Goal: Task Accomplishment & Management: Manage account settings

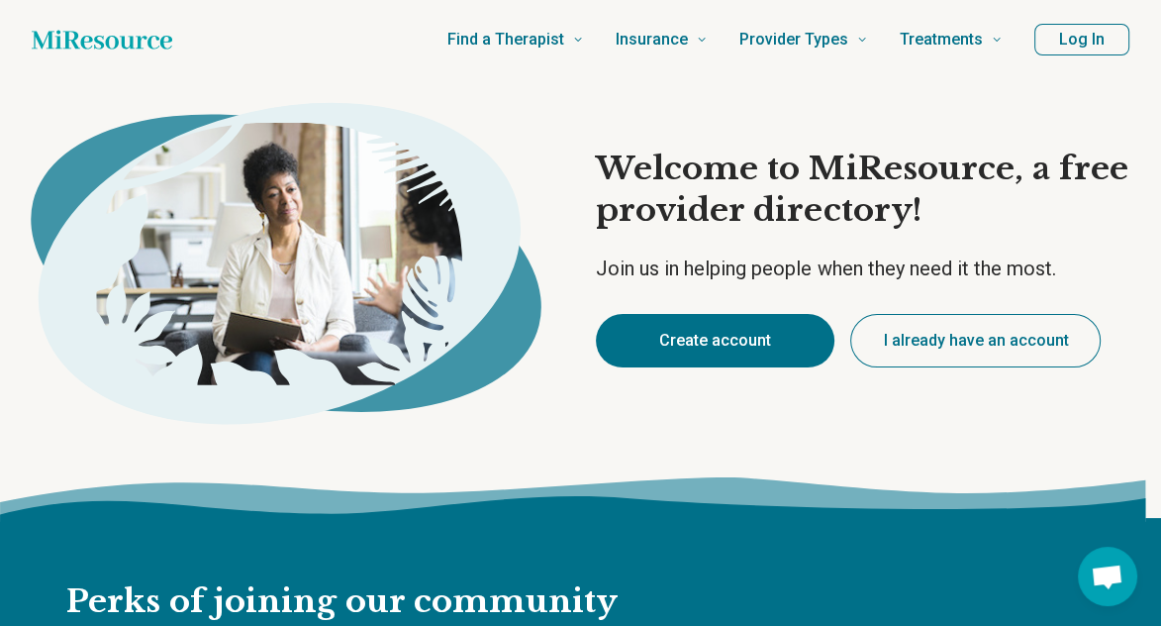
click at [733, 347] on button "Create account" at bounding box center [715, 340] width 239 height 53
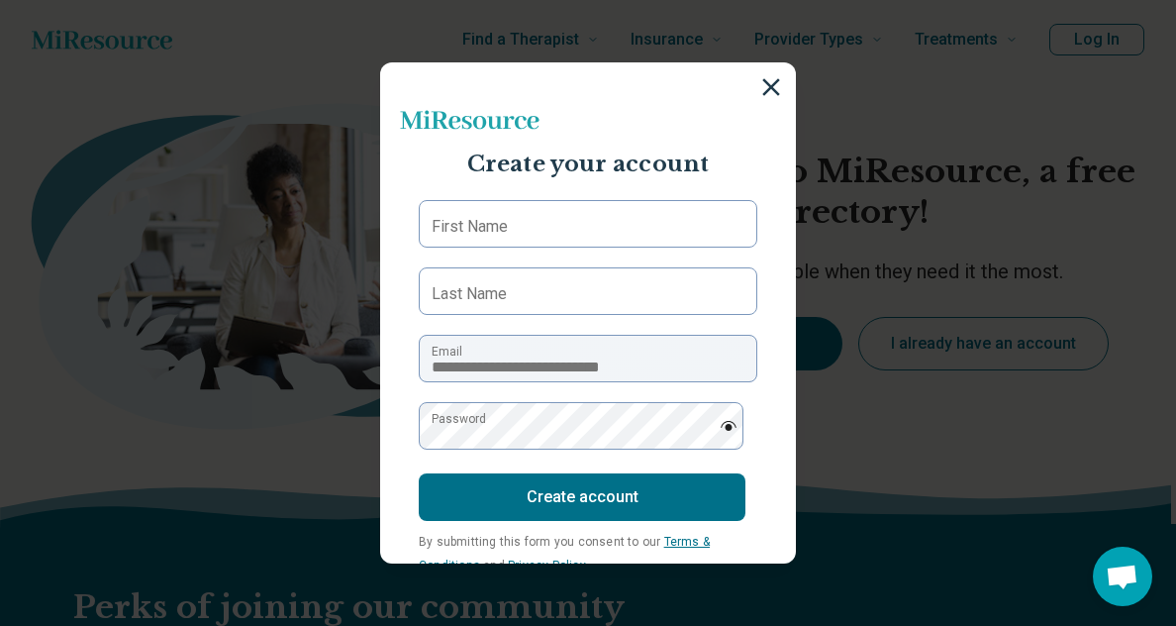
type textarea "*"
click at [490, 227] on label "First Name" at bounding box center [470, 227] width 76 height 24
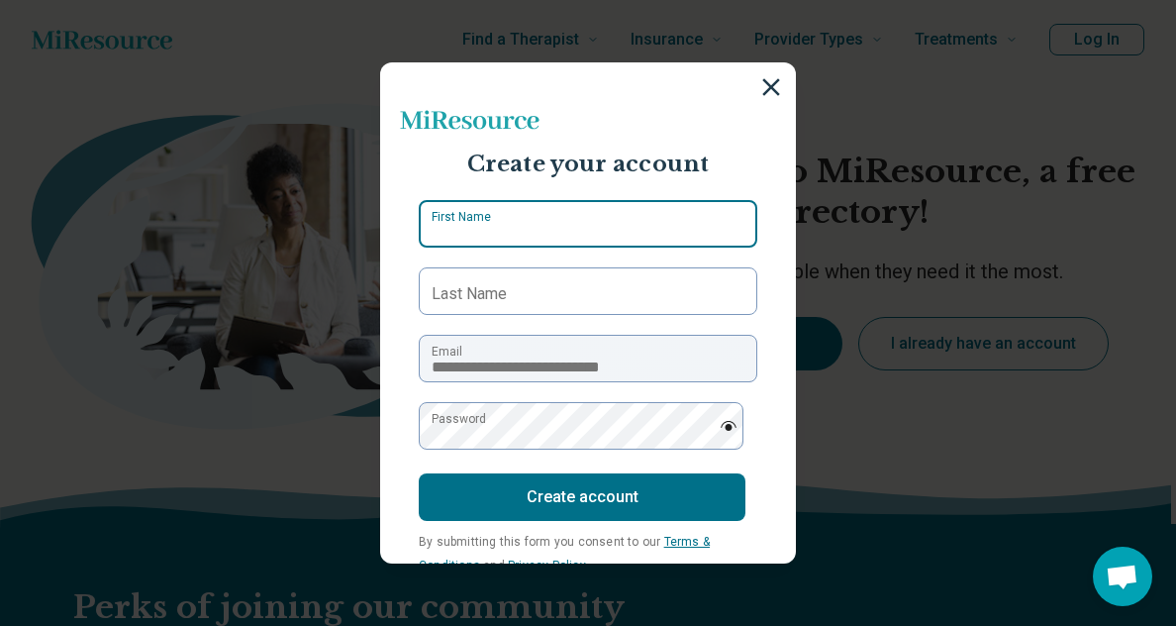
click at [490, 227] on input "First Name" at bounding box center [588, 224] width 339 height 48
type input "*******"
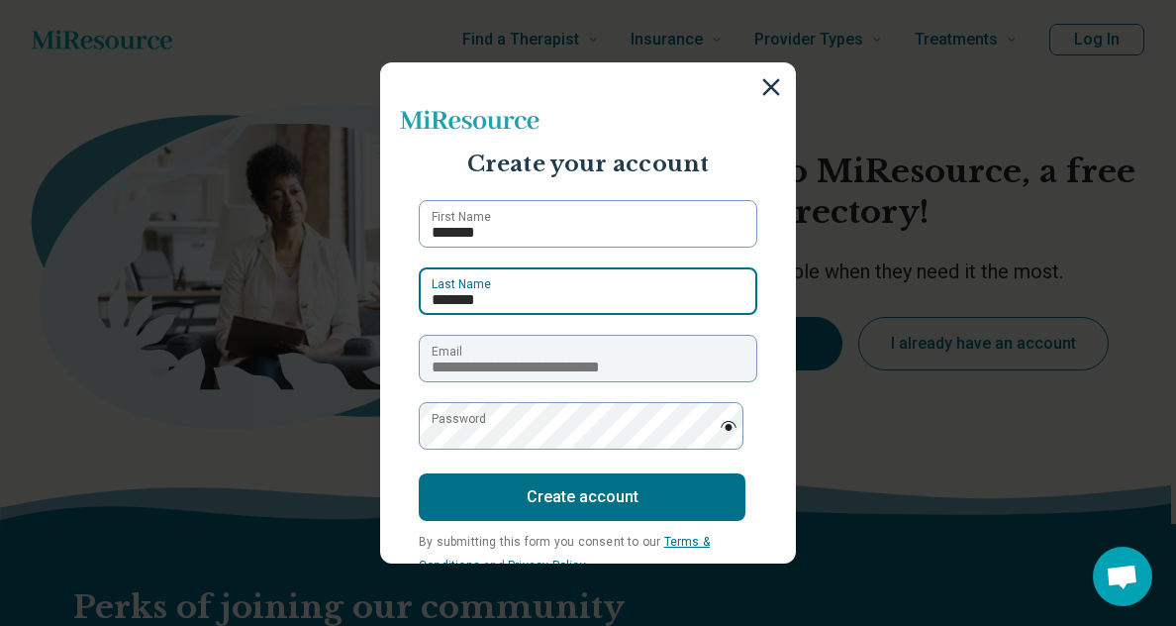
type input "*******"
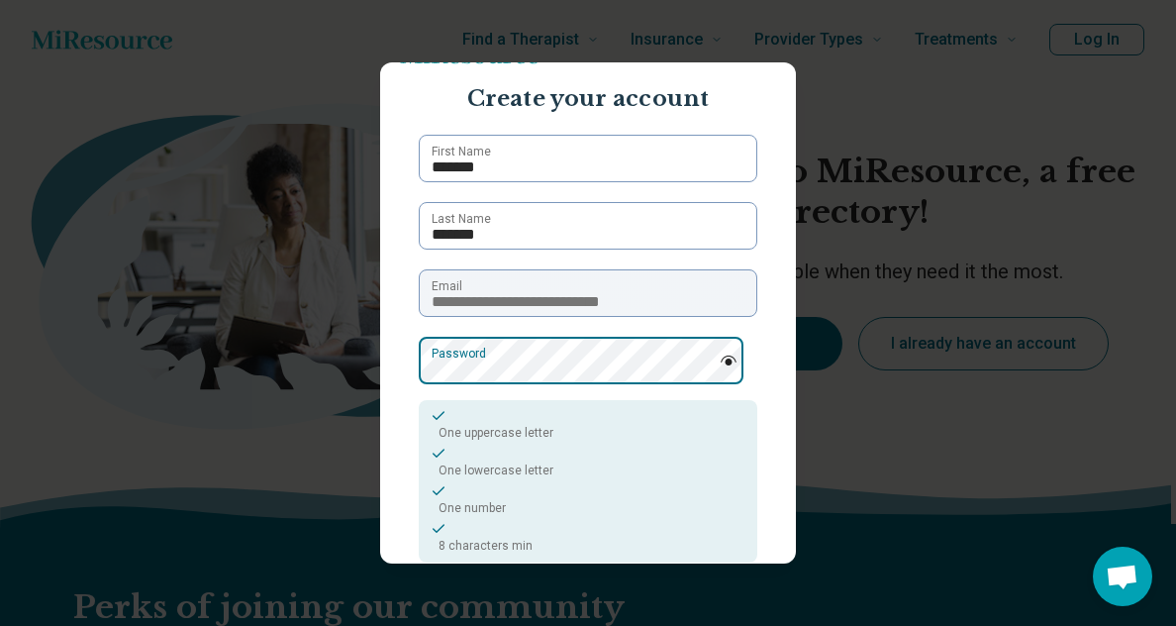
scroll to position [99, 0]
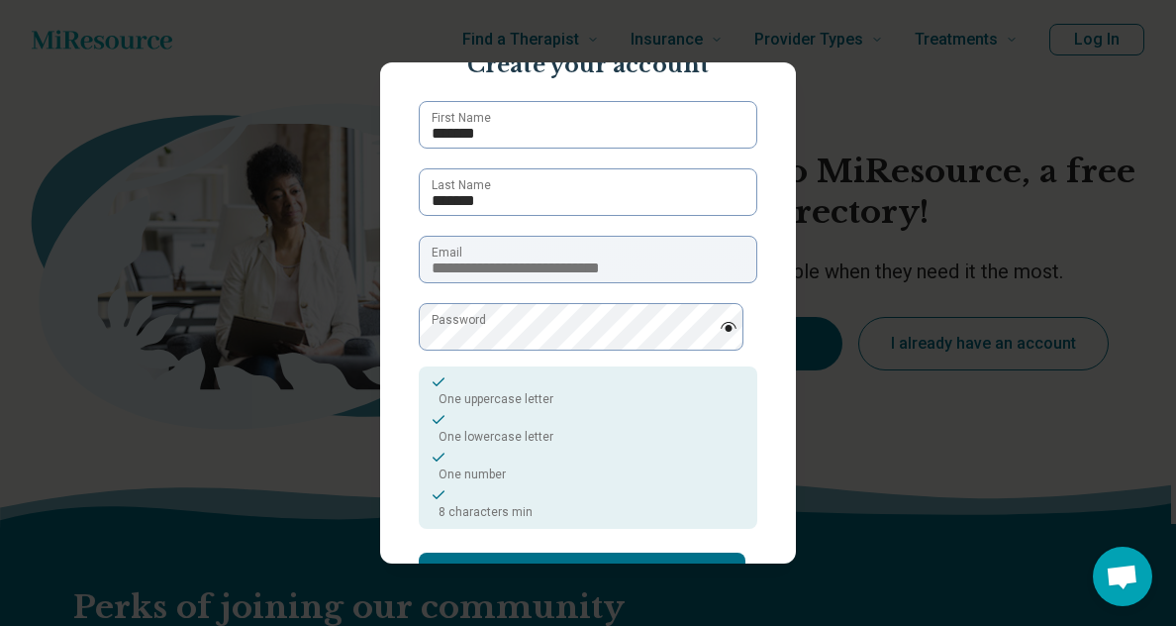
click at [720, 322] on img at bounding box center [729, 327] width 18 height 10
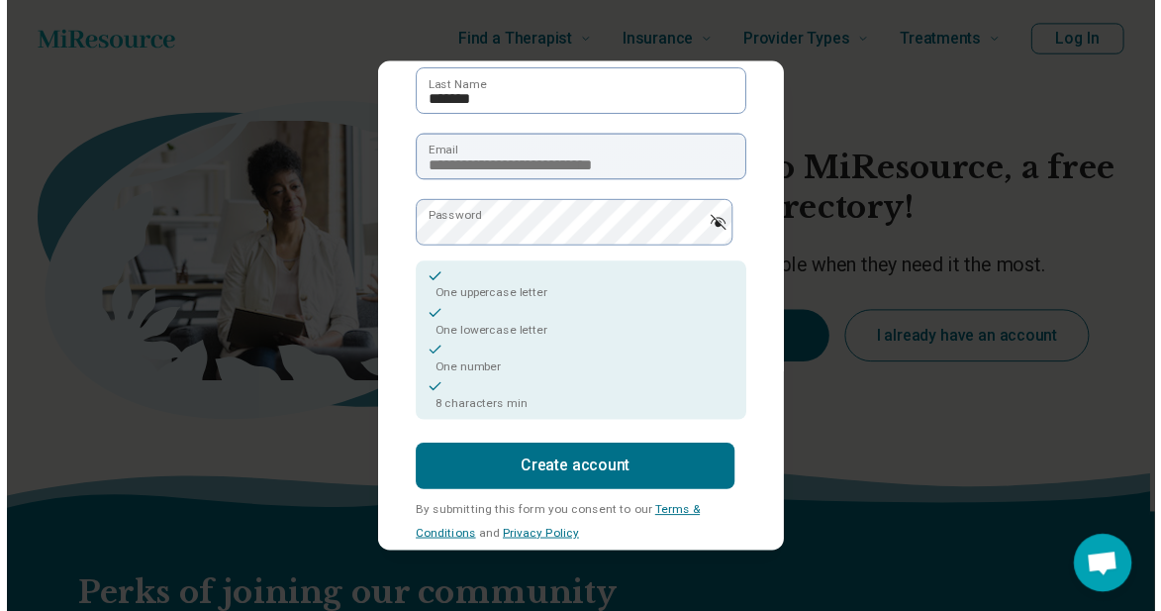
scroll to position [231, 0]
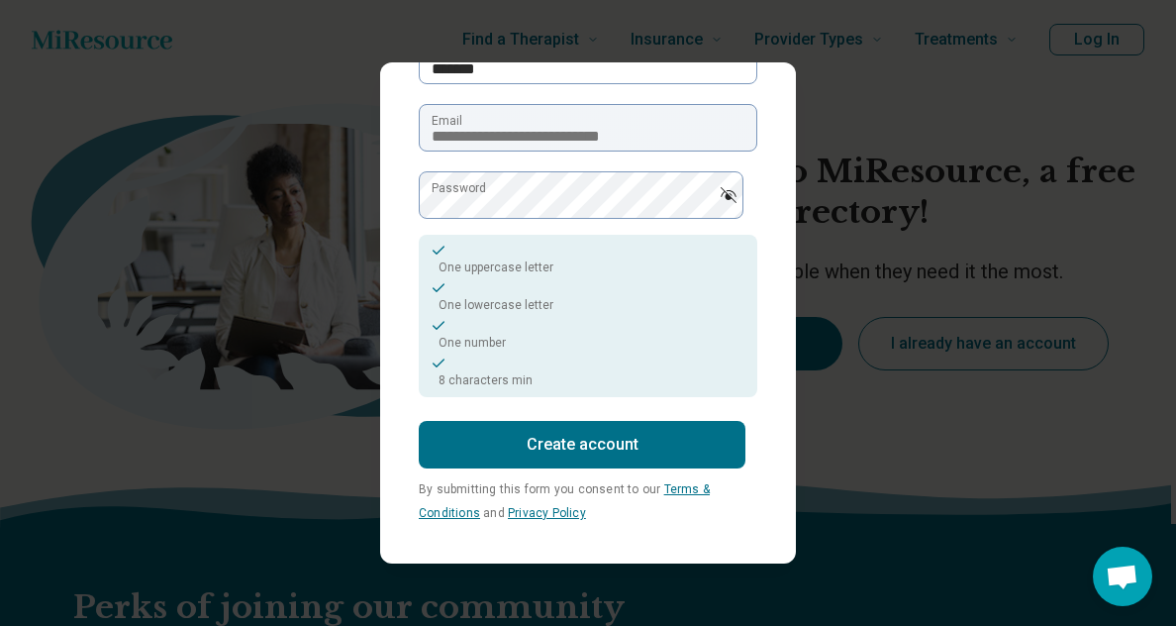
click at [594, 430] on button "Create account" at bounding box center [582, 445] width 327 height 48
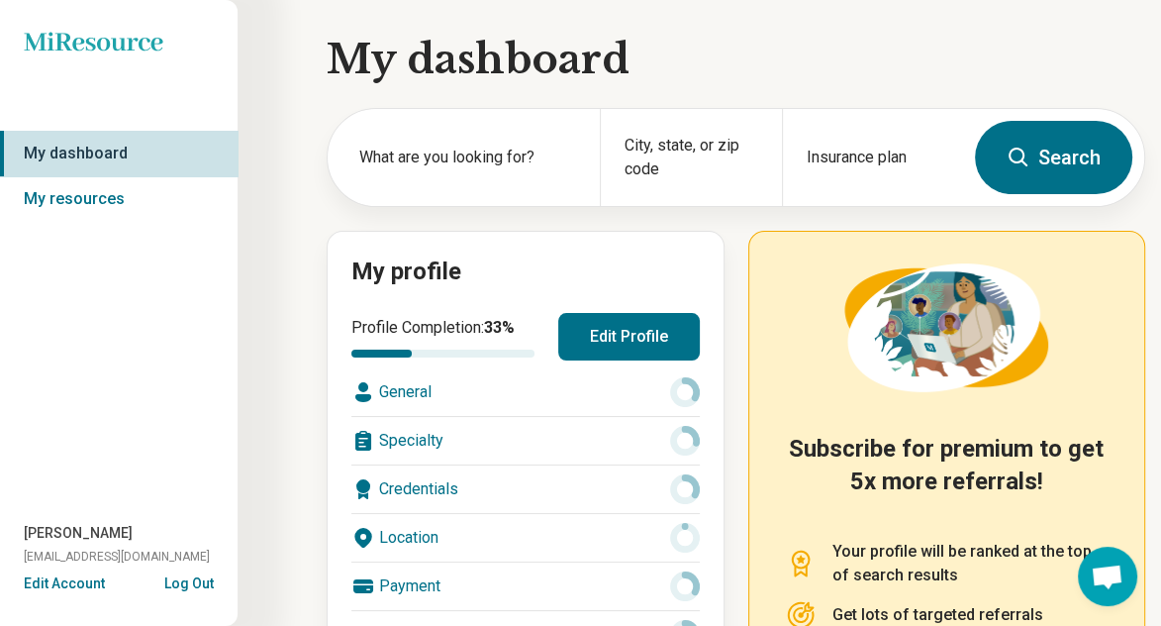
click at [597, 342] on button "Edit Profile" at bounding box center [629, 337] width 142 height 48
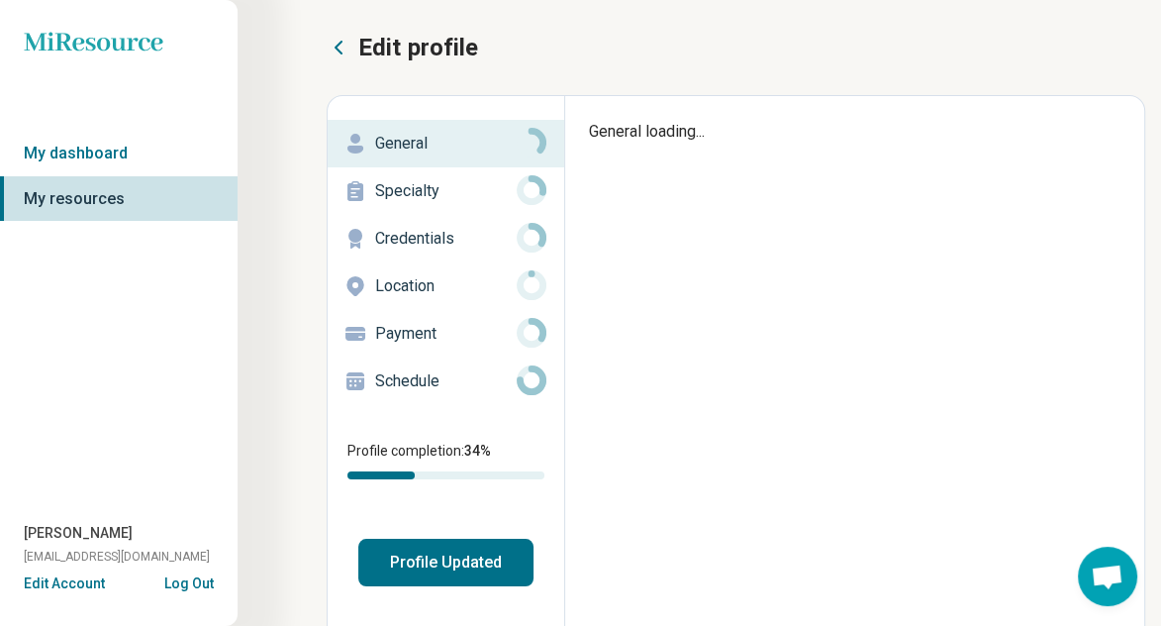
type textarea "*"
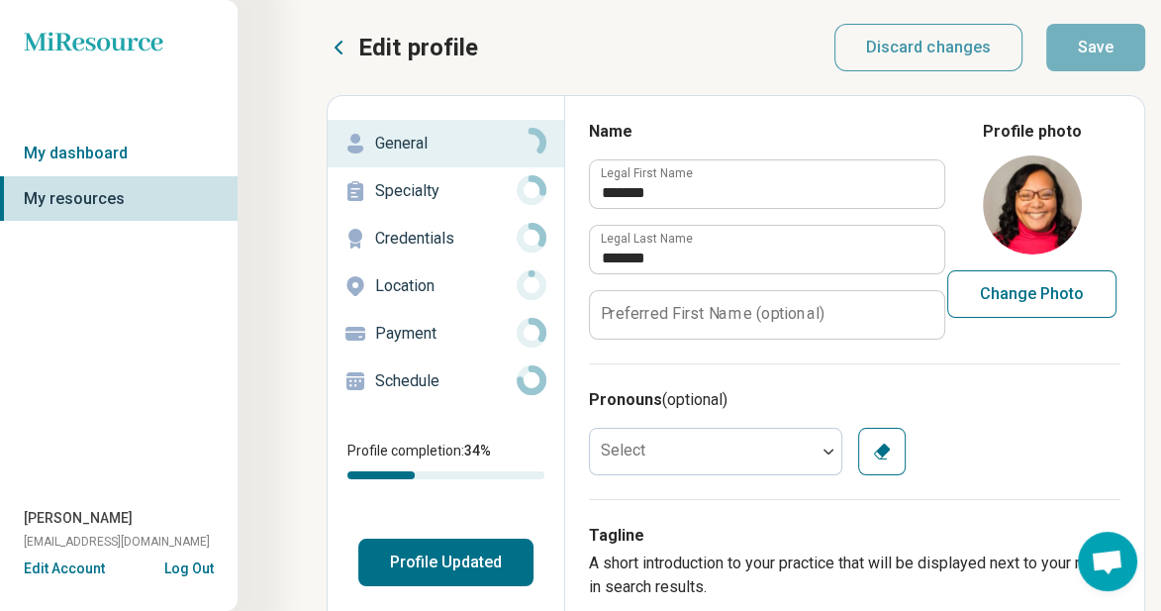
click at [1026, 300] on button "Change Photo" at bounding box center [1031, 294] width 169 height 48
type input "**********"
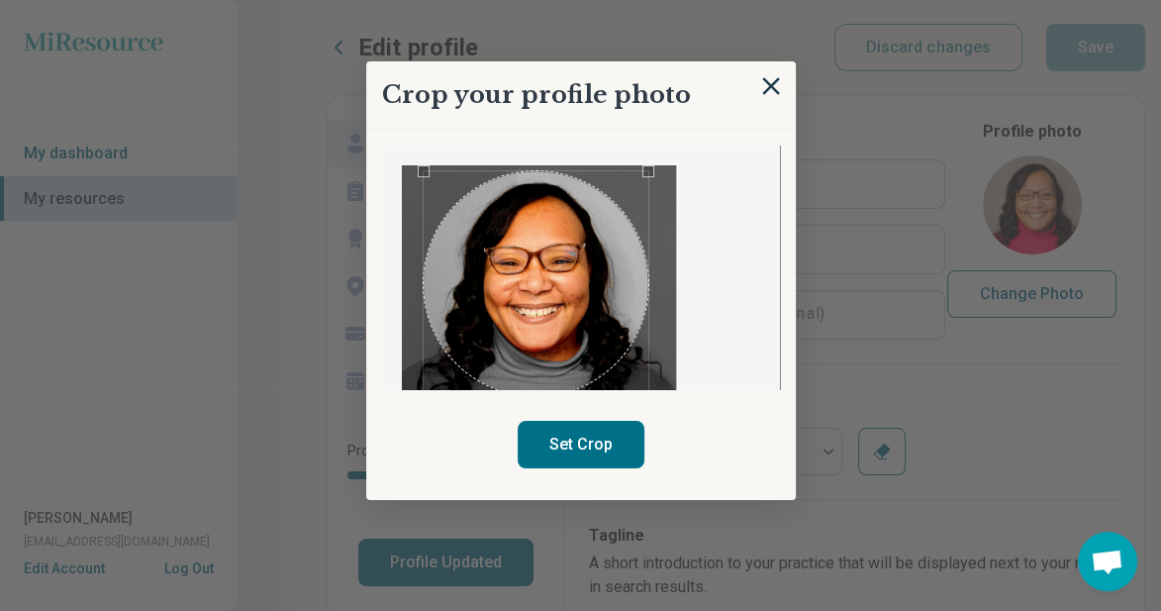
click at [563, 349] on div "Use the arrow keys to move the crop selection area" at bounding box center [536, 283] width 225 height 225
click at [613, 451] on button "Set Crop" at bounding box center [581, 445] width 127 height 48
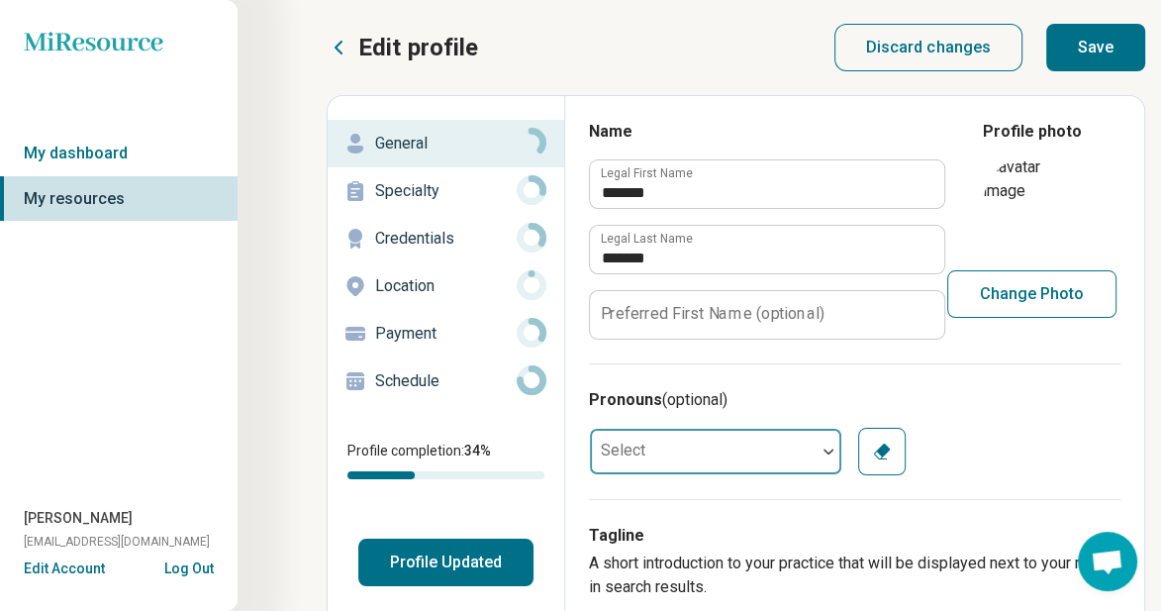
scroll to position [99, 0]
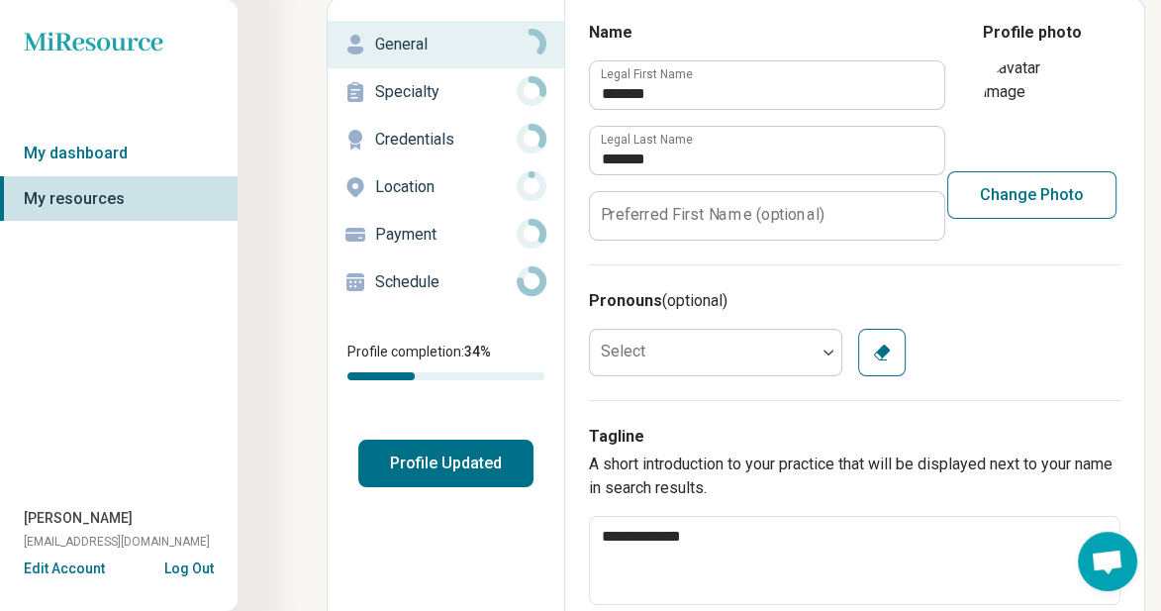
click at [737, 381] on div "Pronouns (optional) Select Clear" at bounding box center [855, 332] width 532 height 136
click at [728, 346] on div at bounding box center [703, 353] width 226 height 40
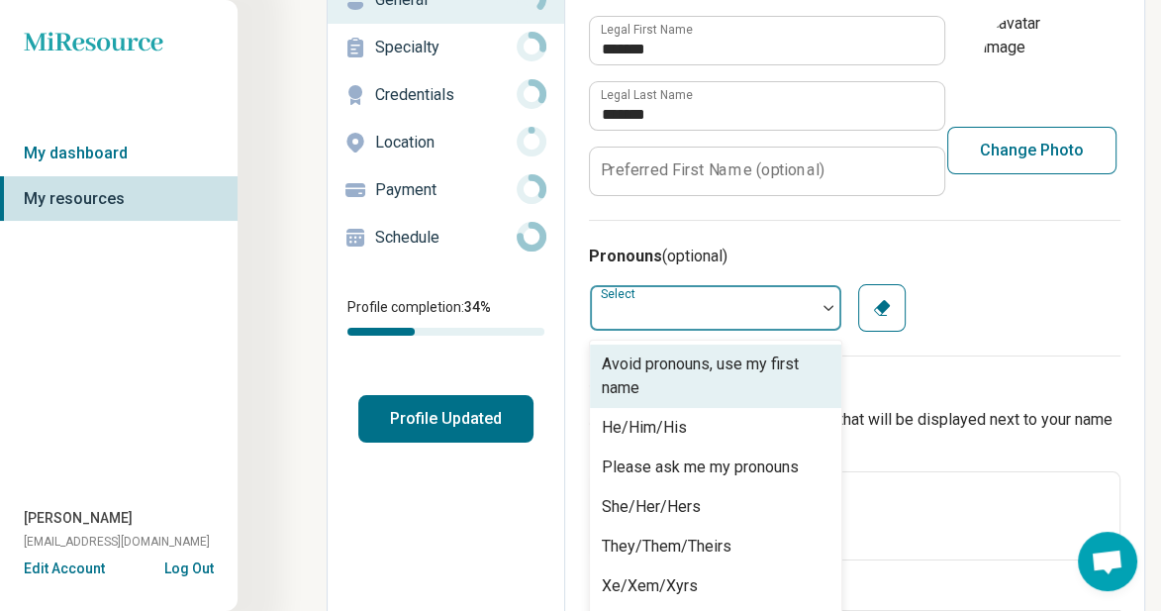
scroll to position [175, 0]
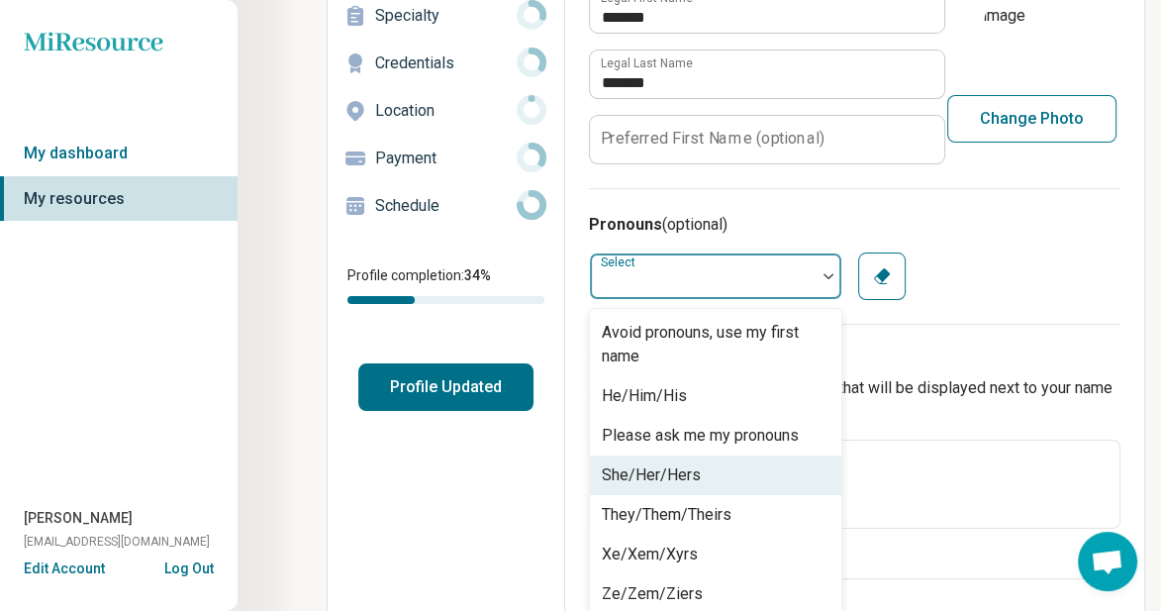
click at [702, 468] on div "She/Her/Hers" at bounding box center [715, 475] width 251 height 40
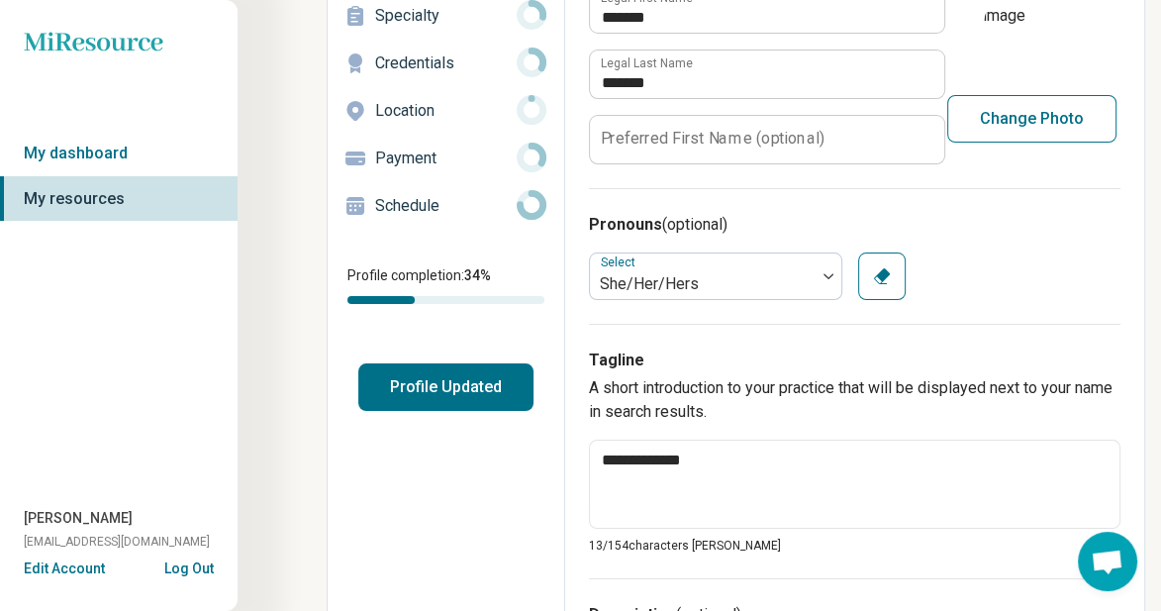
scroll to position [274, 0]
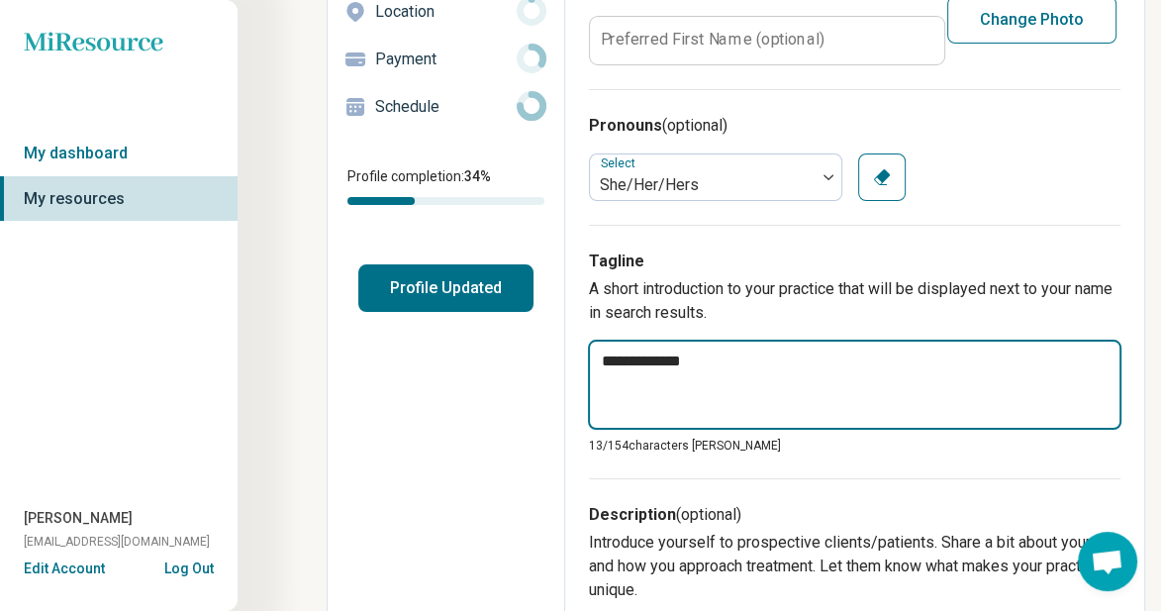
click at [681, 355] on textarea "**********" at bounding box center [855, 385] width 534 height 90
paste textarea "**********"
type textarea "*"
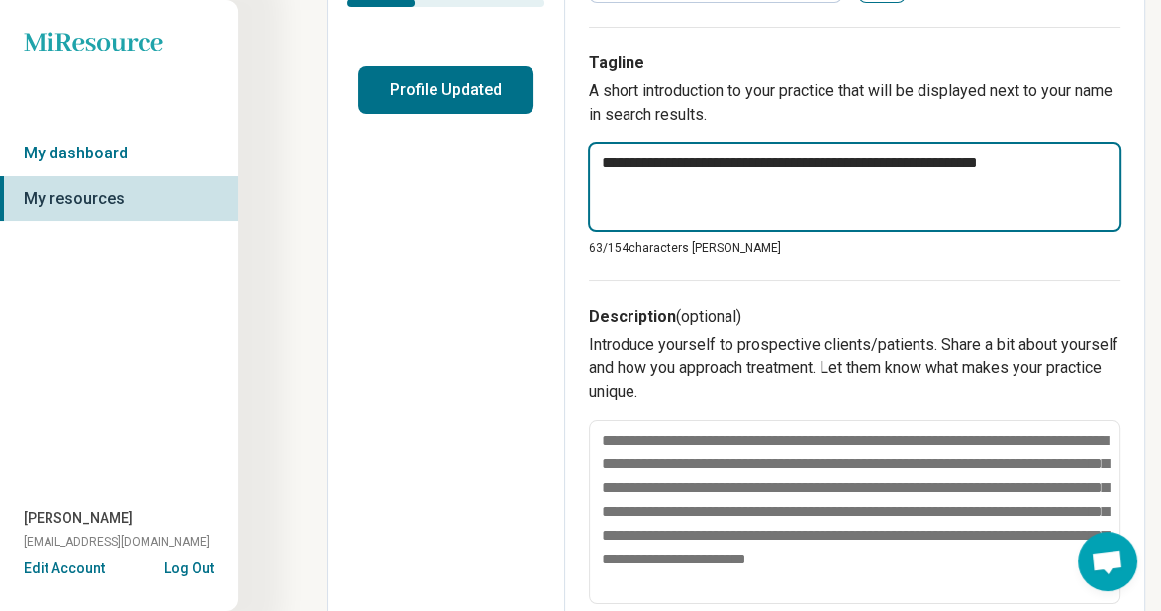
scroll to position [571, 0]
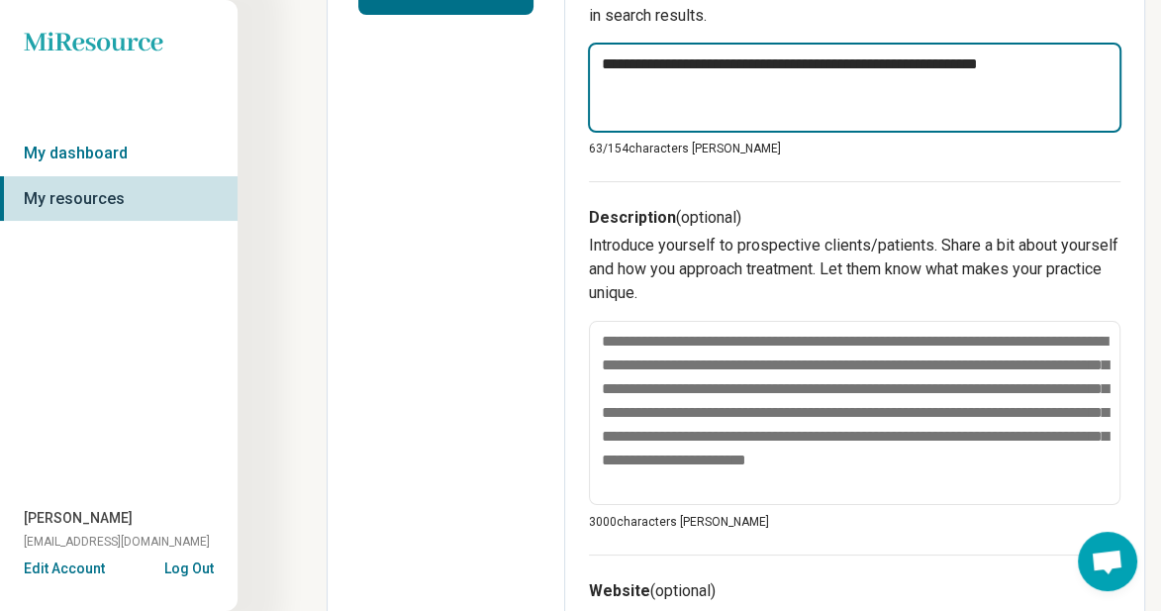
type textarea "**********"
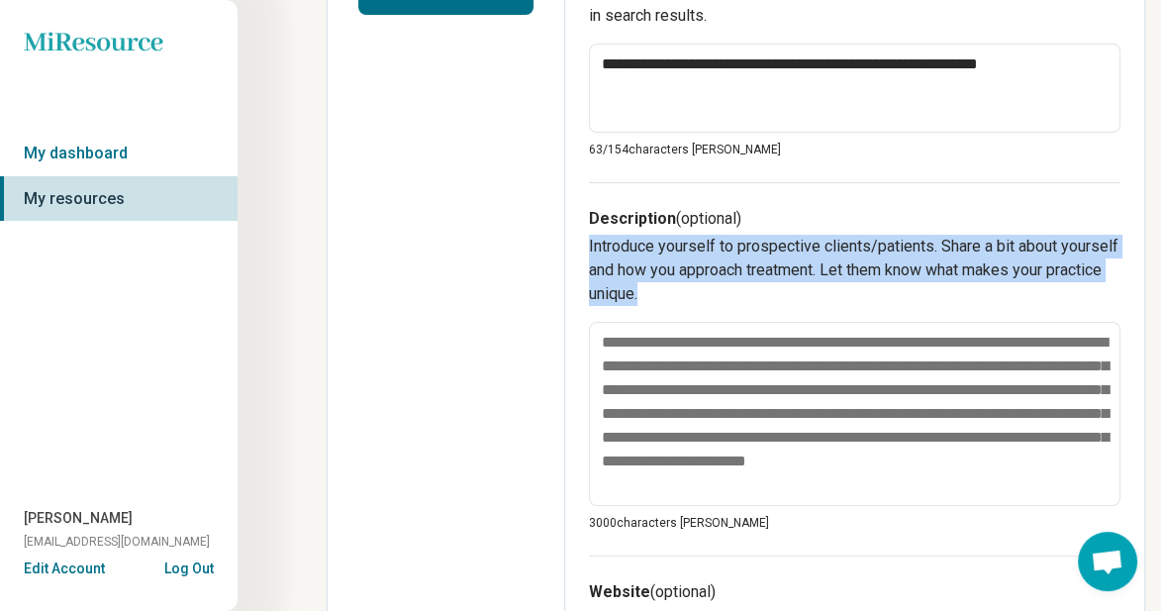
drag, startPoint x: 581, startPoint y: 241, endPoint x: 702, endPoint y: 299, distance: 134.1
click at [702, 299] on div "**********" at bounding box center [854, 439] width 579 height 1828
copy p "Introduce yourself to prospective clients/patients. Share a bit about yourself …"
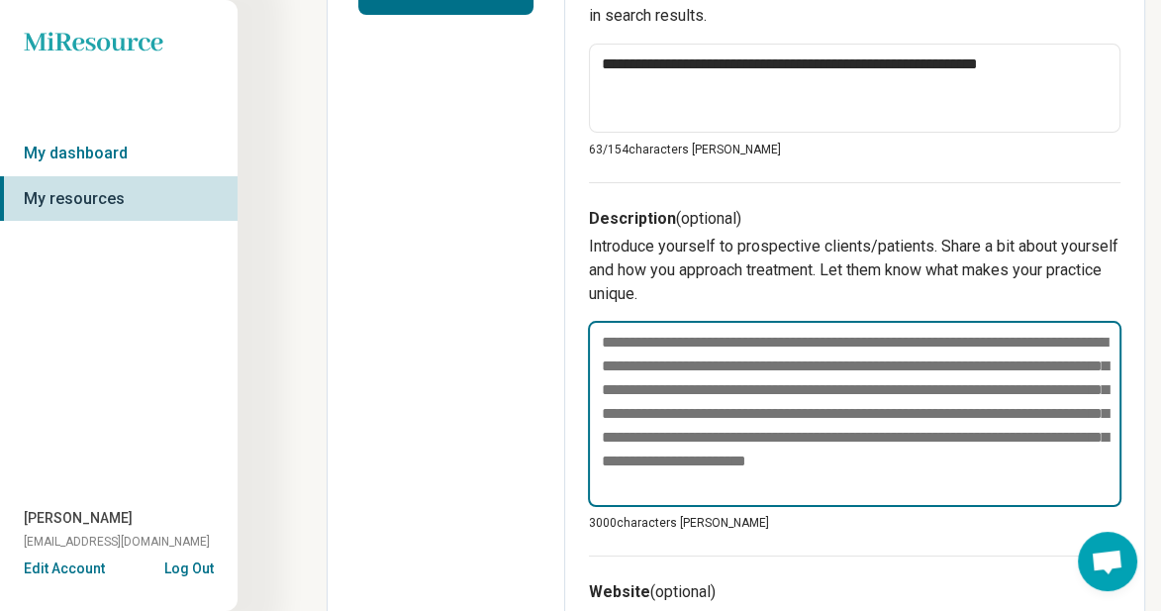
click at [615, 331] on textarea at bounding box center [855, 414] width 534 height 186
click at [618, 340] on textarea at bounding box center [855, 414] width 534 height 186
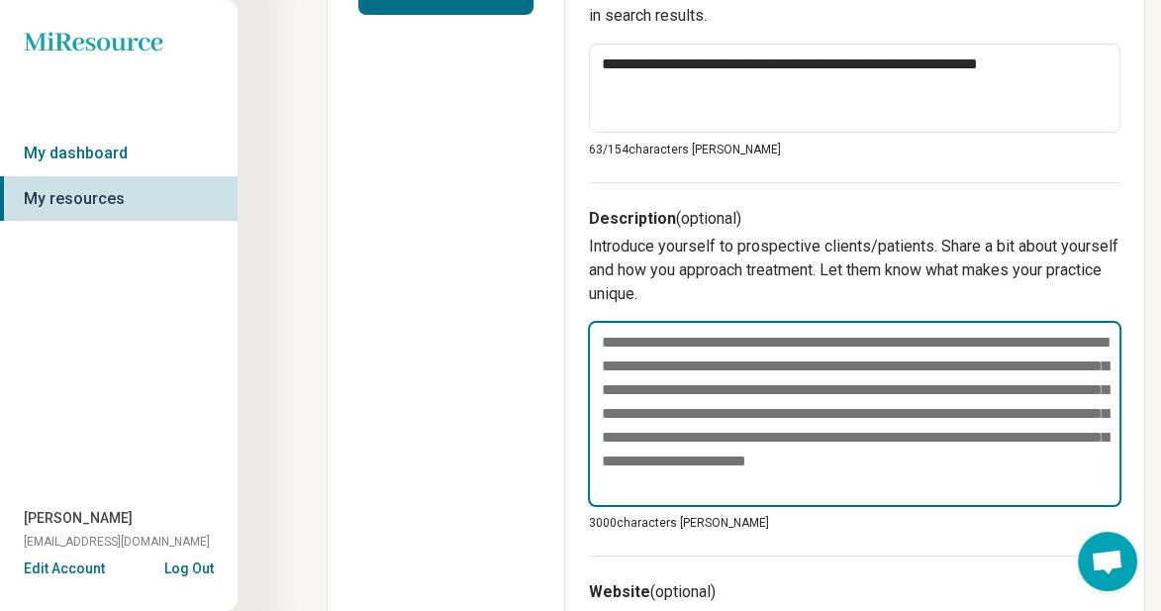
click at [618, 340] on textarea at bounding box center [855, 414] width 534 height 186
click at [628, 361] on textarea at bounding box center [855, 414] width 534 height 186
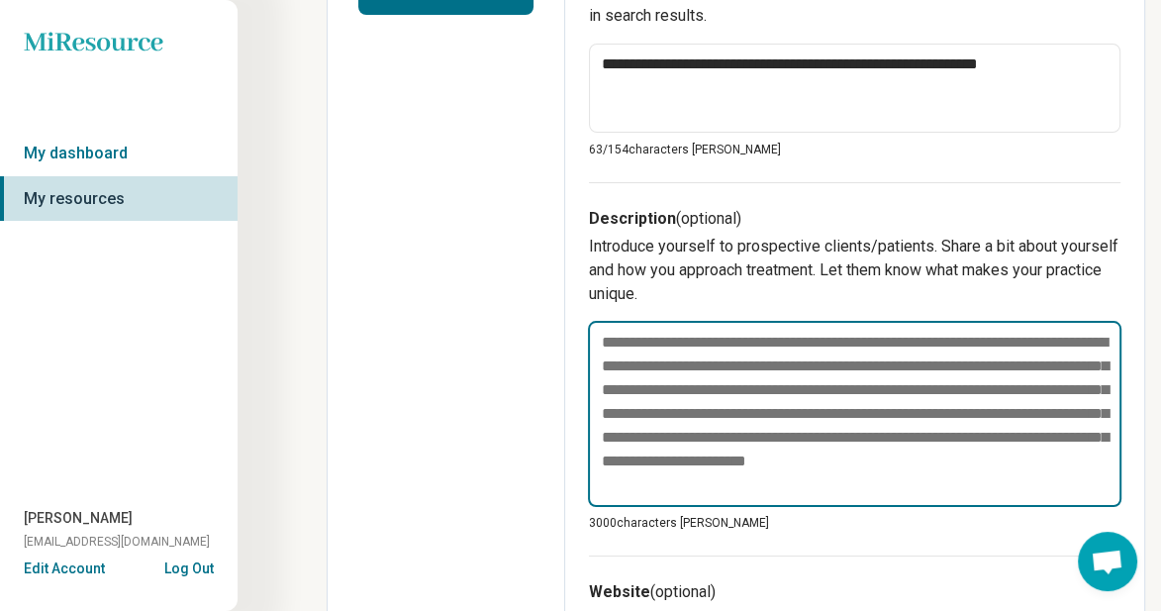
drag, startPoint x: 602, startPoint y: 336, endPoint x: 836, endPoint y: 493, distance: 282.5
click at [836, 493] on textarea at bounding box center [855, 414] width 534 height 186
click at [768, 485] on textarea at bounding box center [855, 414] width 534 height 186
paste textarea "**********"
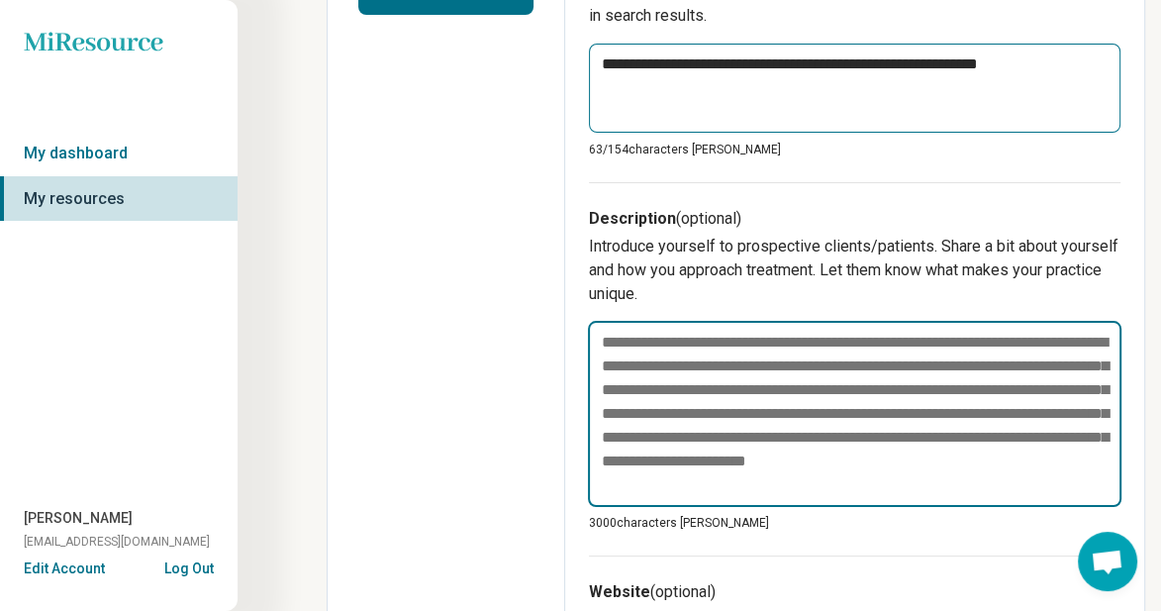
type textarea "*"
type textarea "**********"
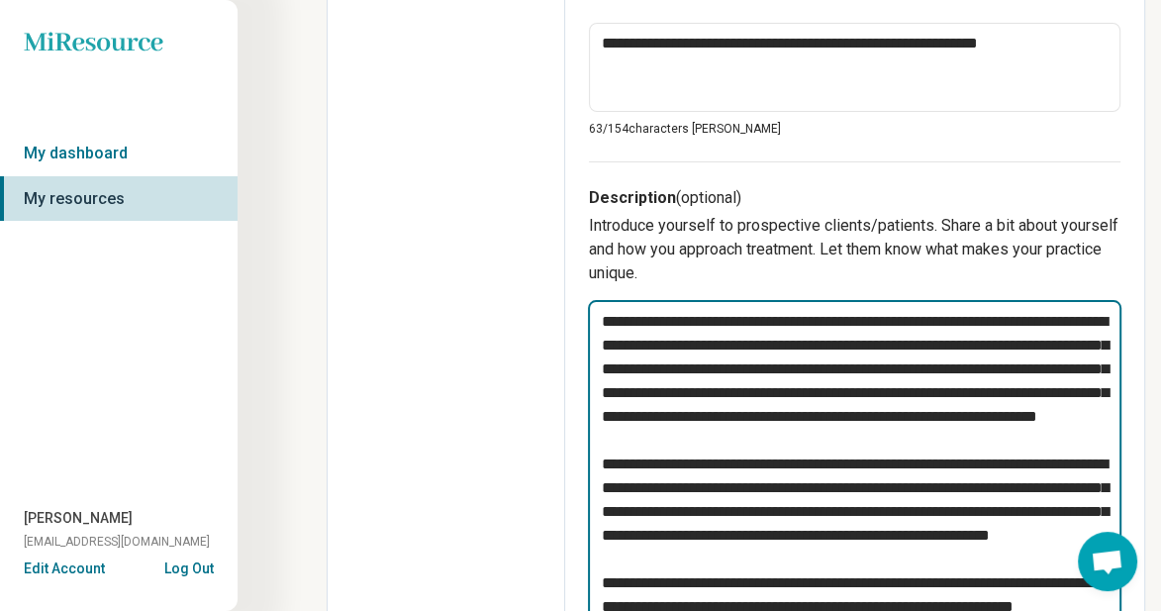
scroll to position [691, 0]
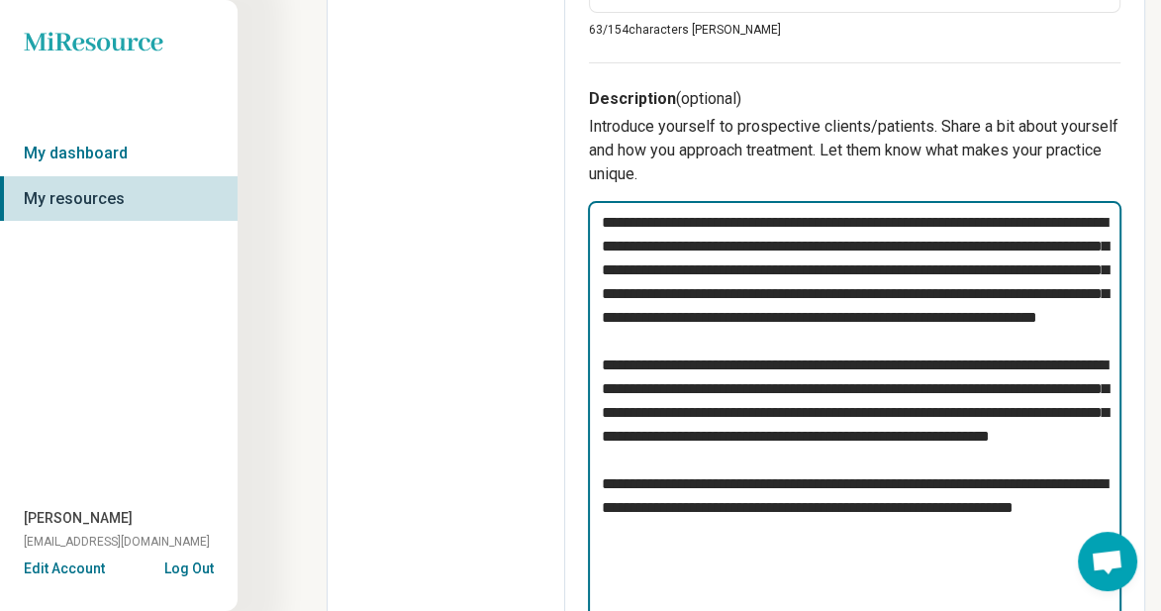
drag, startPoint x: 669, startPoint y: 217, endPoint x: 934, endPoint y: 221, distance: 265.3
click at [934, 221] on textarea "**********" at bounding box center [855, 412] width 534 height 423
type textarea "*"
type textarea "**********"
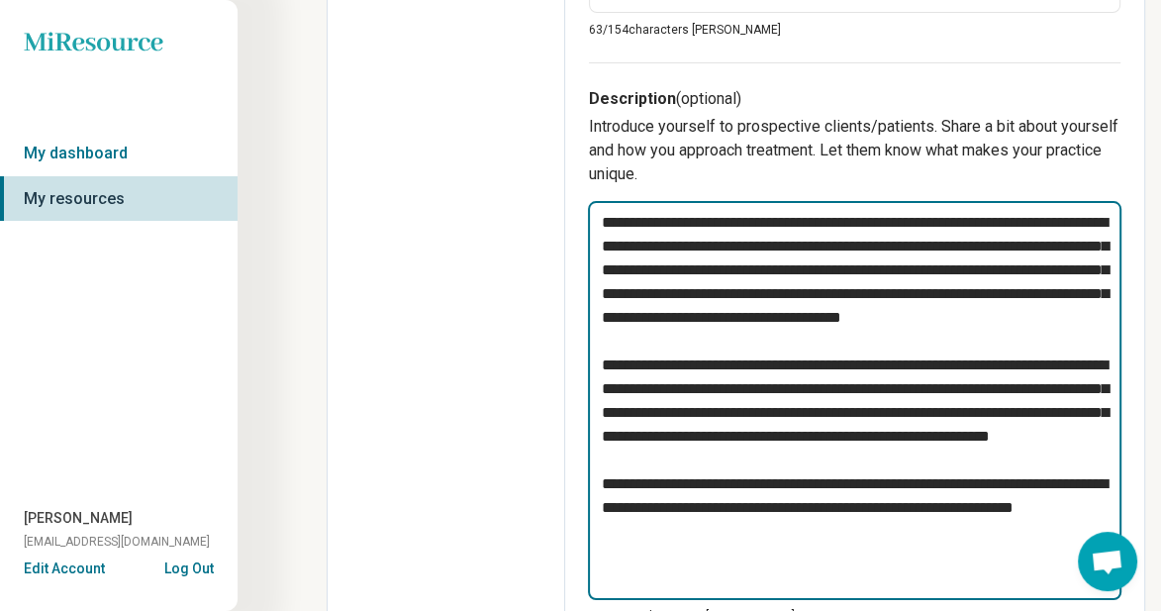
type textarea "*"
type textarea "**********"
type textarea "*"
type textarea "**********"
type textarea "*"
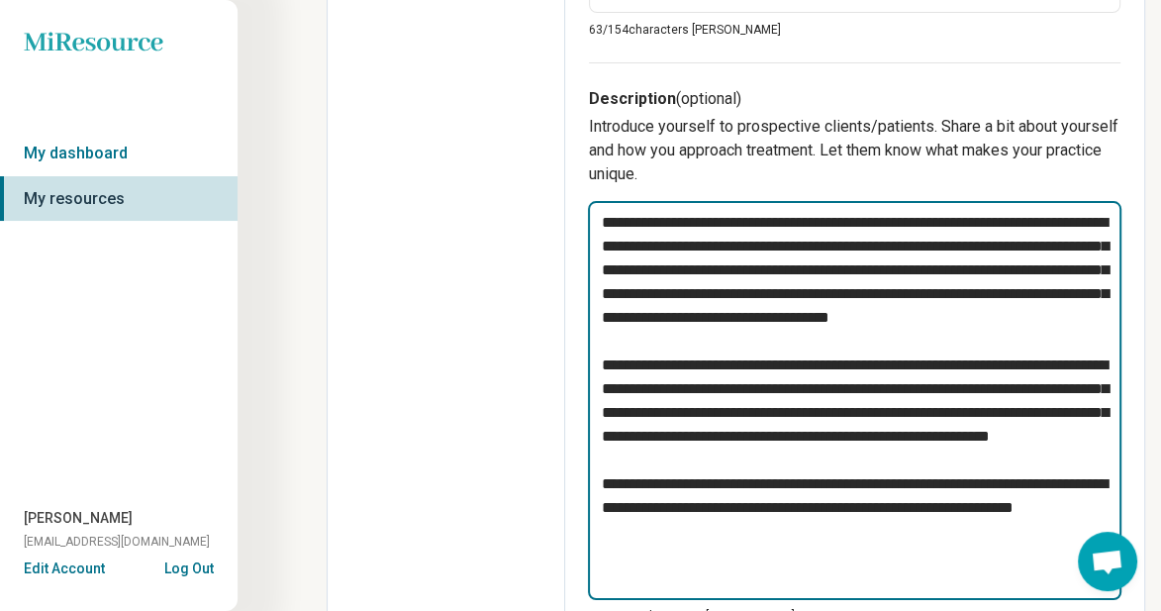
type textarea "**********"
type textarea "*"
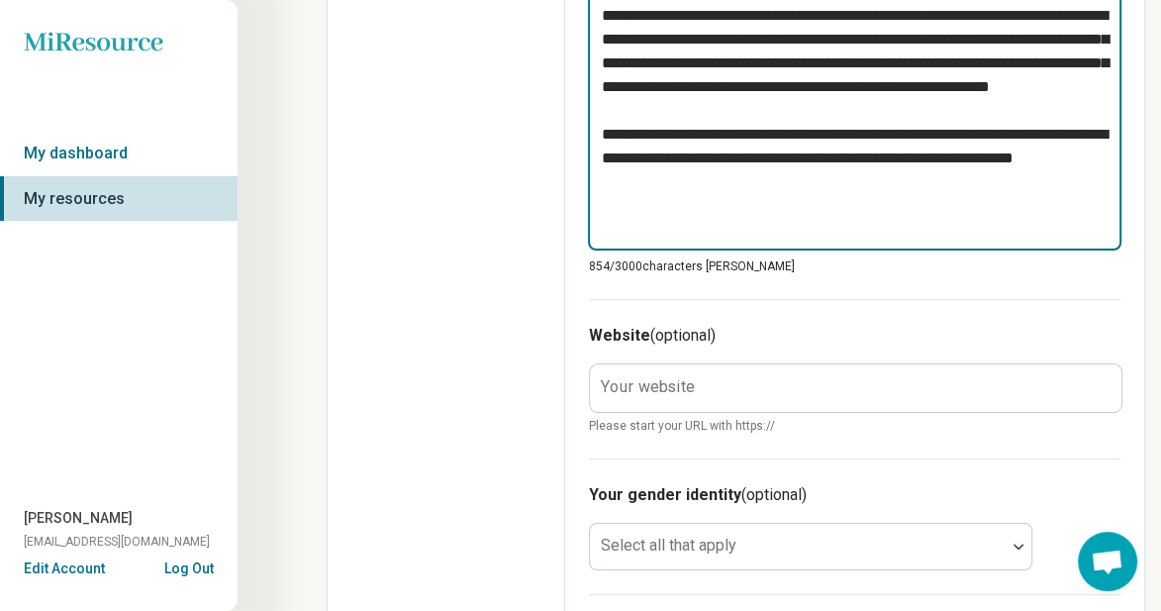
scroll to position [1089, 0]
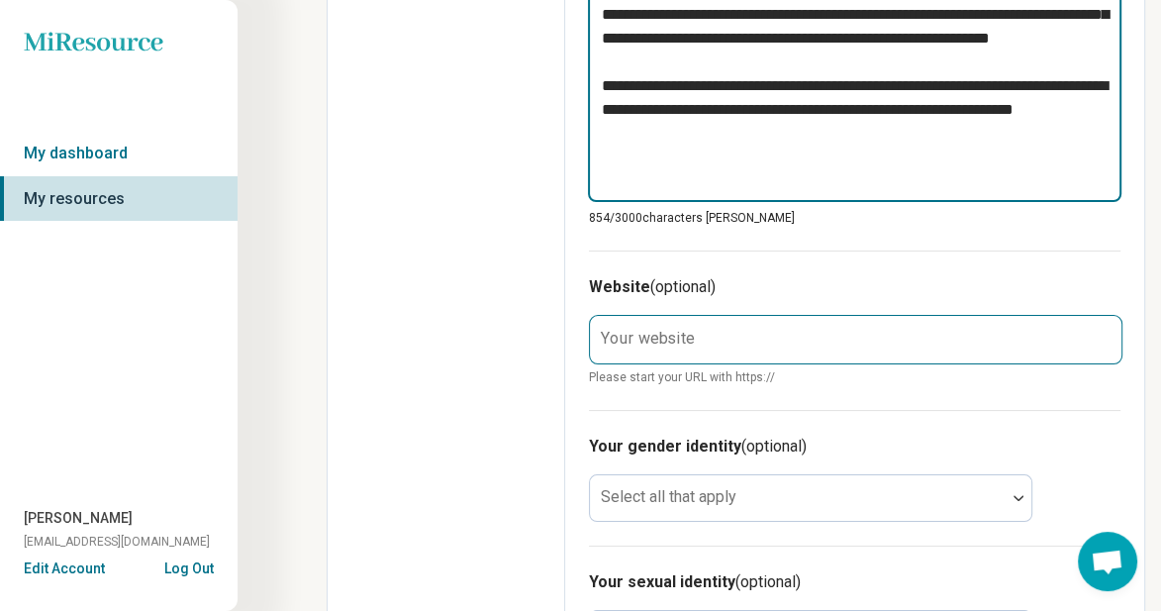
type textarea "**********"
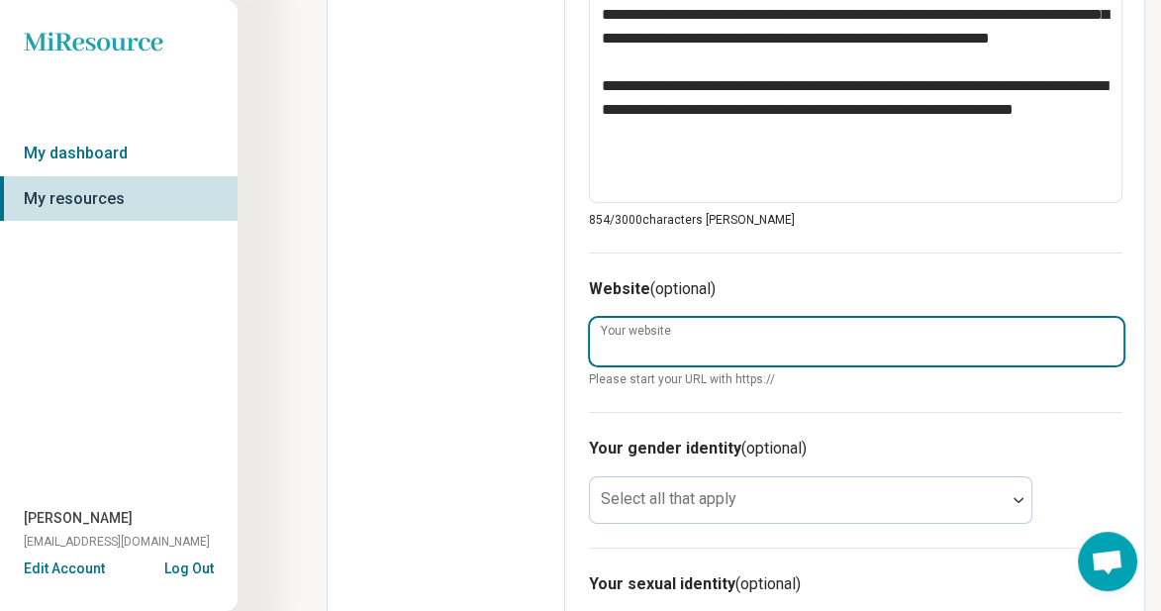
click at [602, 347] on input "Your website" at bounding box center [857, 342] width 534 height 48
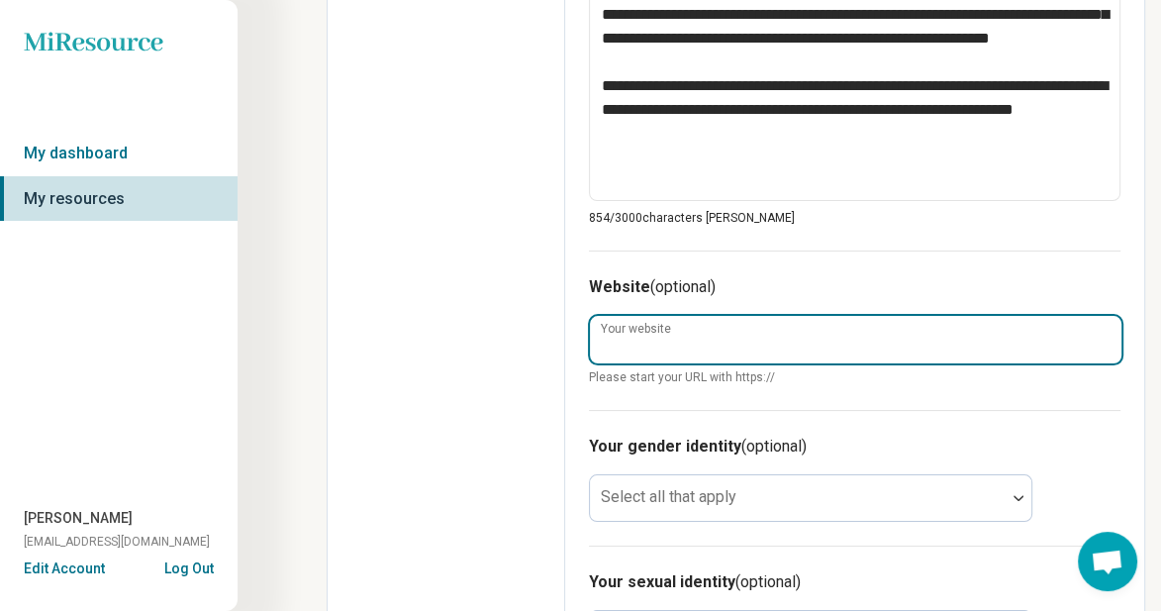
type textarea "*"
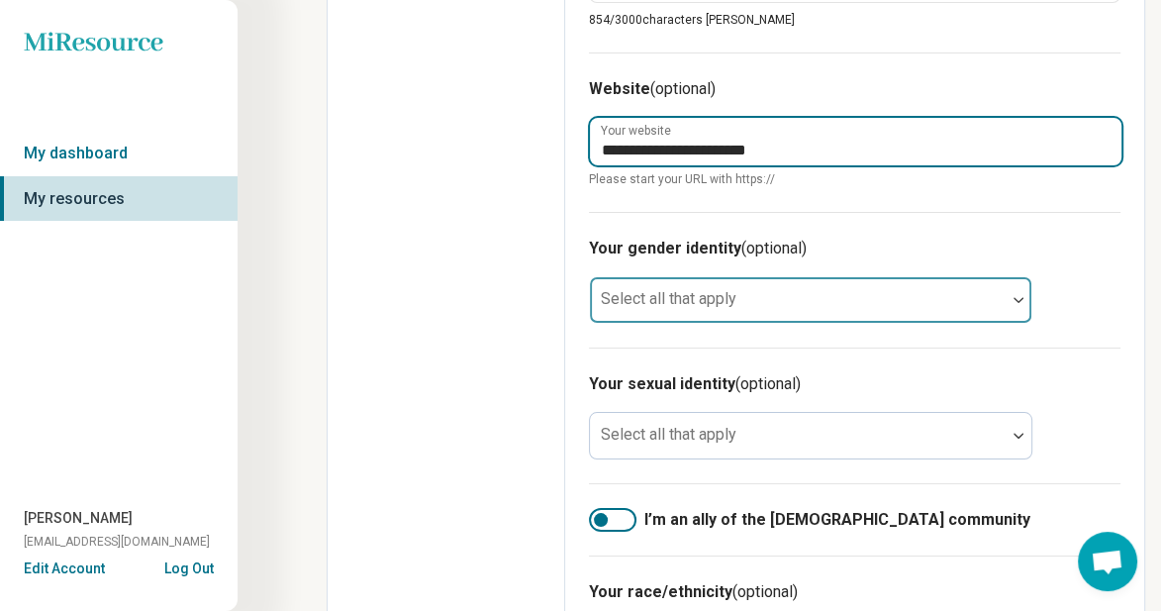
type input "**********"
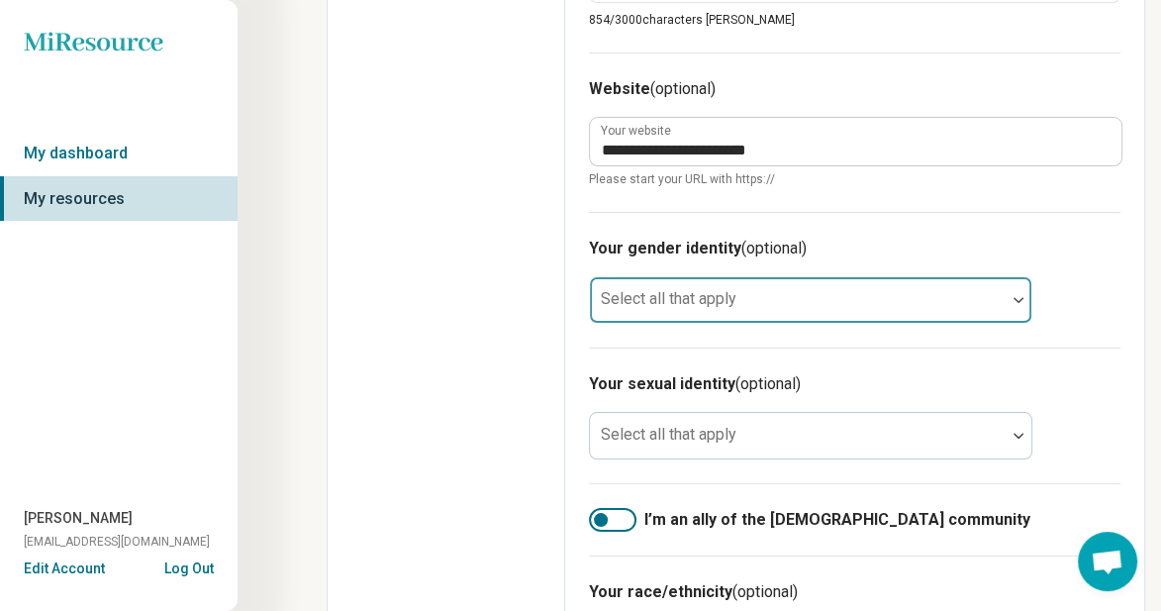
click at [792, 308] on div at bounding box center [798, 308] width 400 height 28
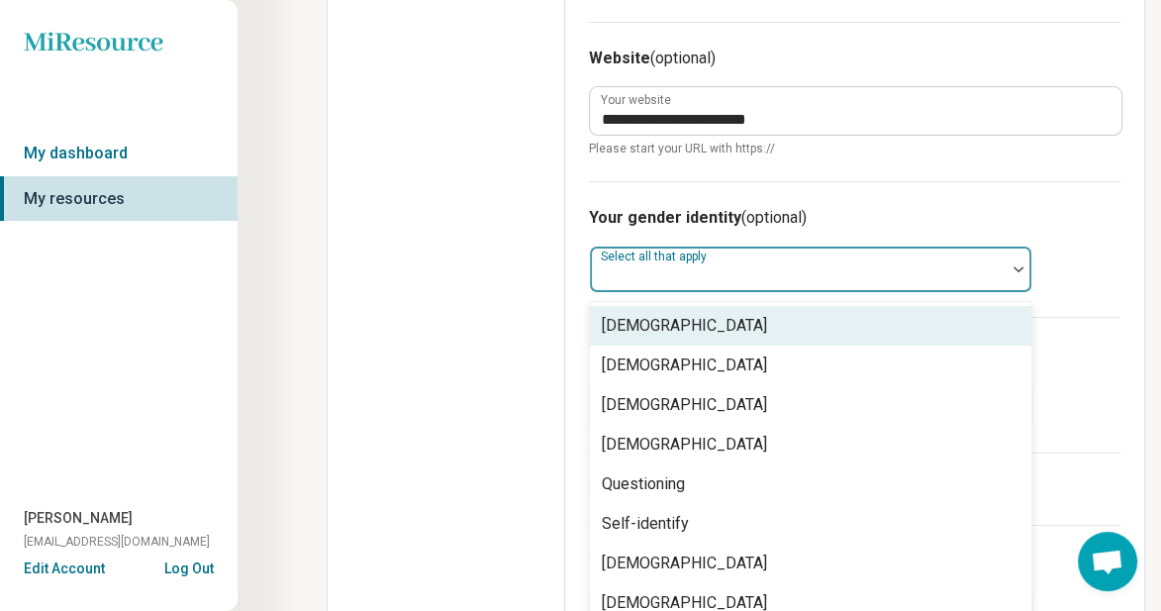
scroll to position [1319, 0]
click at [801, 256] on div at bounding box center [798, 268] width 416 height 44
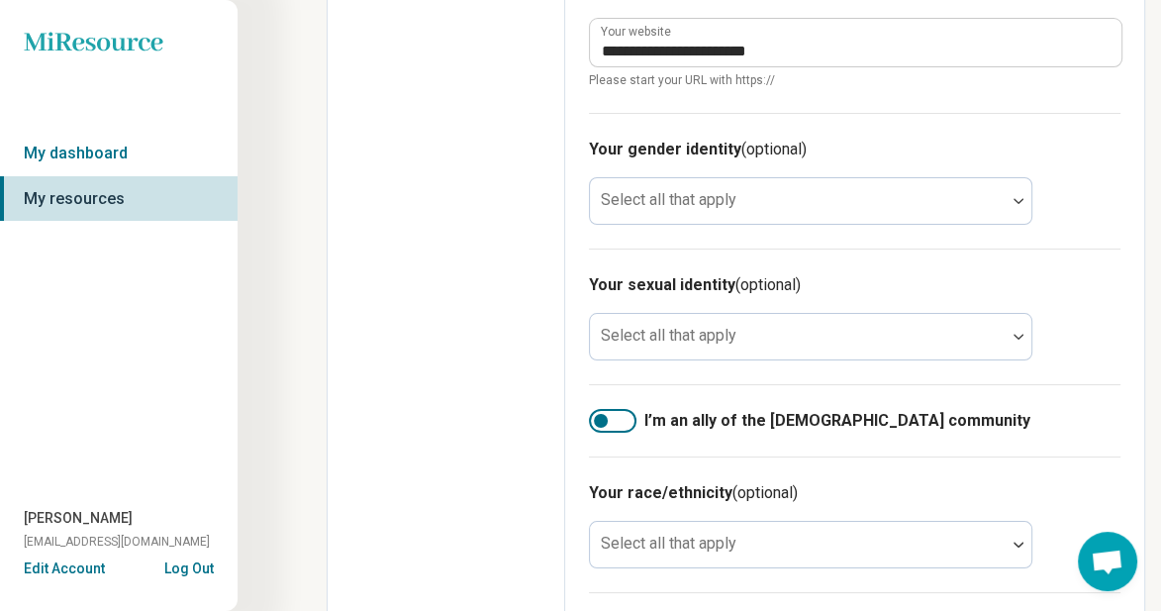
scroll to position [1417, 0]
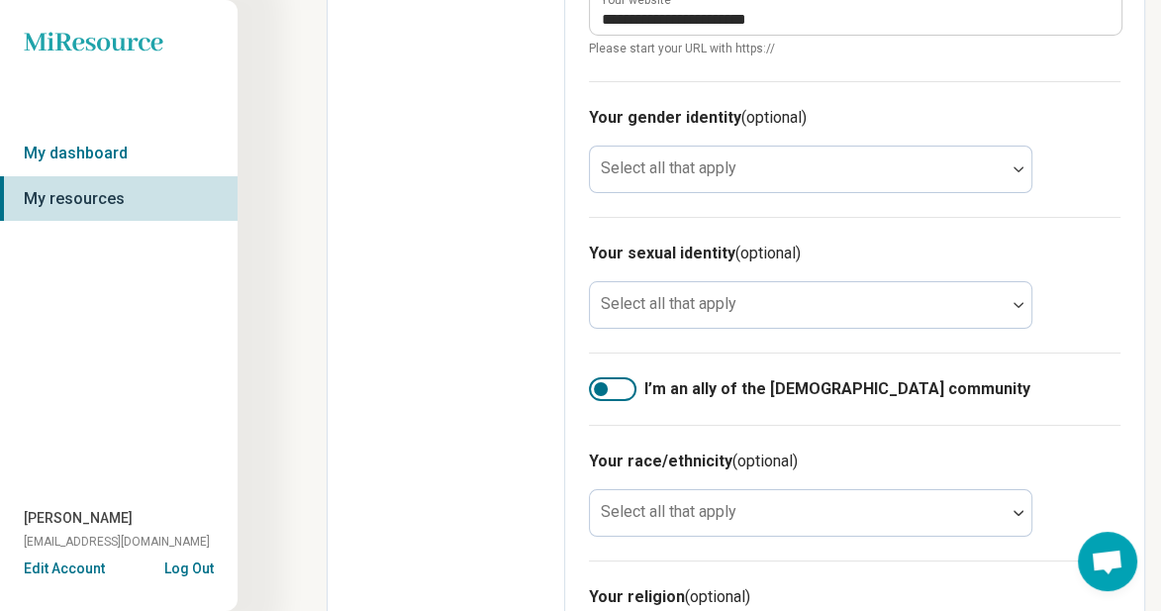
click at [608, 387] on div at bounding box center [613, 389] width 48 height 24
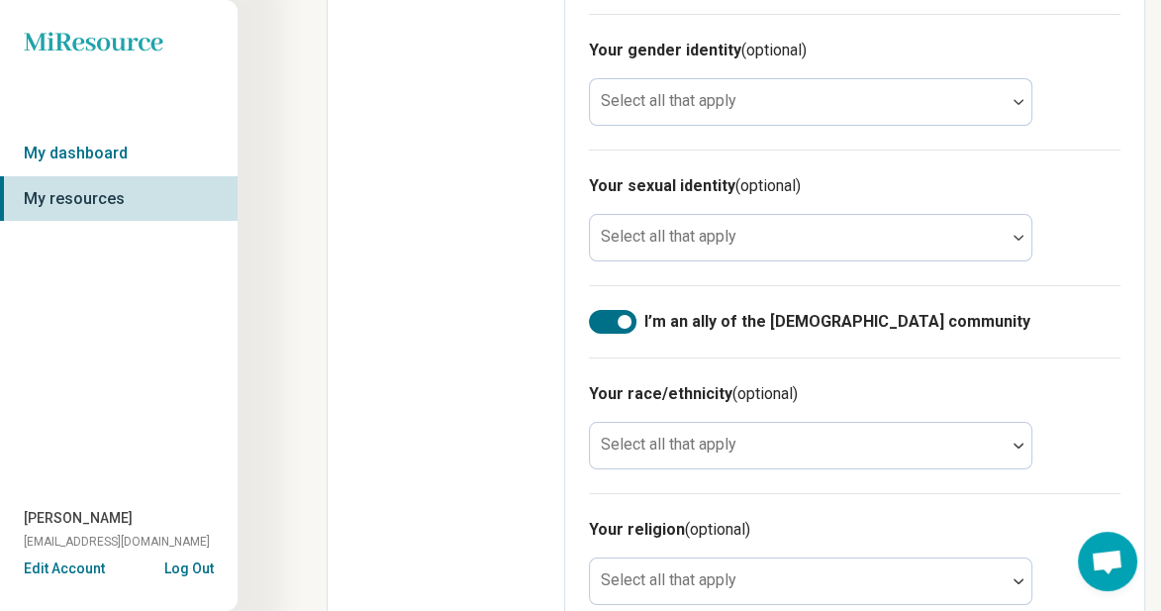
scroll to position [1516, 0]
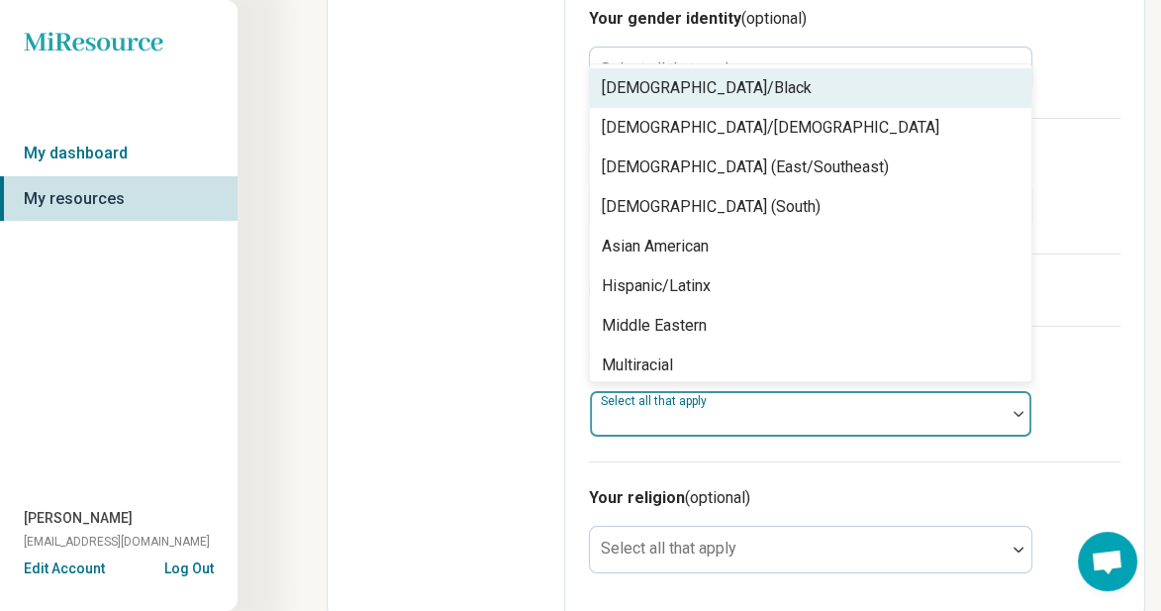
click at [607, 404] on label "Select all that apply" at bounding box center [656, 400] width 110 height 14
click at [757, 80] on div "[DEMOGRAPHIC_DATA]/Black" at bounding box center [707, 88] width 210 height 24
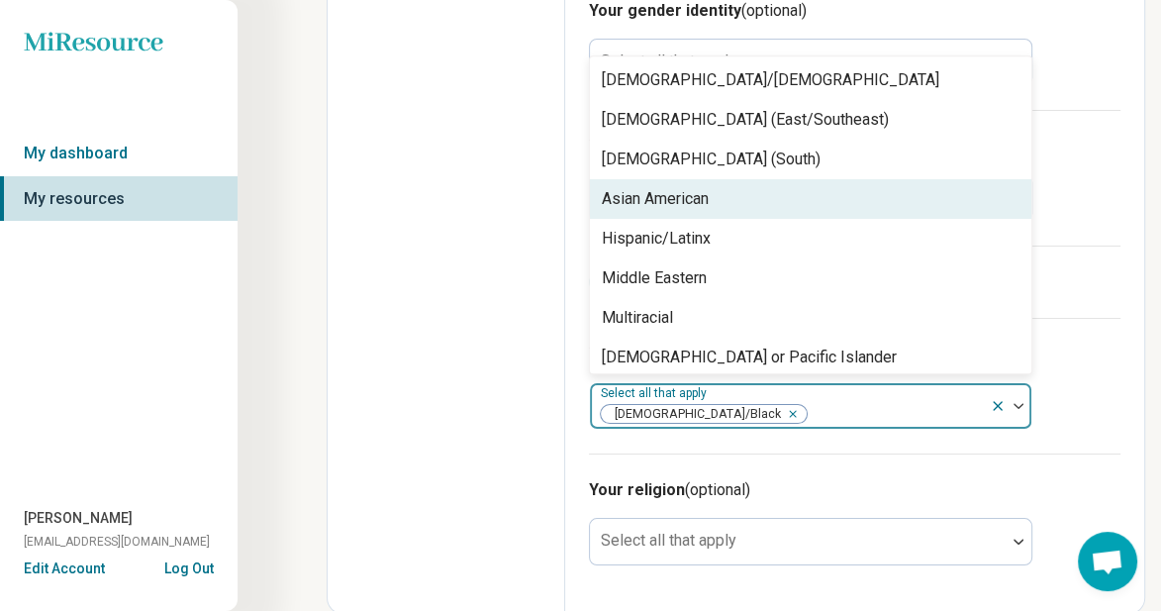
scroll to position [1525, 0]
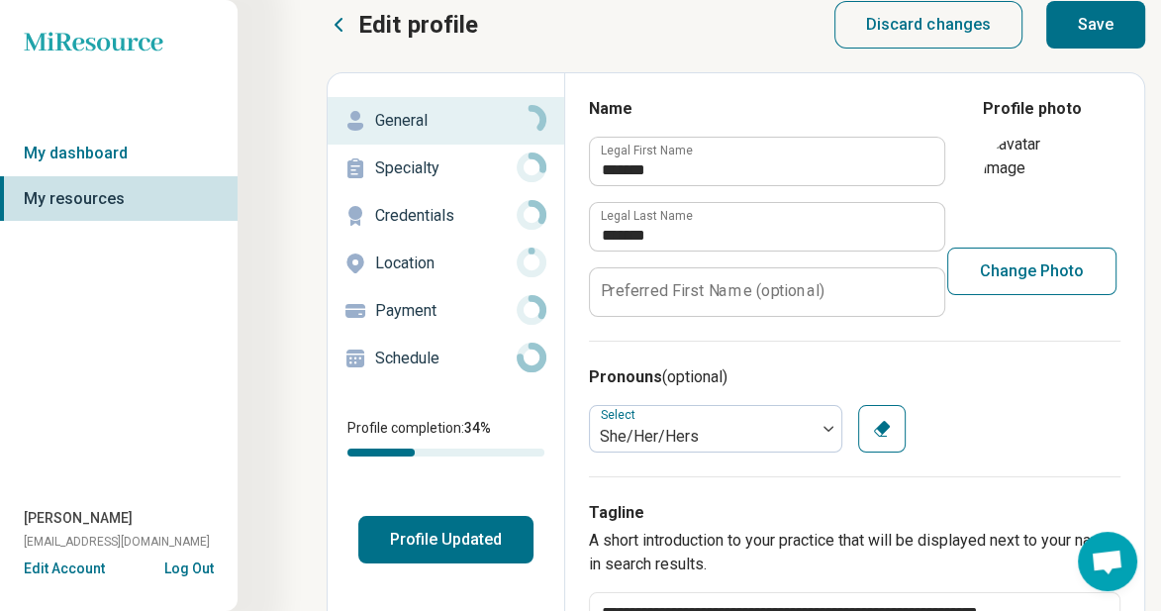
scroll to position [0, 0]
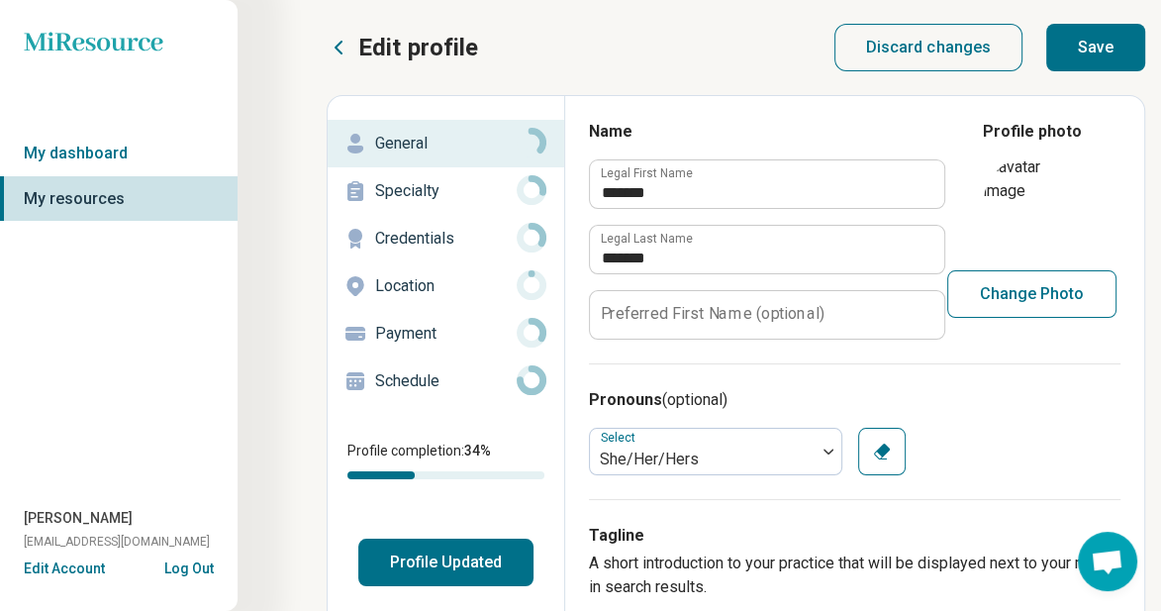
click at [1121, 45] on button "Save" at bounding box center [1095, 48] width 99 height 48
click at [1073, 36] on button "Save" at bounding box center [1095, 48] width 99 height 48
click at [470, 191] on p "Specialty" at bounding box center [446, 191] width 142 height 24
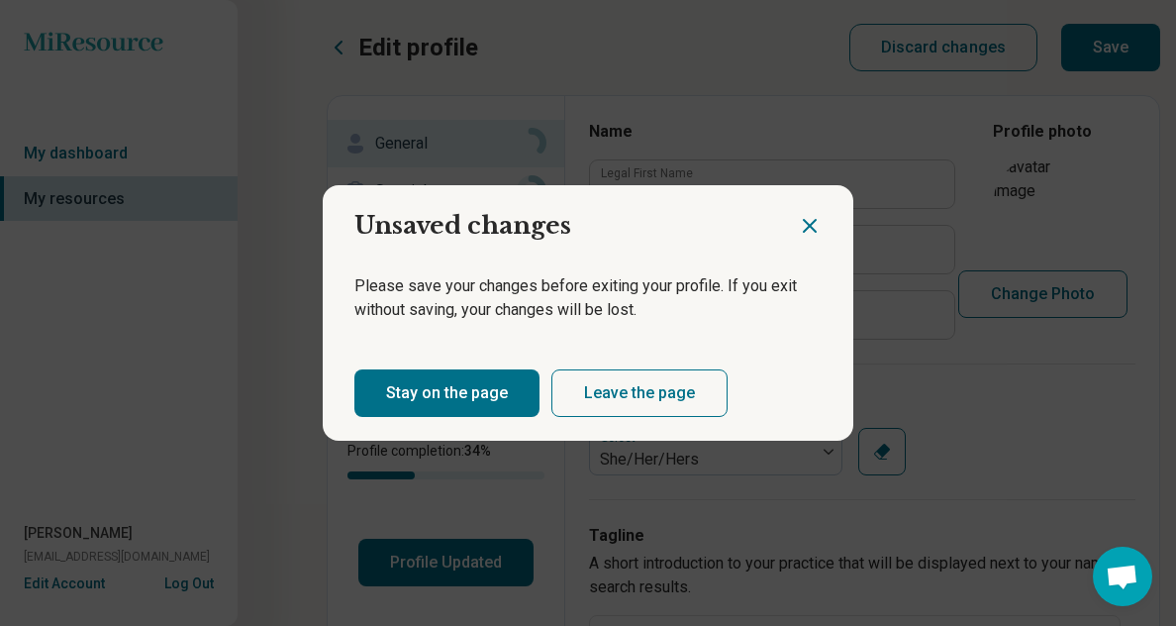
click at [380, 388] on button "Stay on the page" at bounding box center [446, 393] width 185 height 48
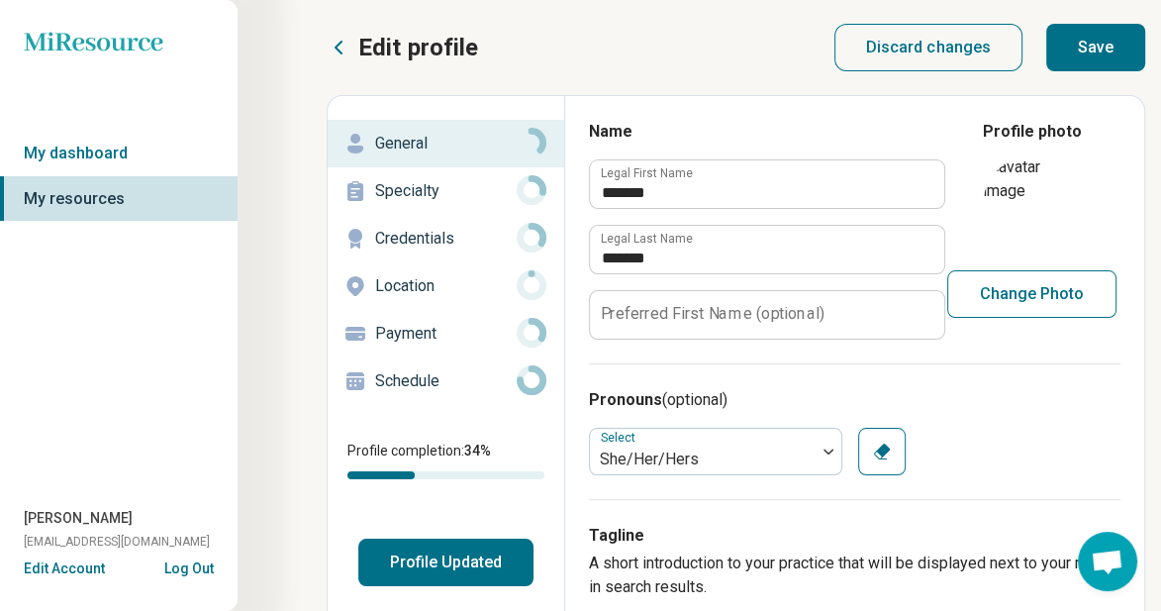
click at [1069, 49] on button "Save" at bounding box center [1095, 48] width 99 height 48
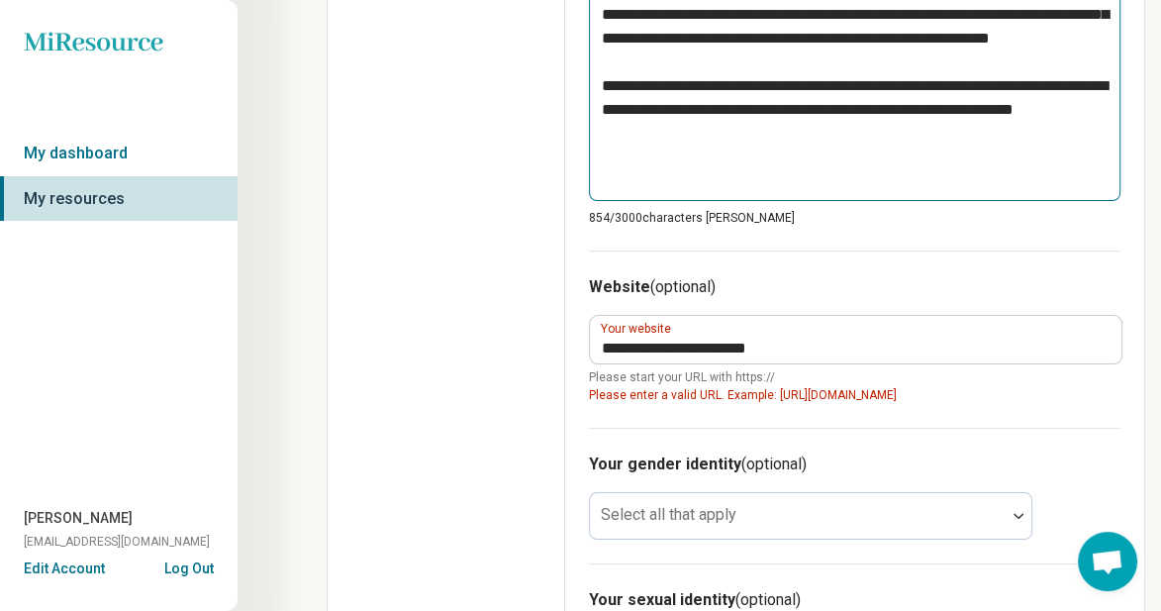
scroll to position [1188, 0]
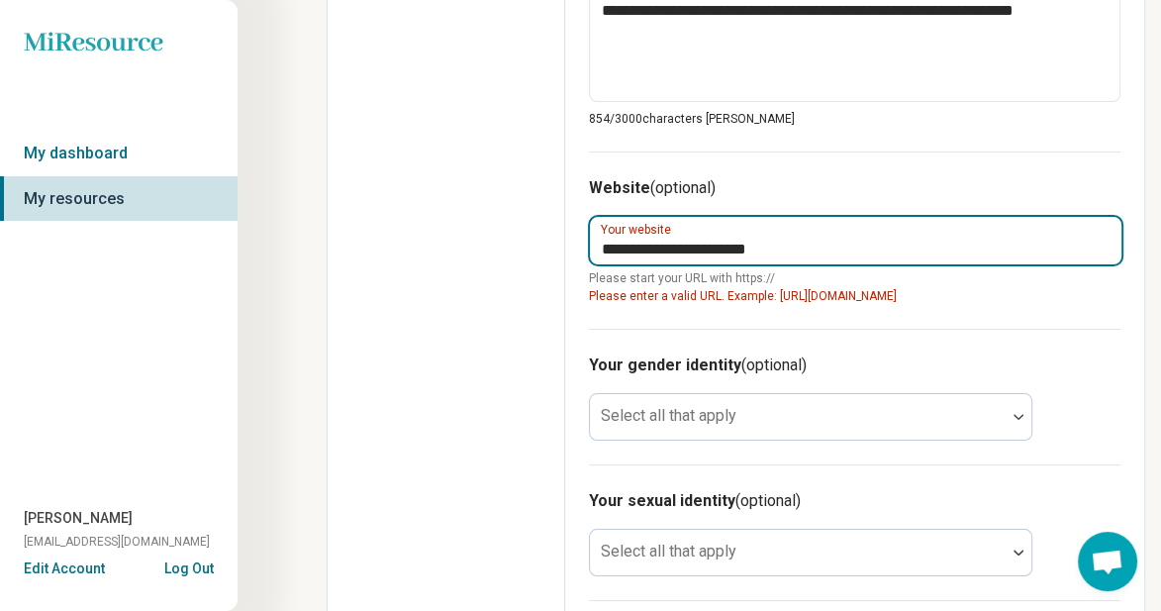
click at [712, 244] on input "**********" at bounding box center [856, 241] width 532 height 48
type textarea "*"
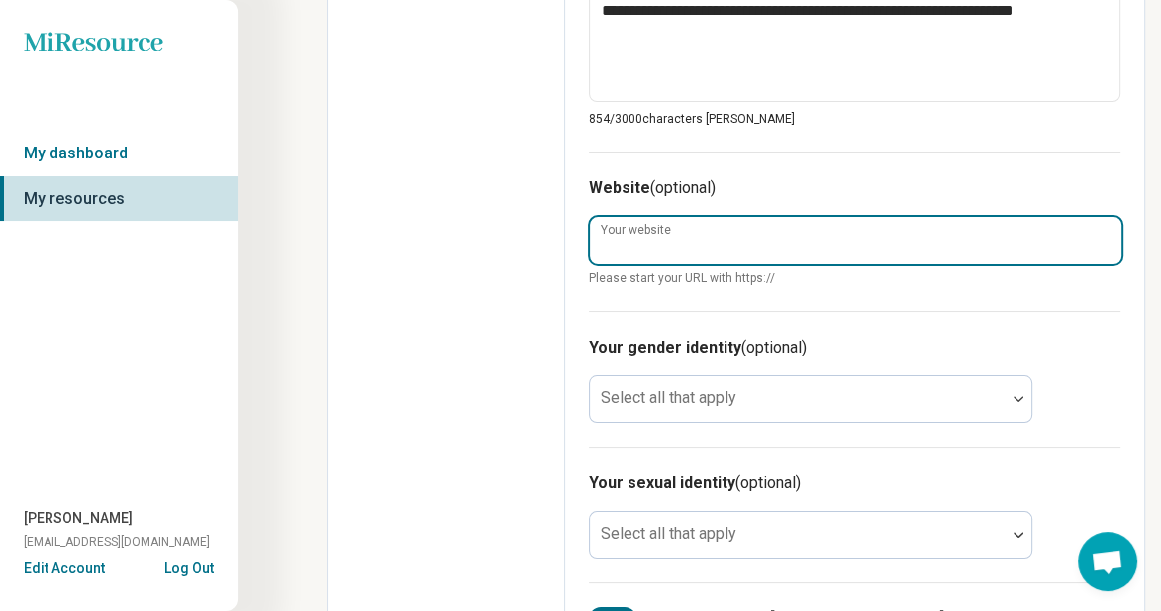
paste input "**********"
type textarea "*"
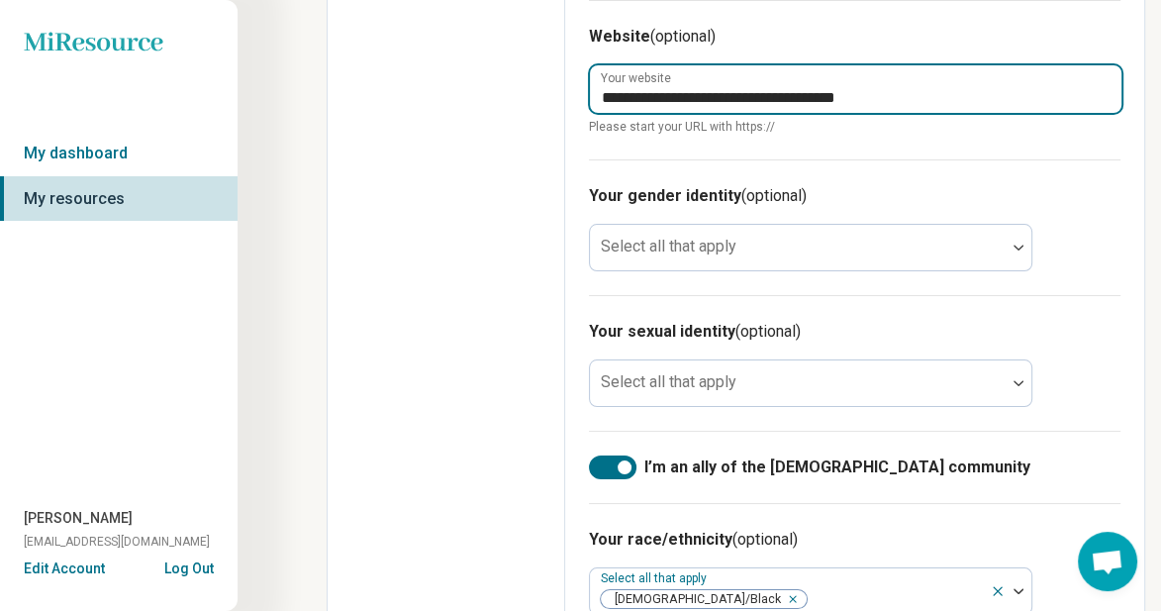
scroll to position [1327, 0]
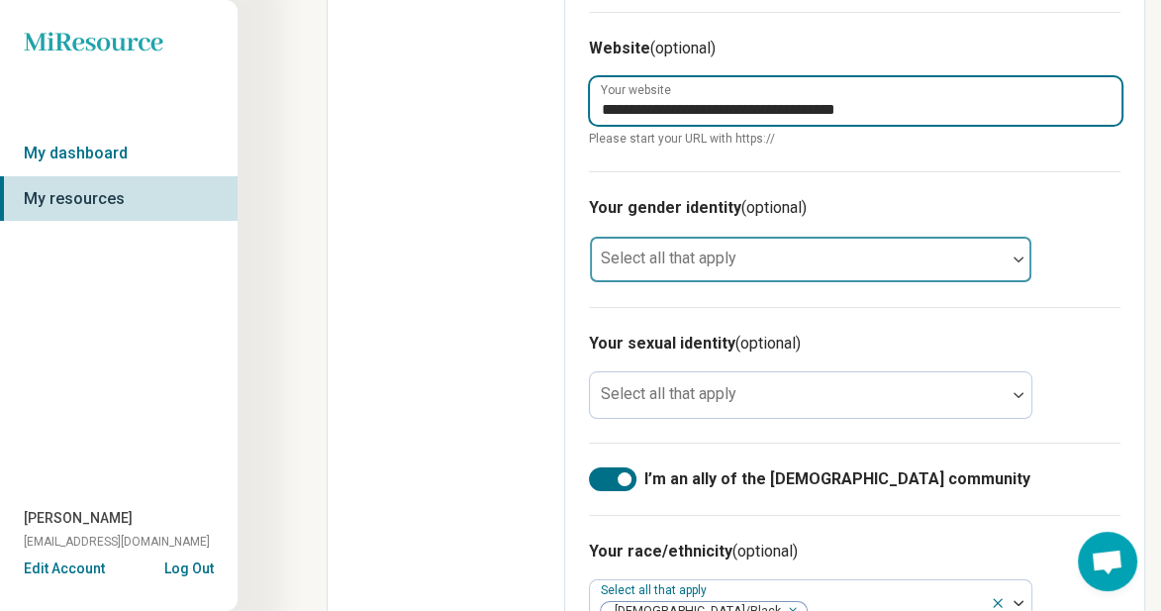
type input "**********"
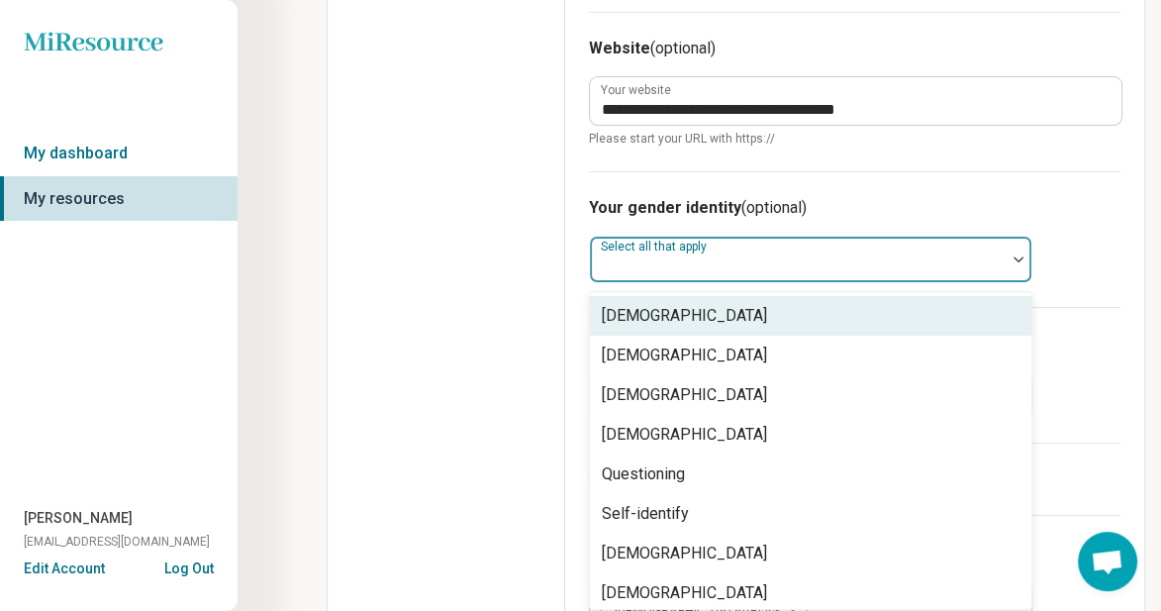
click at [878, 240] on div at bounding box center [798, 260] width 416 height 44
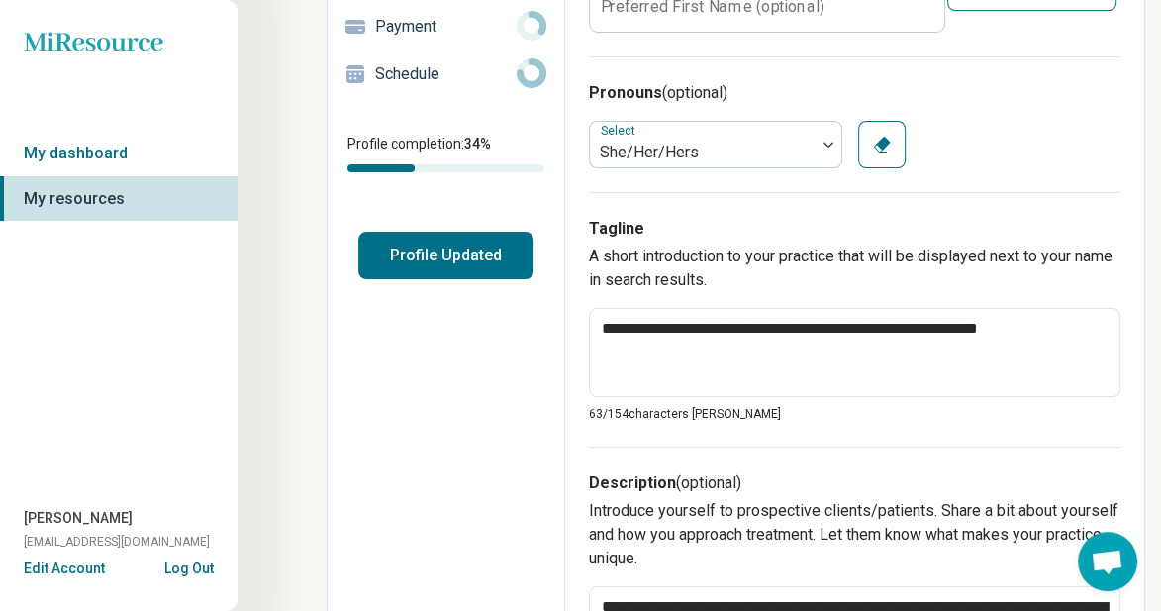
scroll to position [0, 0]
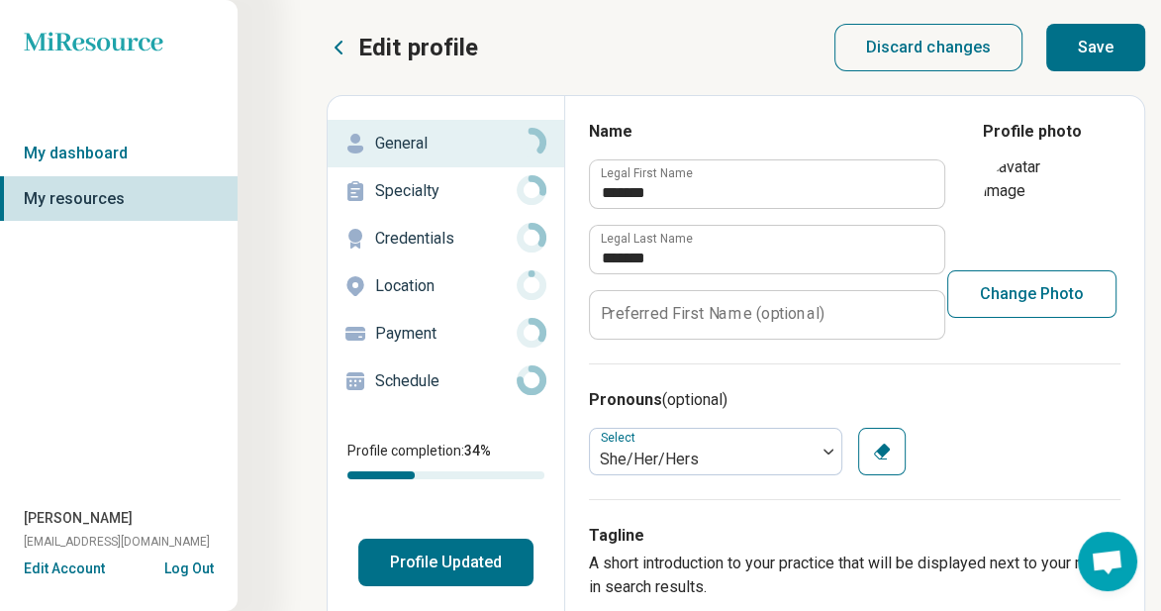
click at [1073, 43] on button "Save" at bounding box center [1095, 48] width 99 height 48
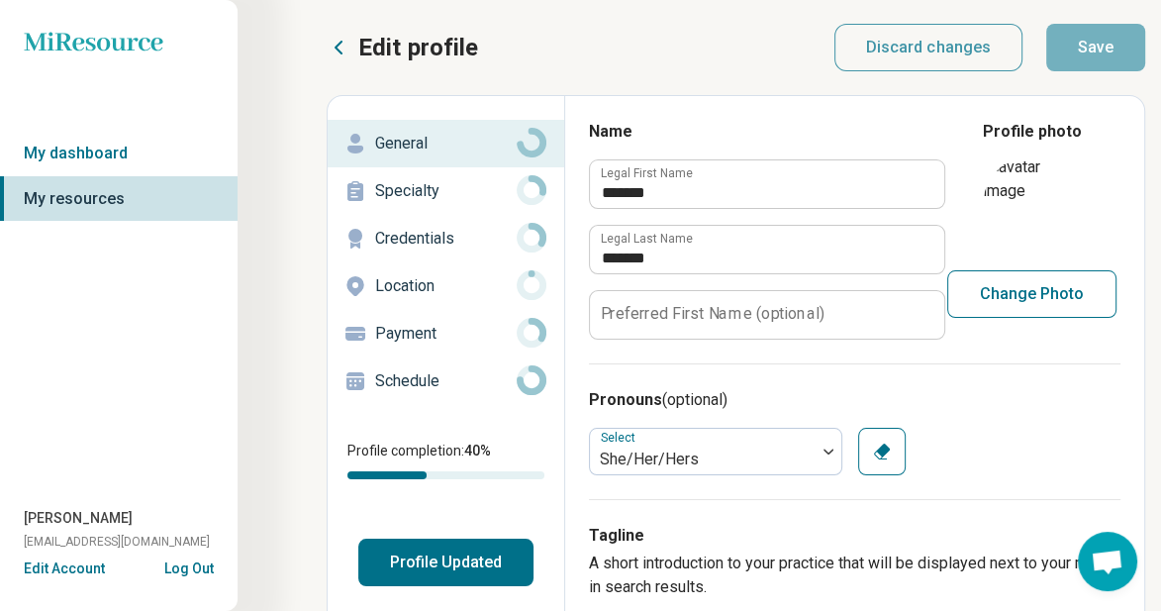
click at [488, 197] on p "Specialty" at bounding box center [446, 191] width 142 height 24
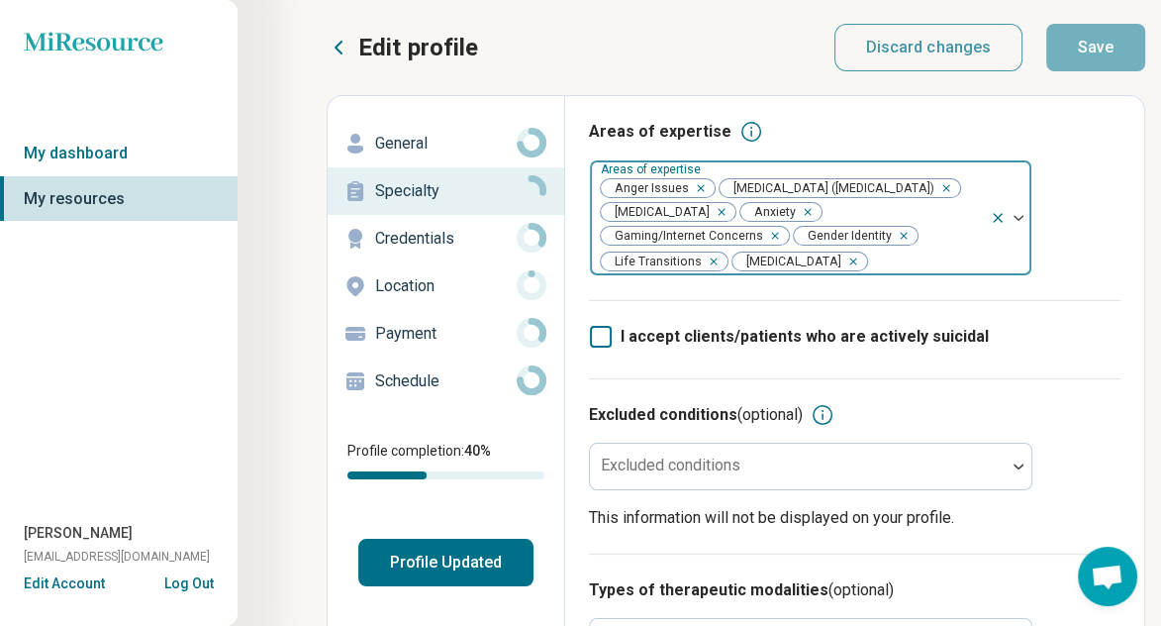
click at [872, 275] on div at bounding box center [925, 261] width 113 height 28
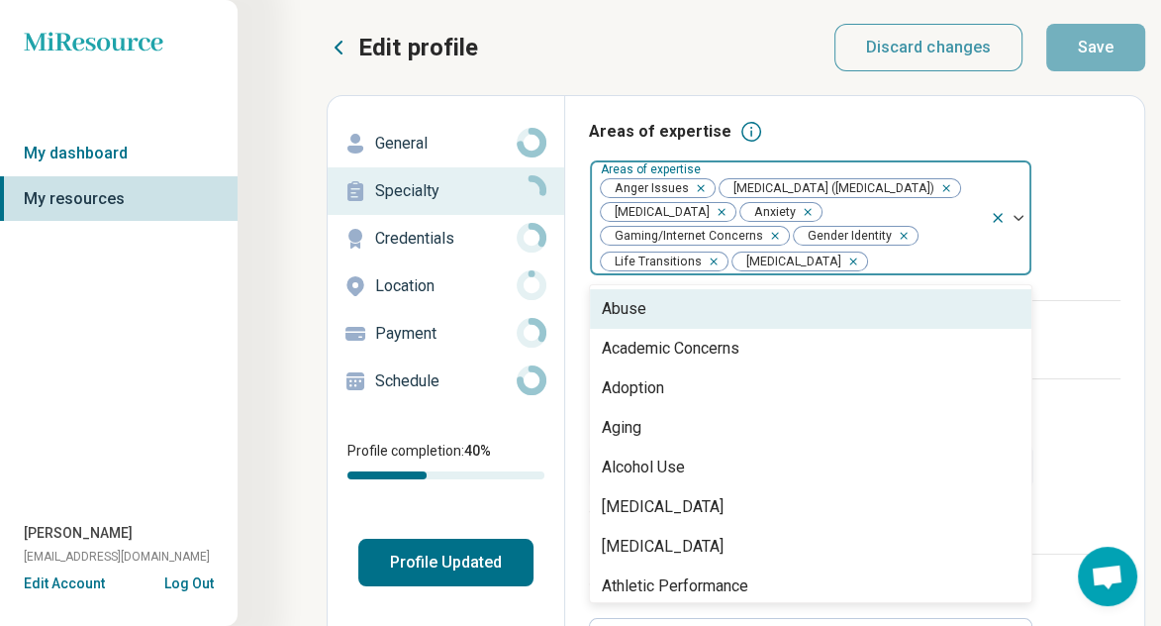
scroll to position [12, 0]
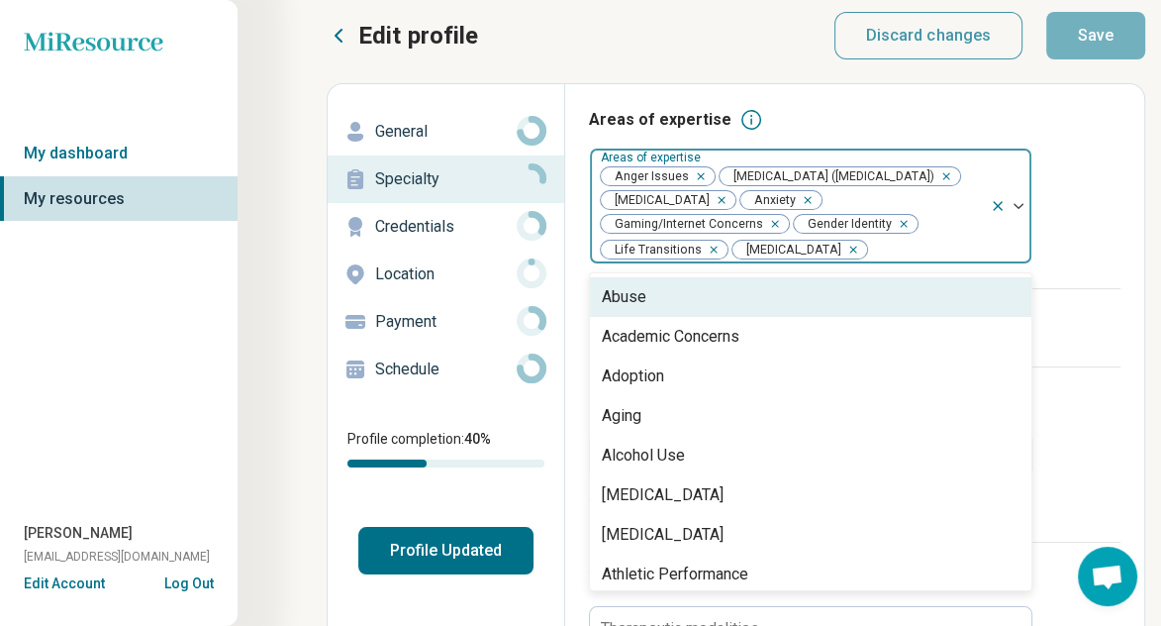
click at [1023, 209] on img at bounding box center [1019, 206] width 10 height 6
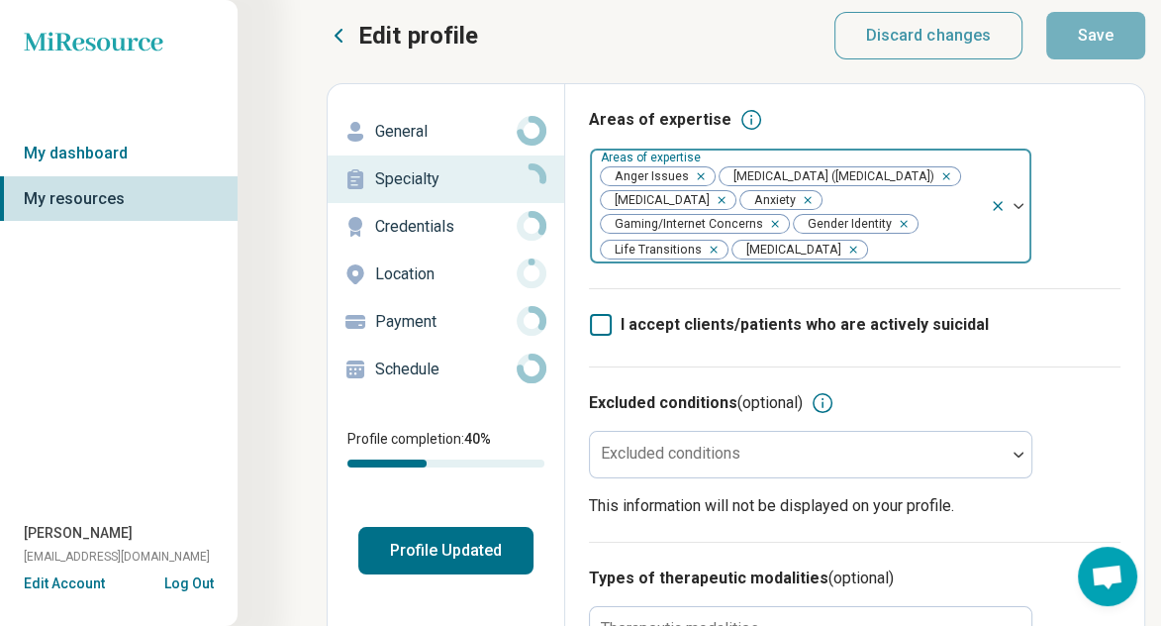
click at [1023, 209] on img at bounding box center [1019, 206] width 10 height 6
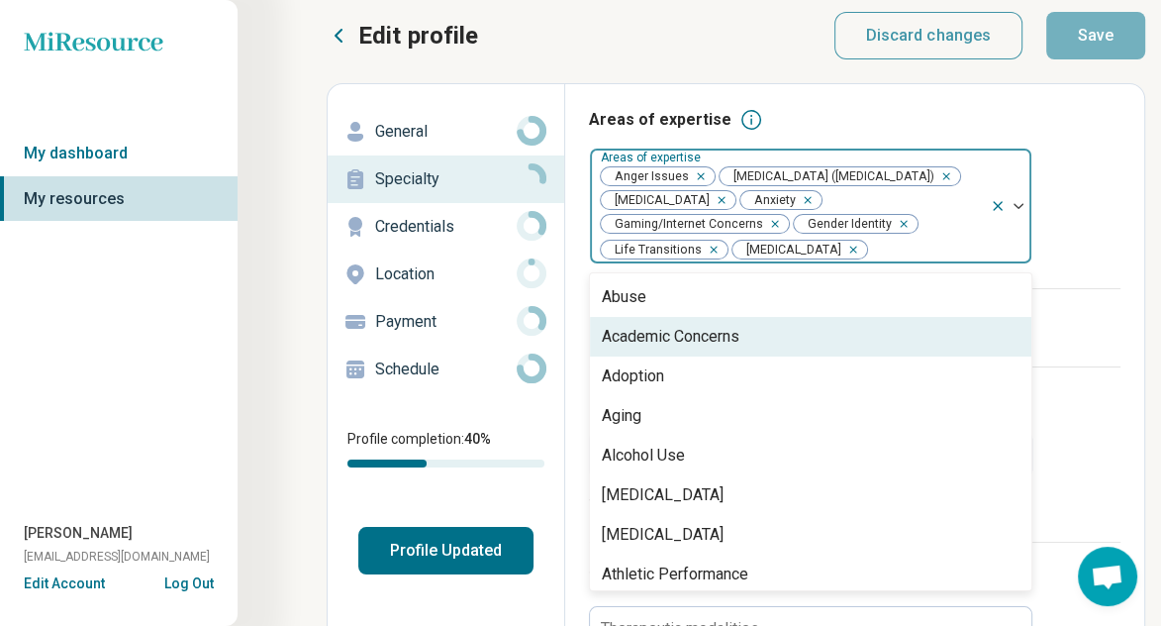
click at [697, 348] on div "Academic Concerns" at bounding box center [671, 337] width 138 height 24
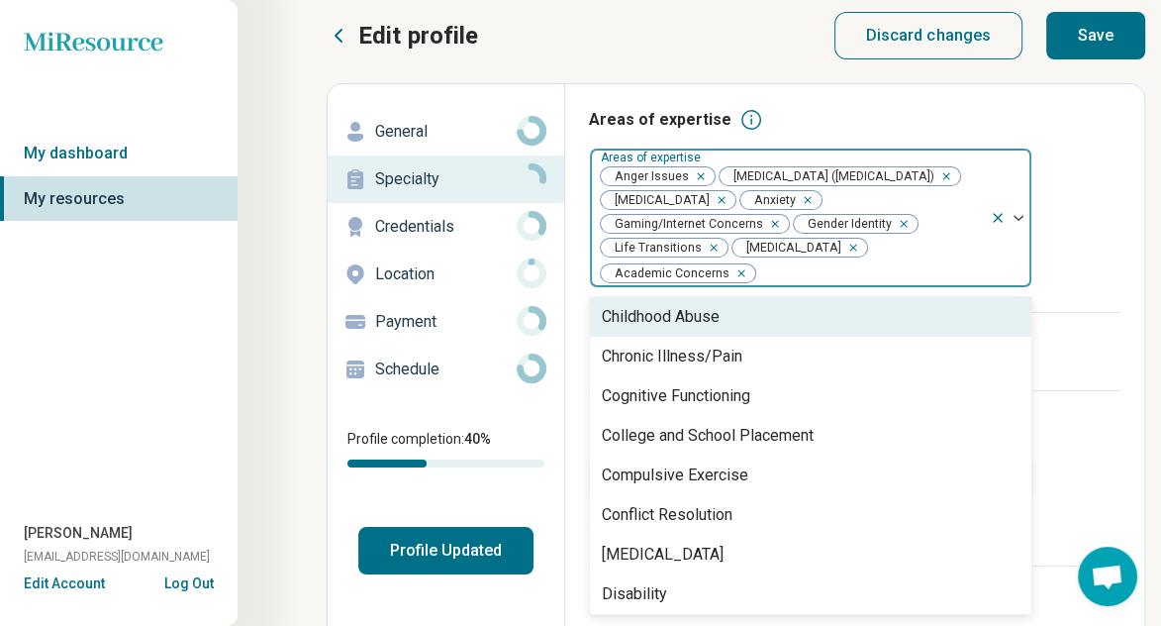
scroll to position [792, 0]
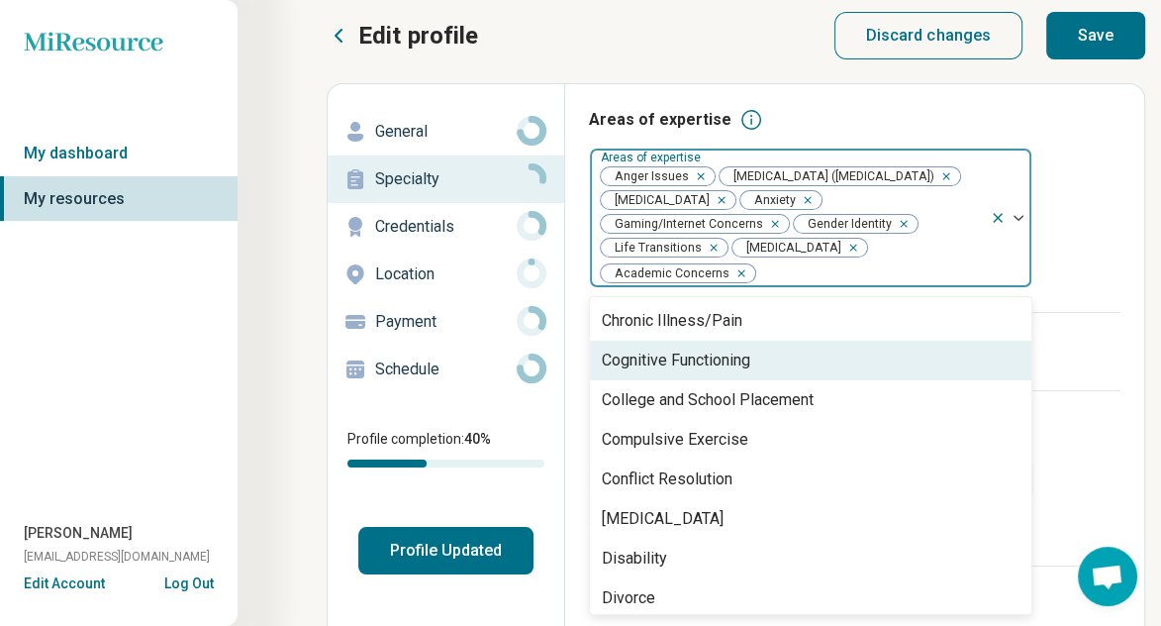
click at [812, 363] on div "Cognitive Functioning" at bounding box center [810, 361] width 441 height 40
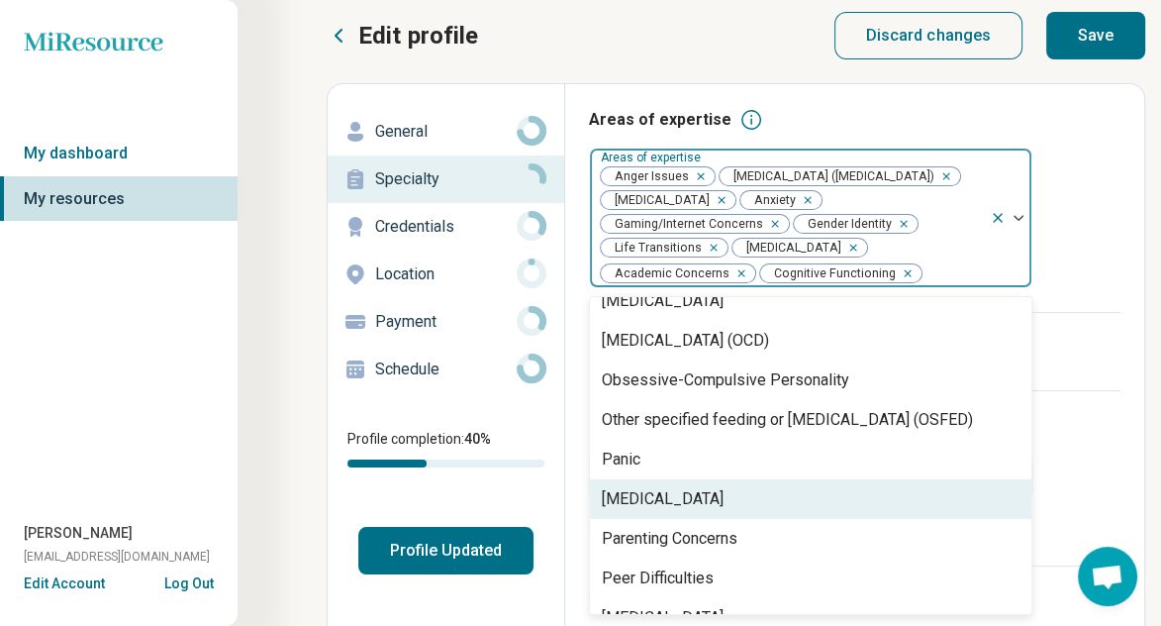
scroll to position [1980, 0]
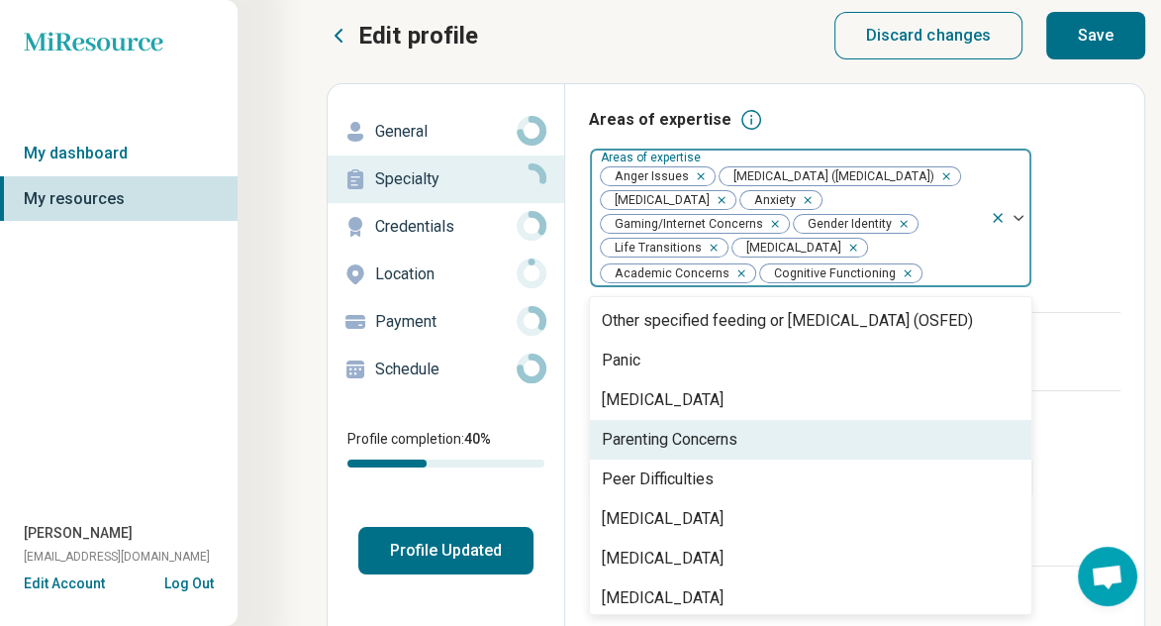
click at [794, 459] on div "Parenting Concerns" at bounding box center [810, 440] width 441 height 40
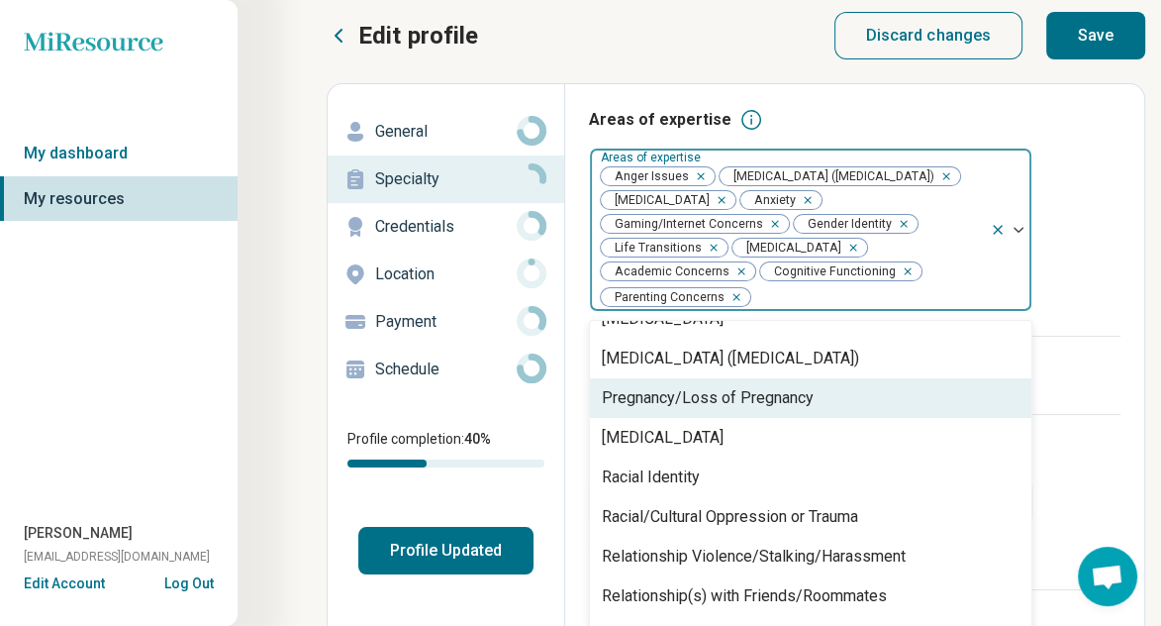
scroll to position [2475, 0]
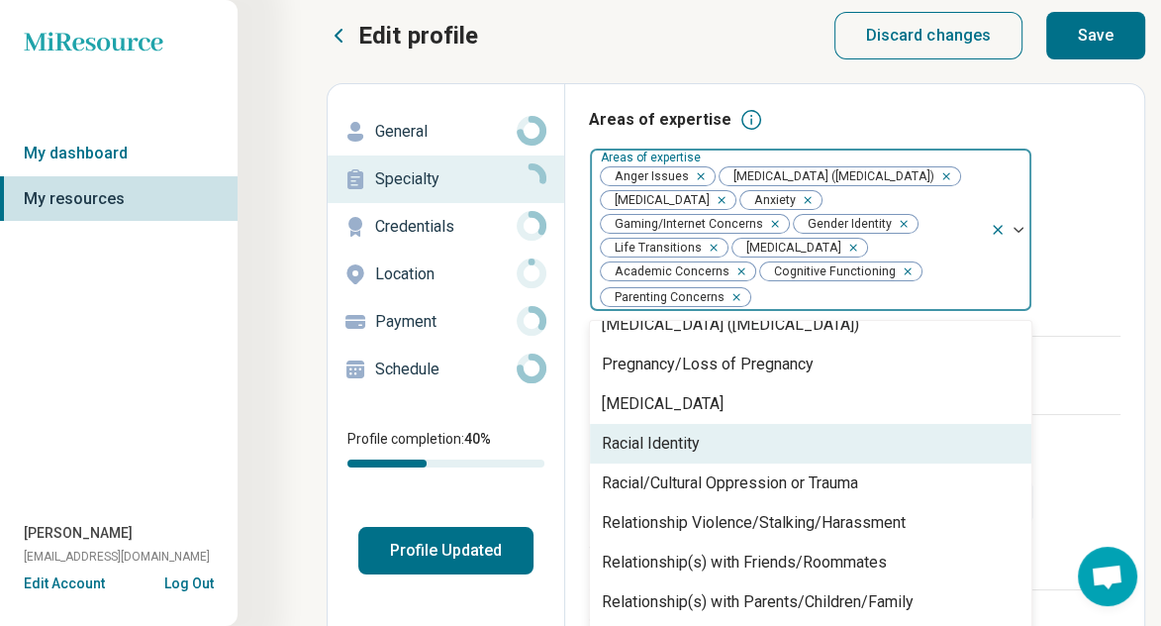
click at [685, 442] on div "Racial Identity" at bounding box center [651, 444] width 98 height 24
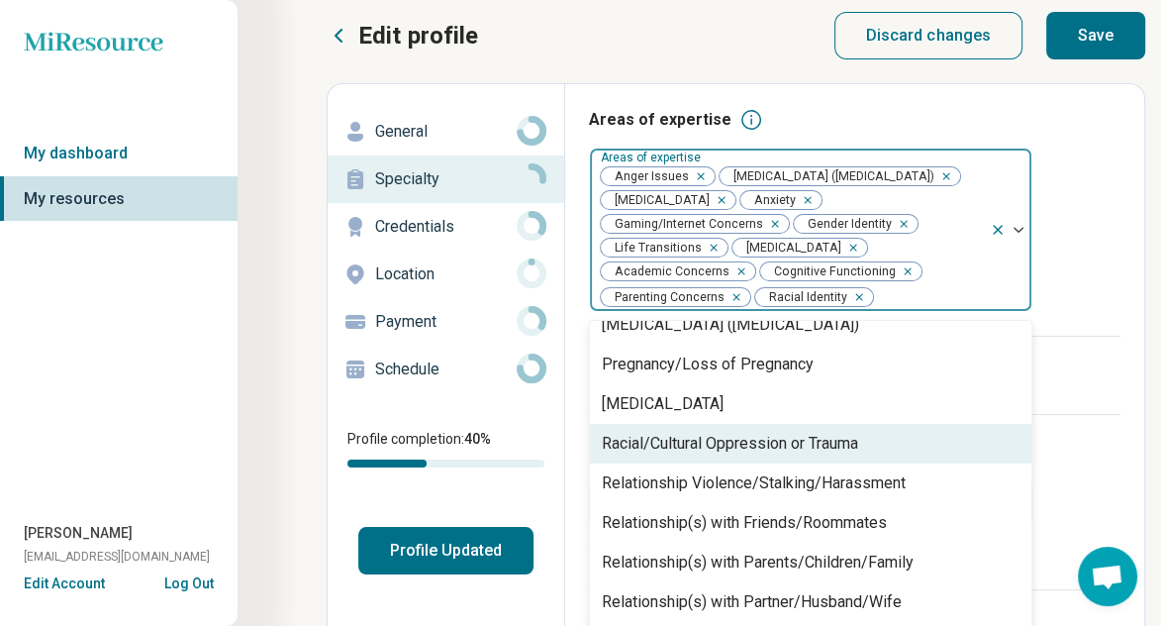
click at [737, 455] on div "Racial/Cultural Oppression or Trauma" at bounding box center [730, 444] width 256 height 24
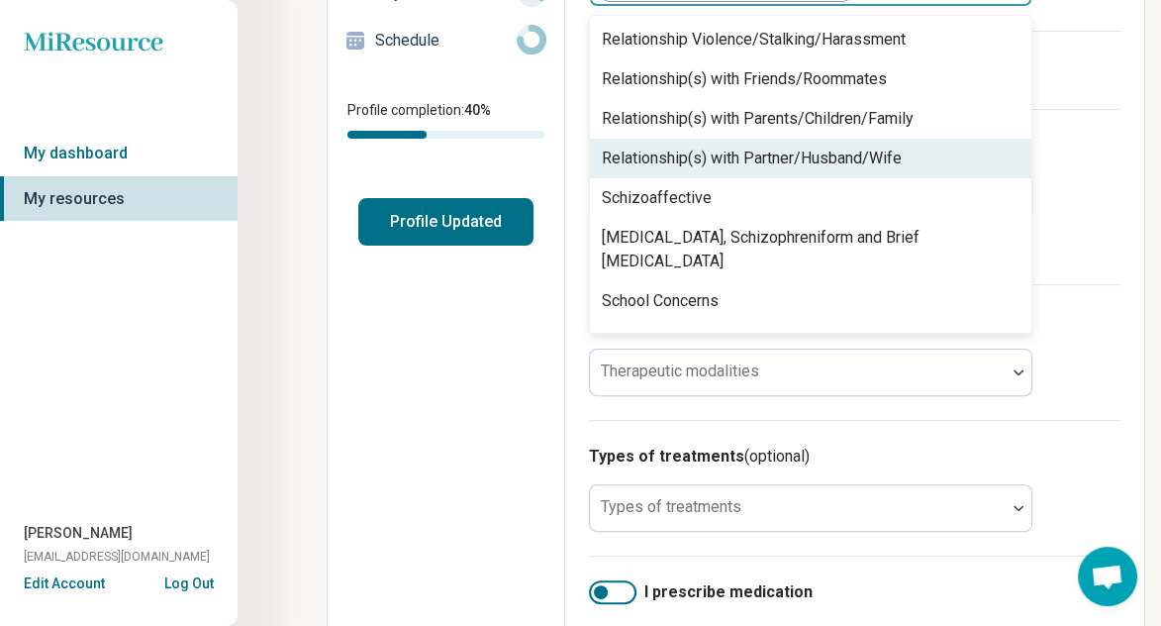
scroll to position [352, 0]
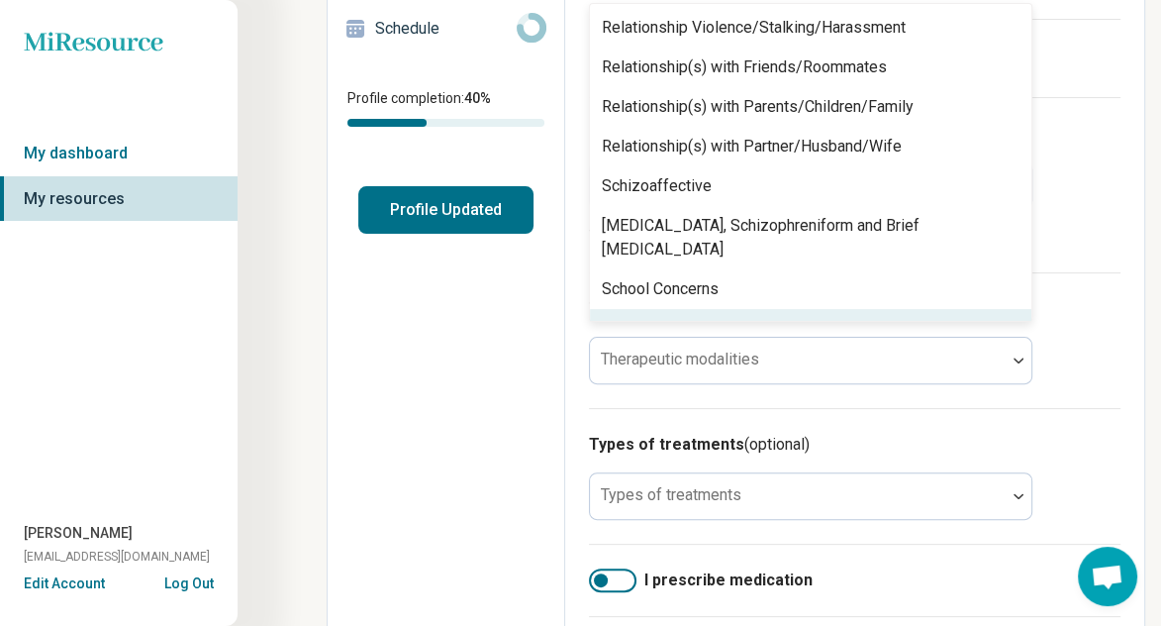
click at [732, 309] on div "Self-Esteem" at bounding box center [810, 329] width 441 height 40
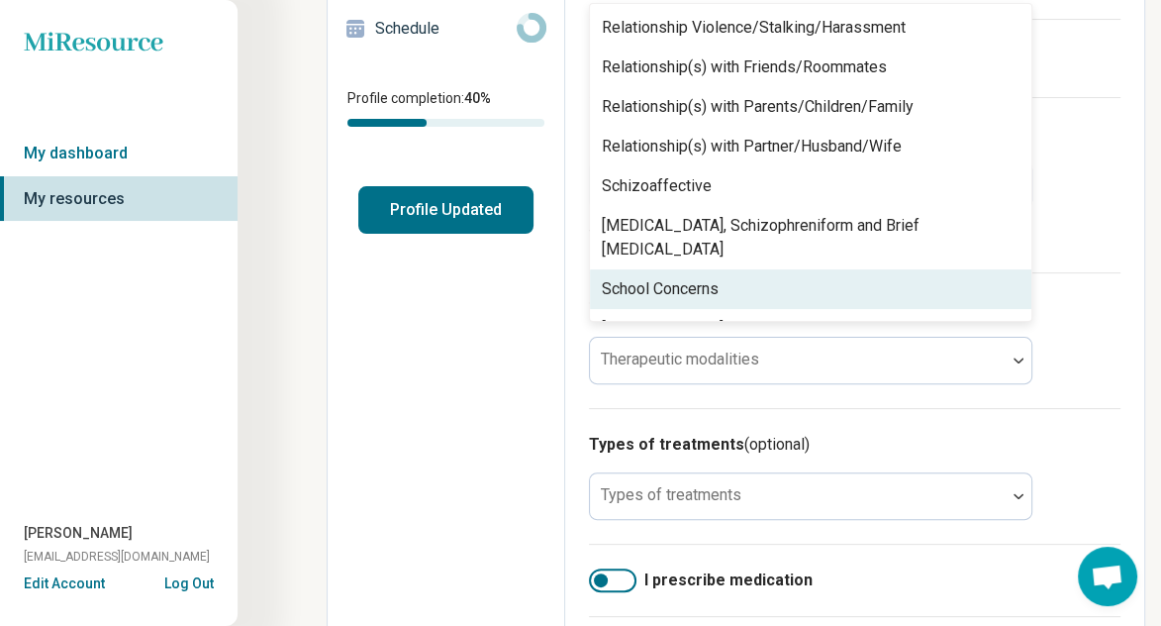
click at [734, 302] on div "School Concerns" at bounding box center [810, 289] width 441 height 40
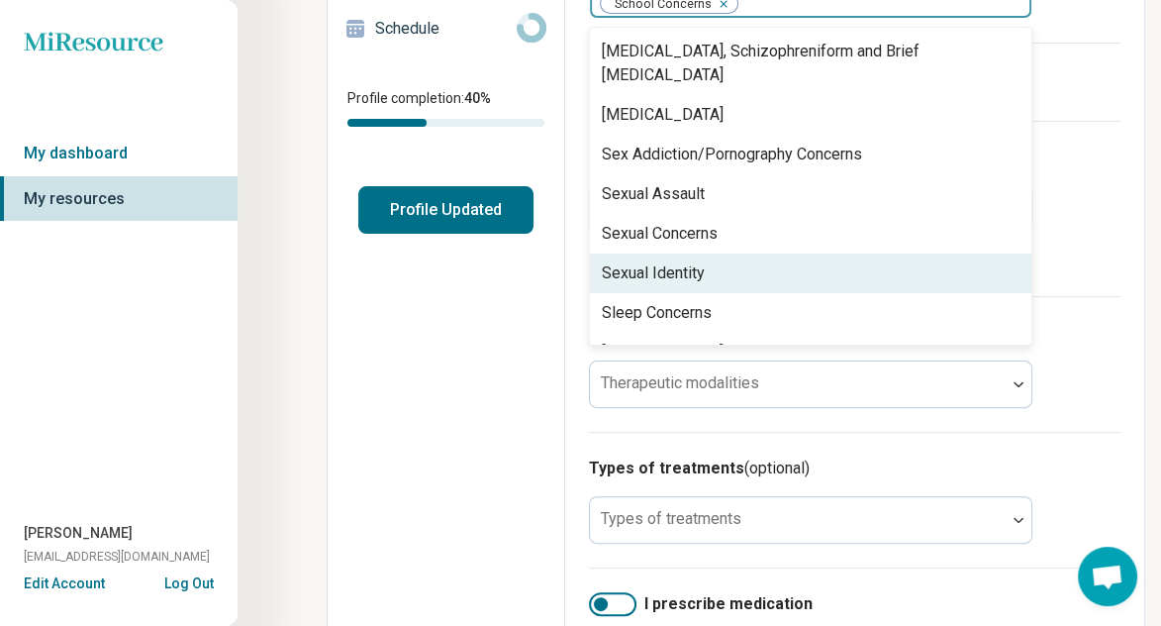
scroll to position [2871, 0]
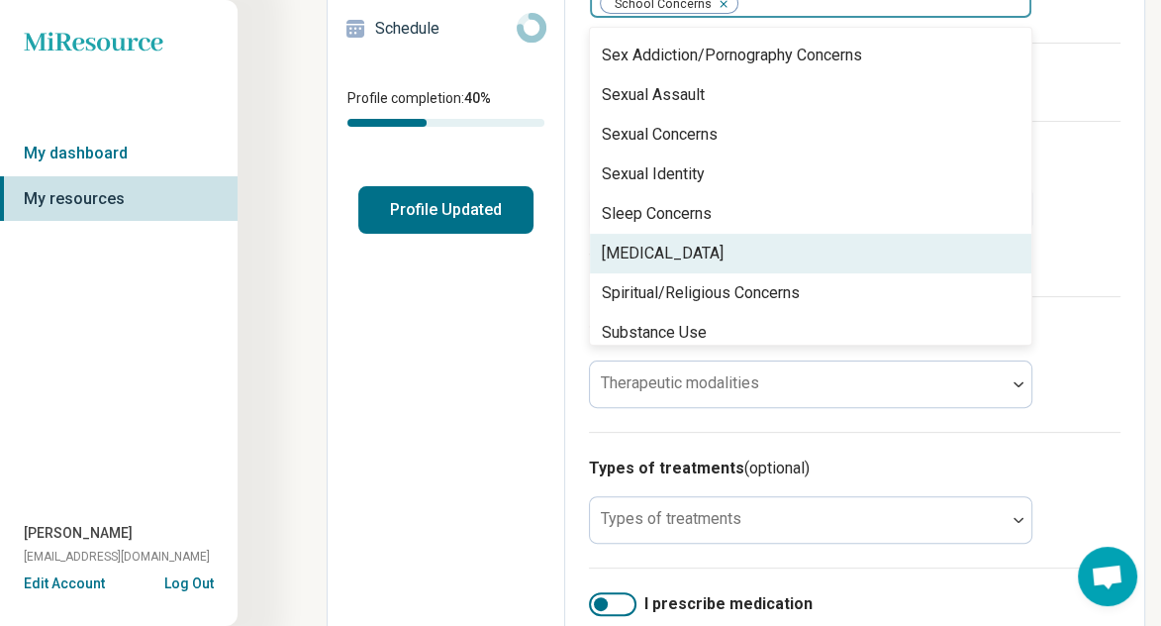
click at [776, 242] on div "[MEDICAL_DATA]" at bounding box center [810, 254] width 441 height 40
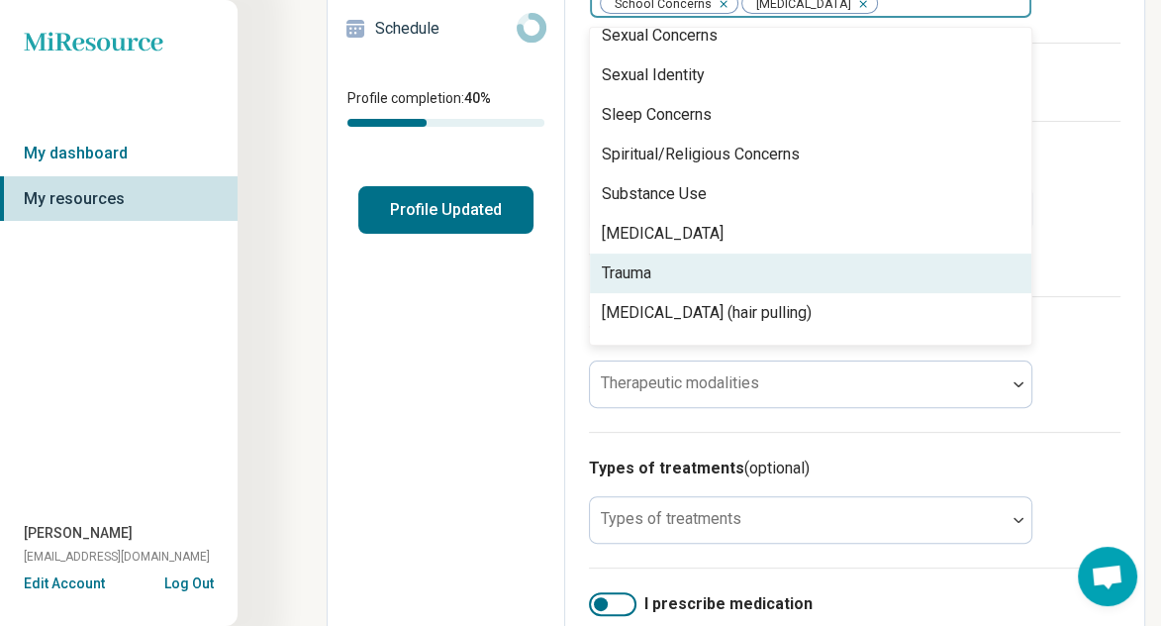
scroll to position [3017, 0]
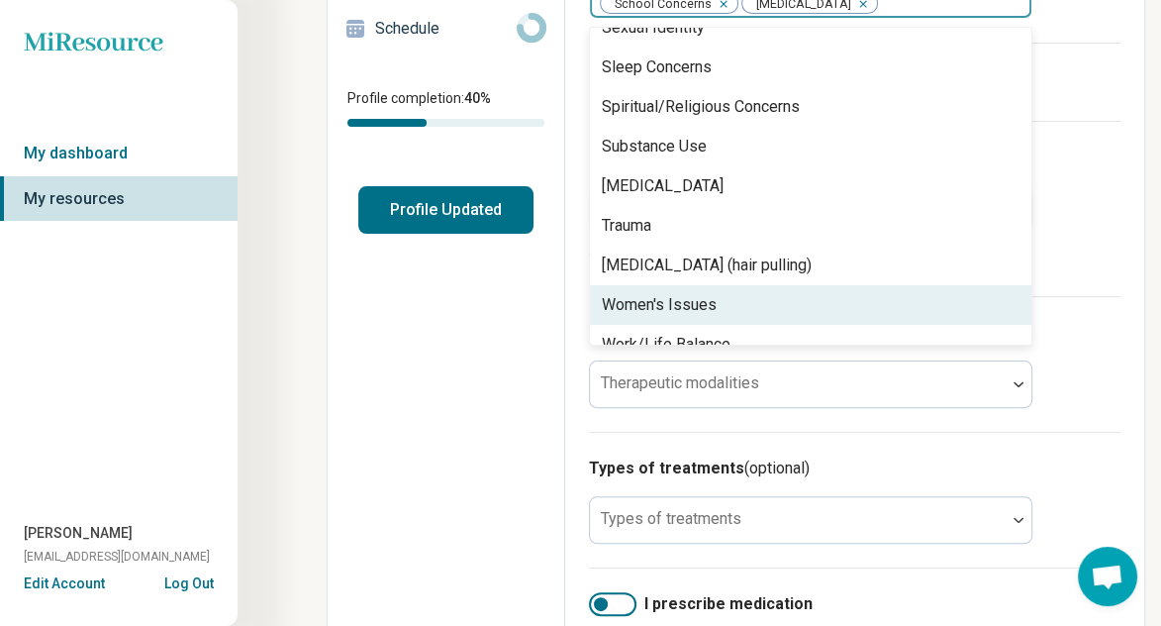
click at [735, 287] on div "Women's Issues" at bounding box center [810, 305] width 441 height 40
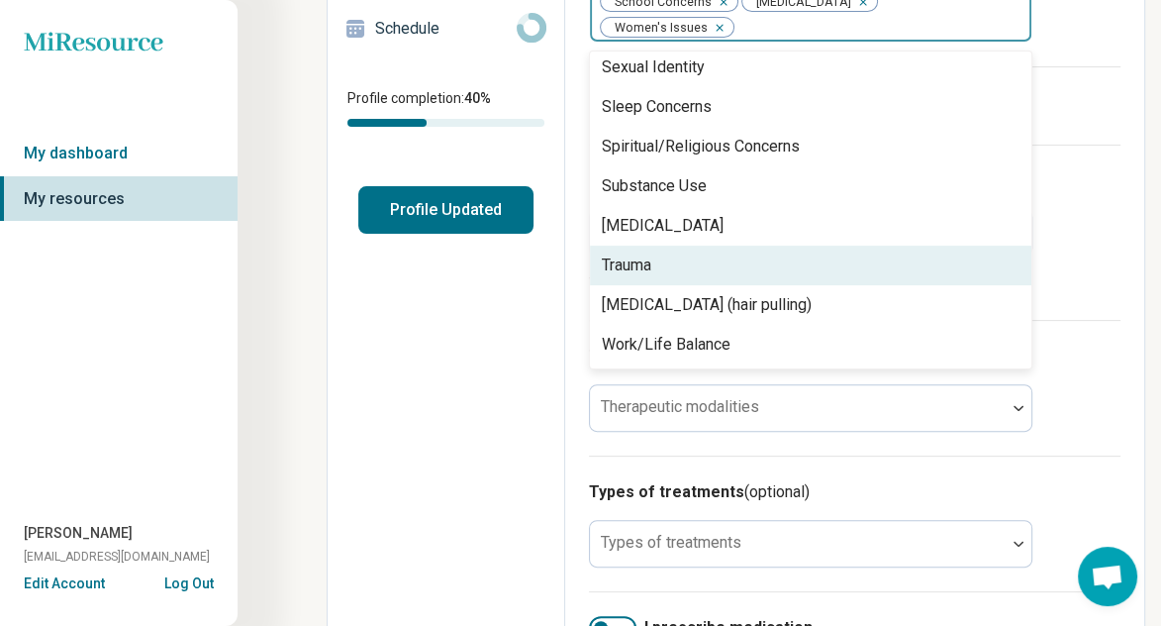
scroll to position [2978, 0]
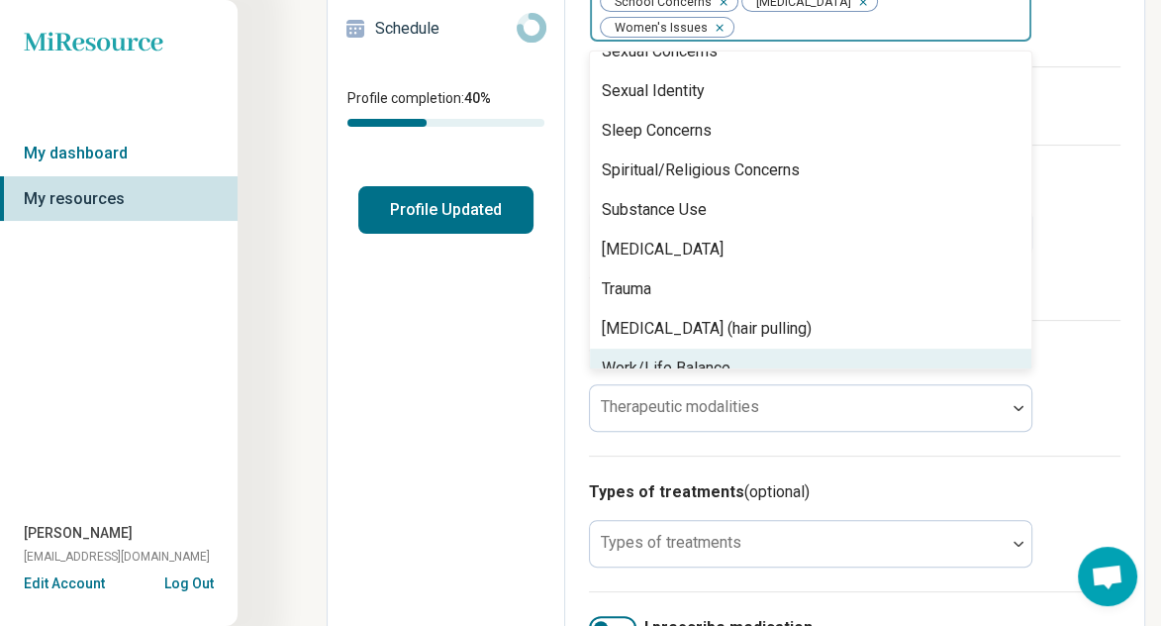
click at [731, 354] on div "Work/Life Balance" at bounding box center [810, 368] width 441 height 40
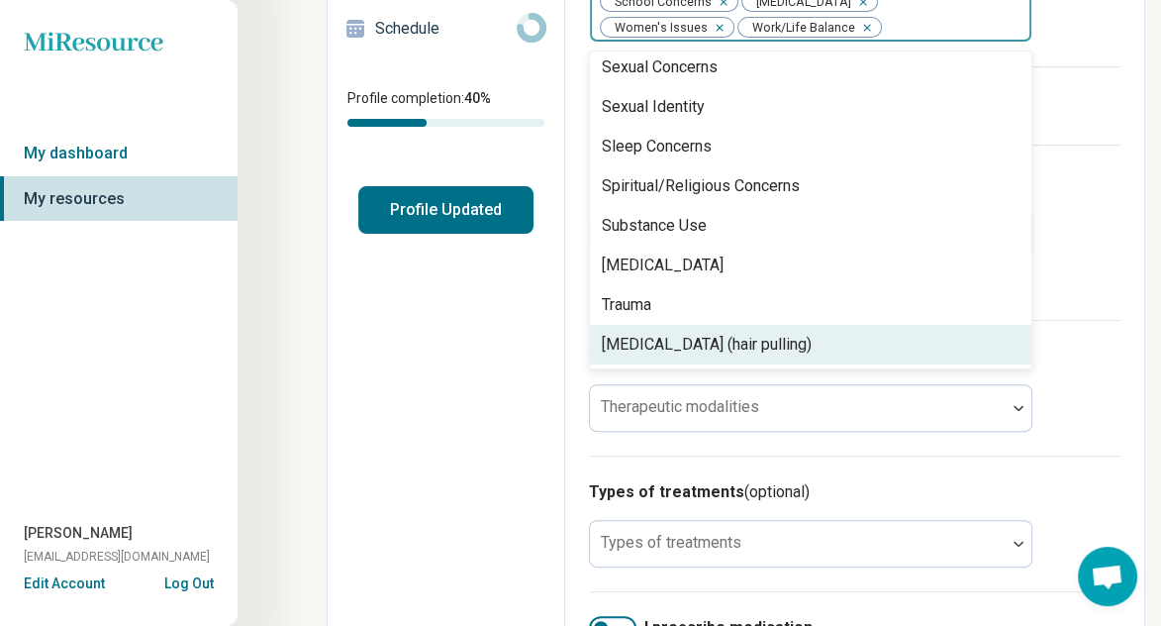
scroll to position [2938, 0]
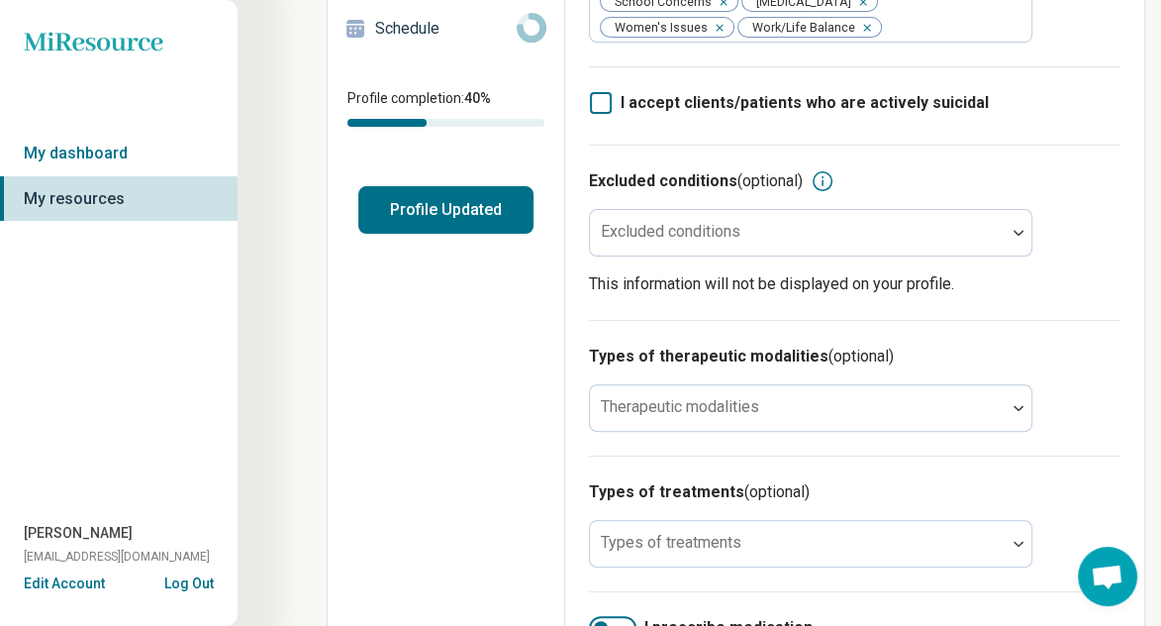
click at [1072, 157] on div "Excluded conditions (optional) Excluded conditions This information will not be…" at bounding box center [855, 232] width 532 height 175
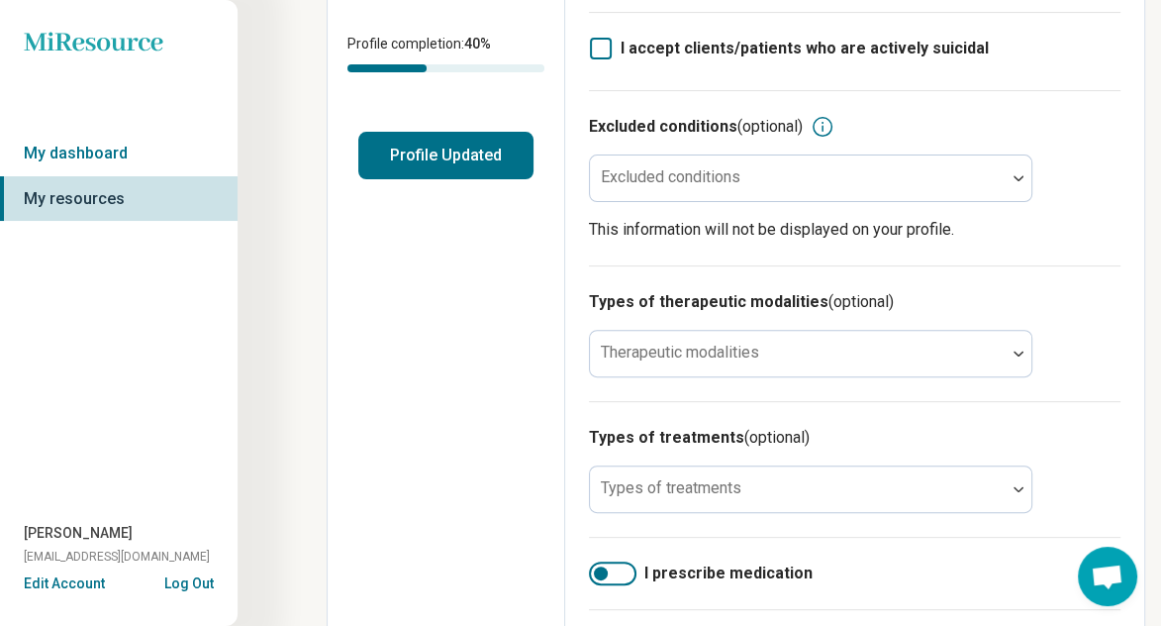
scroll to position [451, 0]
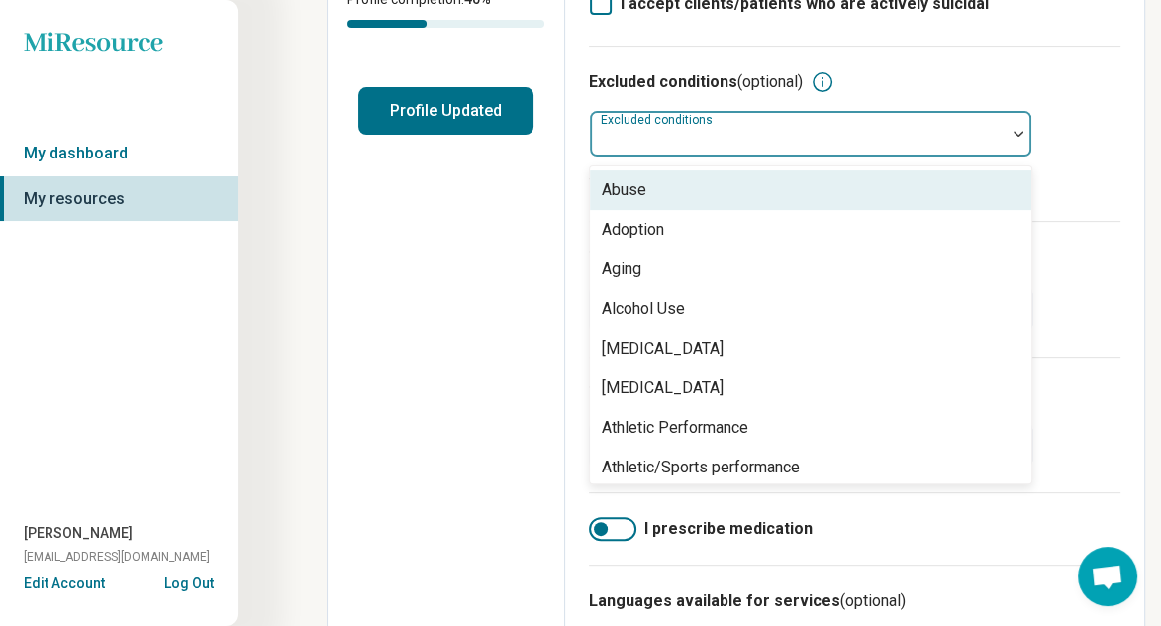
click at [792, 140] on div at bounding box center [798, 142] width 400 height 28
click at [1091, 138] on div "Excluded conditions (optional) 82 results available. Use Up and Down to choose …" at bounding box center [855, 133] width 532 height 175
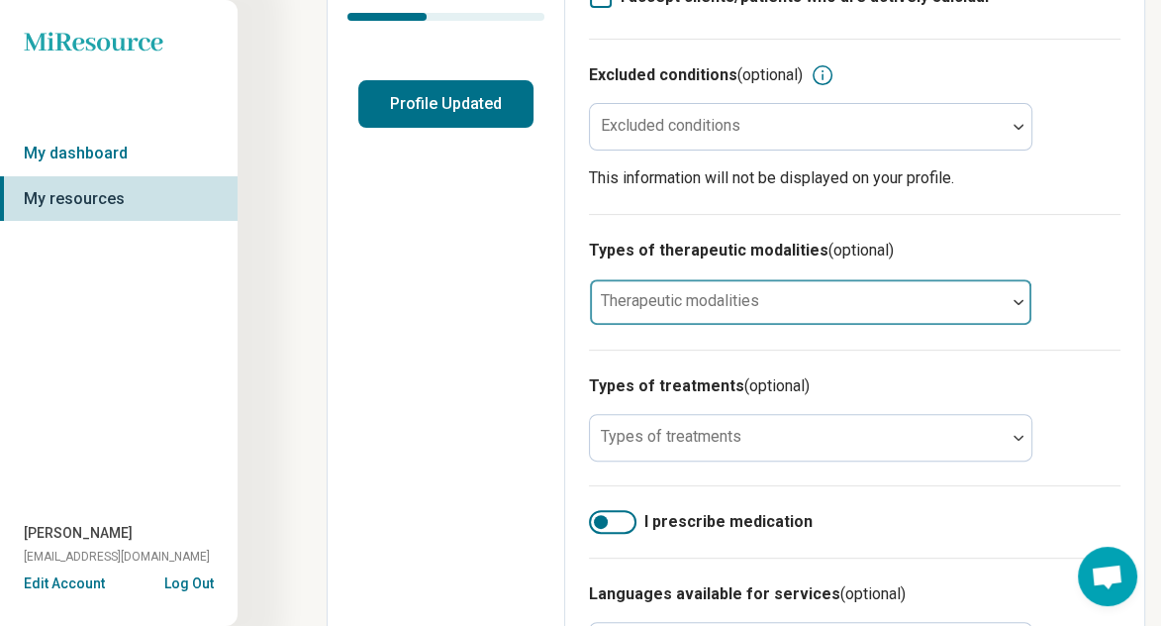
click at [762, 298] on div at bounding box center [798, 302] width 416 height 44
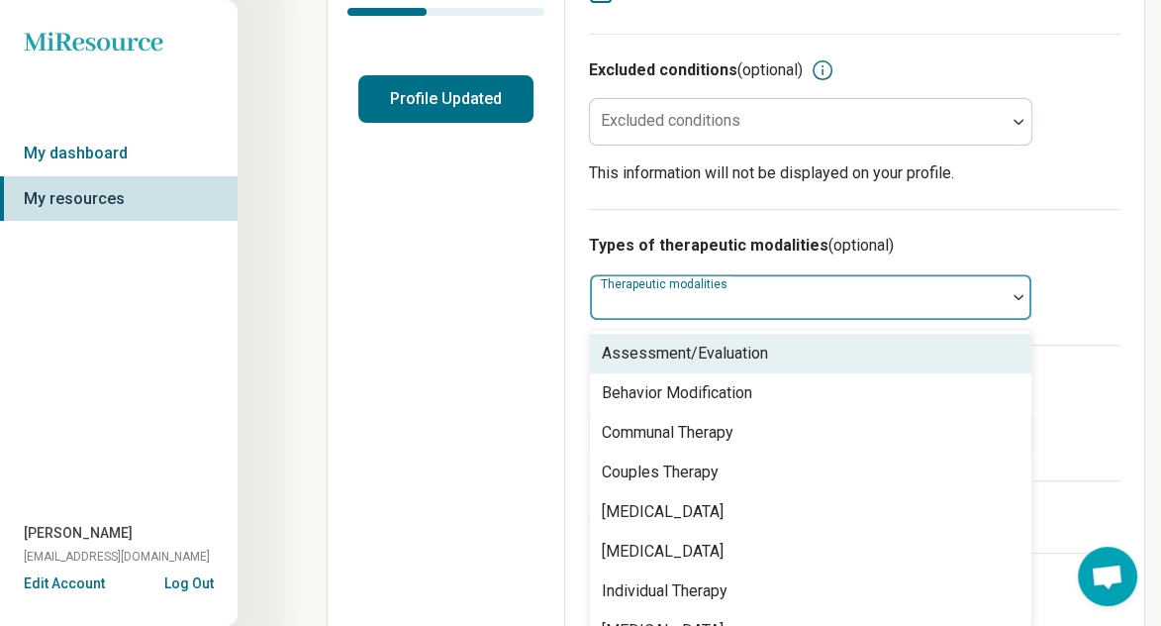
scroll to position [499, 0]
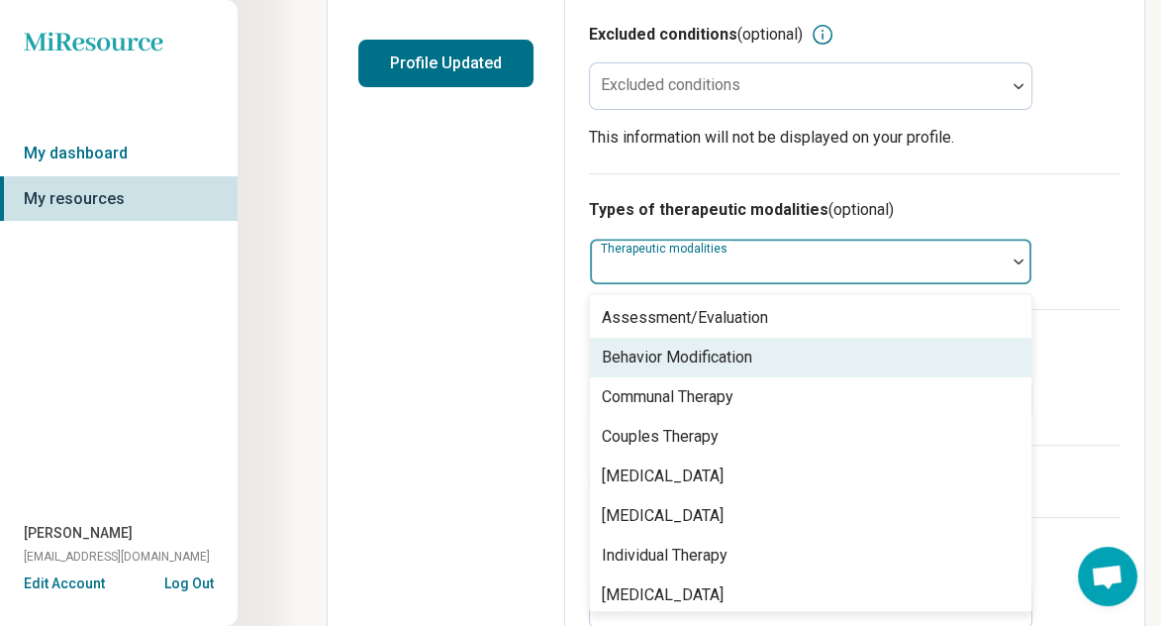
click at [716, 356] on div "Behavior Modification" at bounding box center [677, 357] width 150 height 24
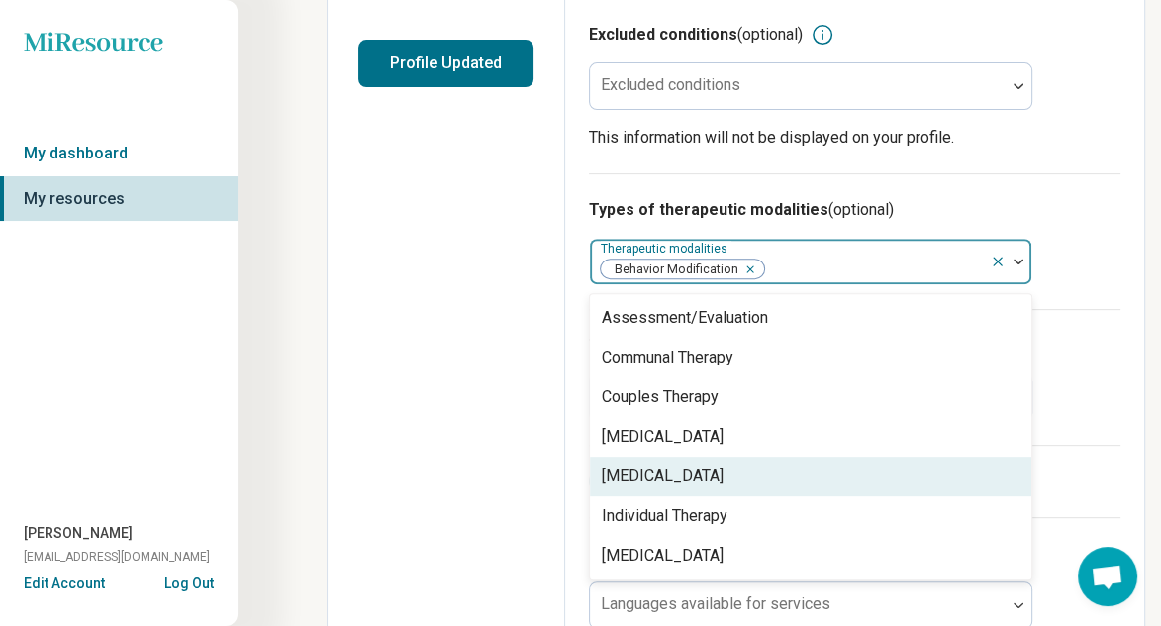
click at [651, 487] on div "[MEDICAL_DATA]" at bounding box center [663, 476] width 122 height 24
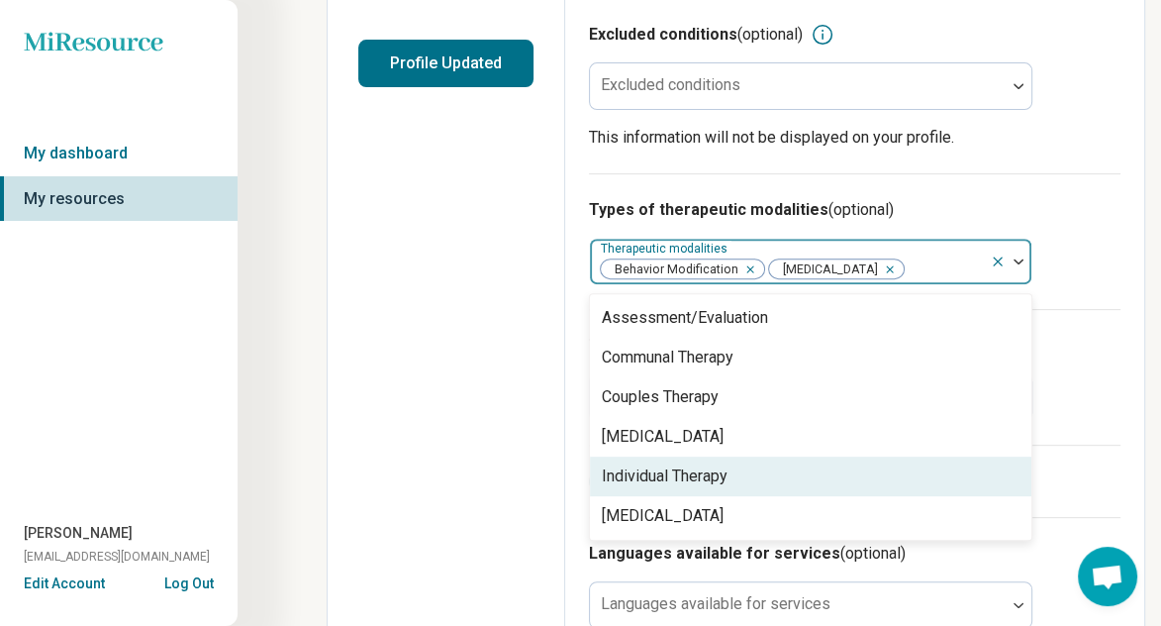
click at [641, 488] on div "Individual Therapy" at bounding box center [665, 476] width 126 height 24
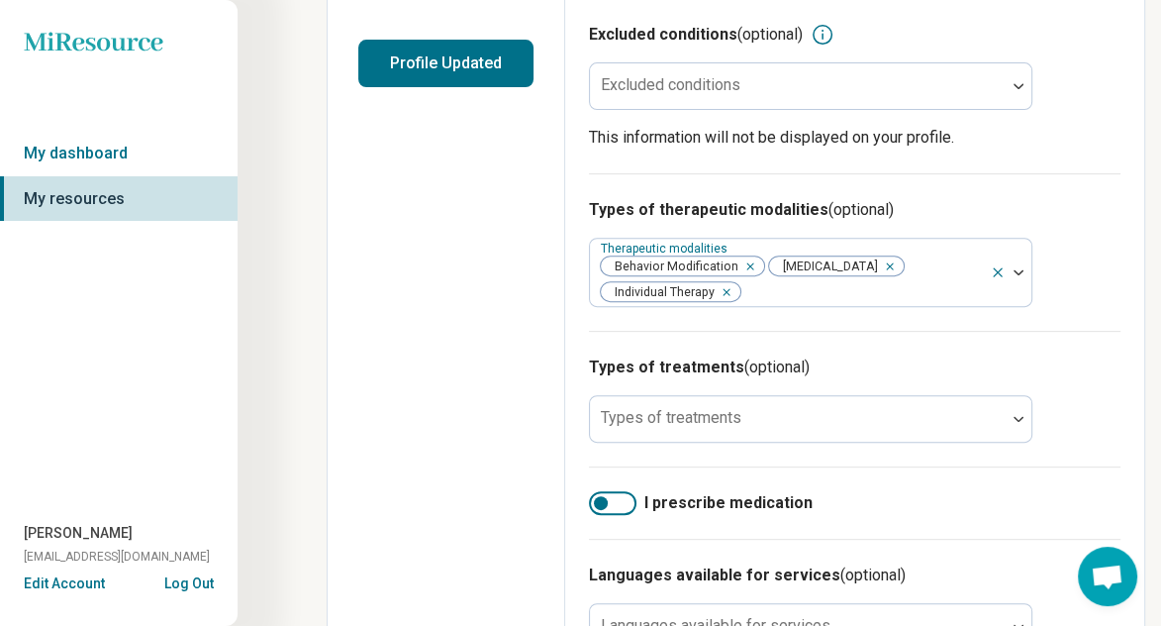
click at [478, 452] on div "Edit profile General Specialty Credentials Location Payment Schedule Profile co…" at bounding box center [447, 305] width 238 height 1417
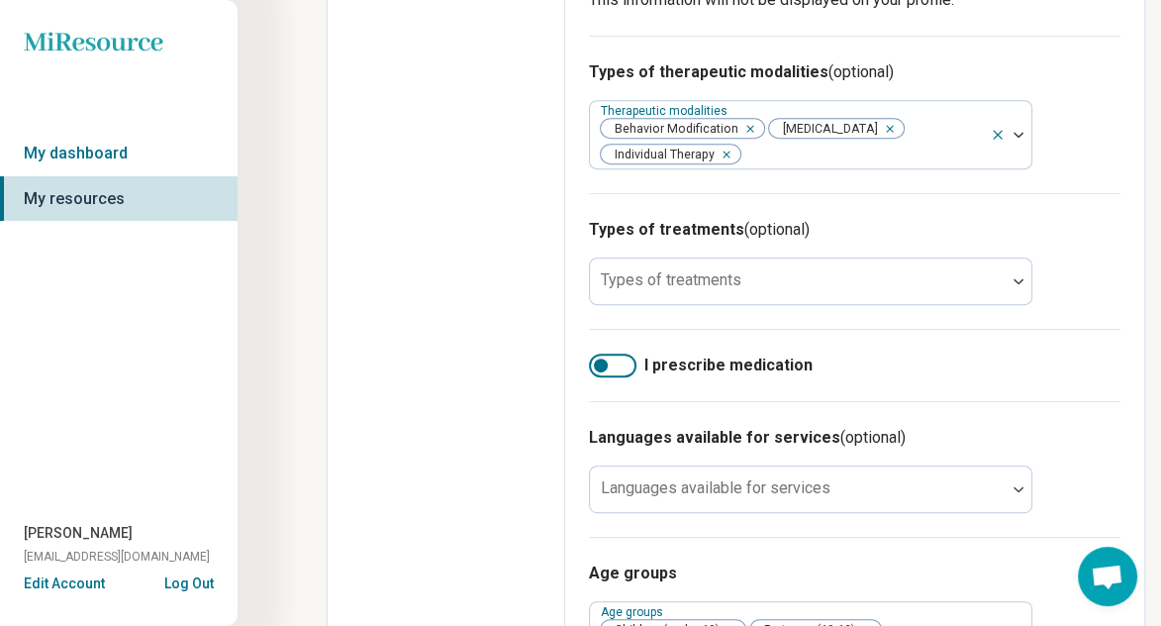
scroll to position [697, 0]
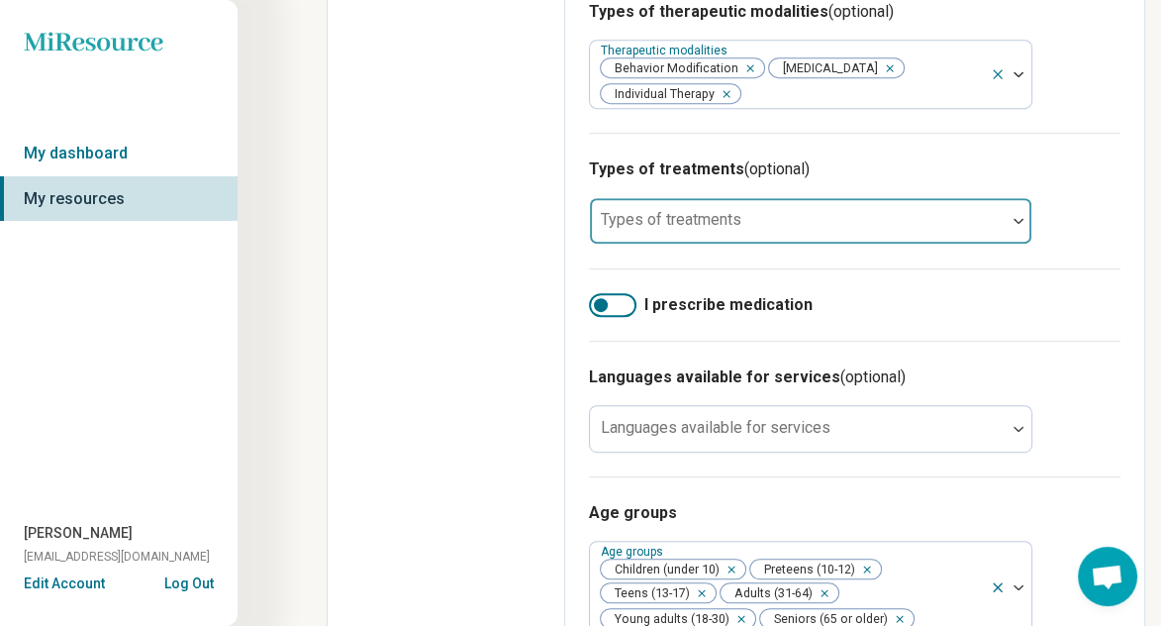
click at [731, 227] on div "Types of treatments" at bounding box center [810, 221] width 443 height 48
click at [731, 227] on div at bounding box center [798, 229] width 400 height 28
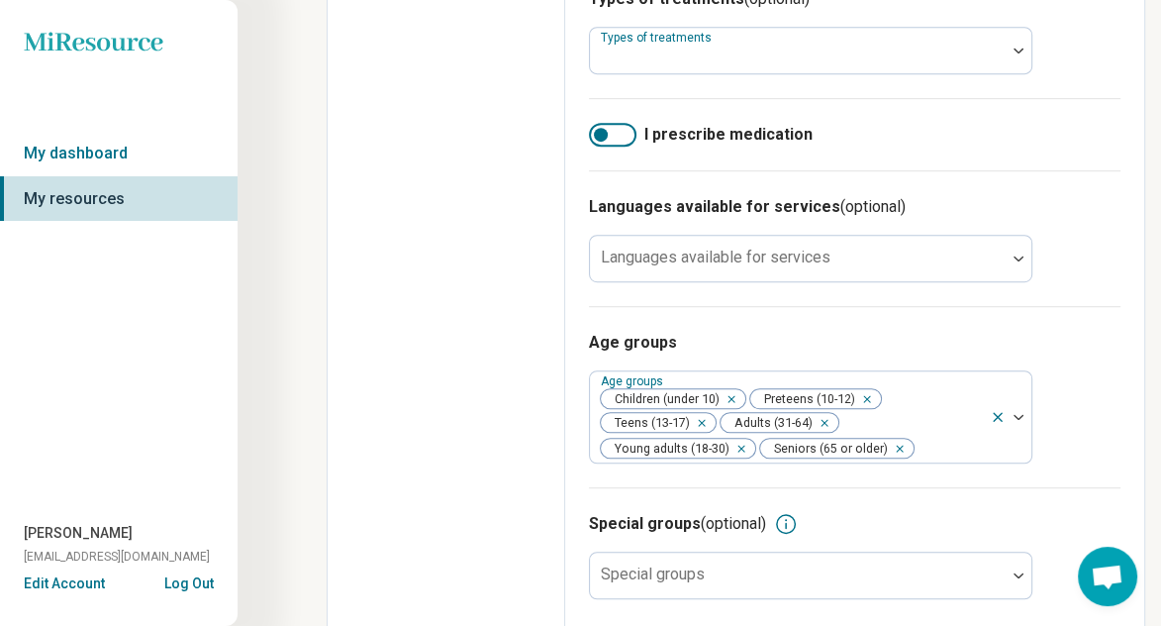
scroll to position [895, 0]
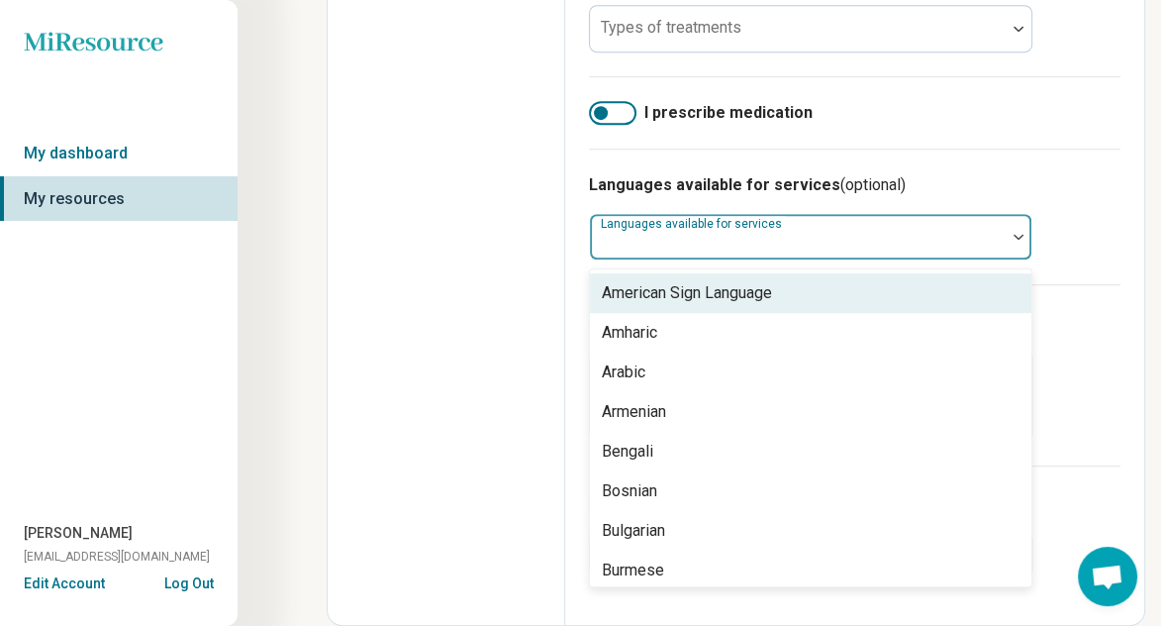
click at [871, 244] on div at bounding box center [798, 245] width 400 height 28
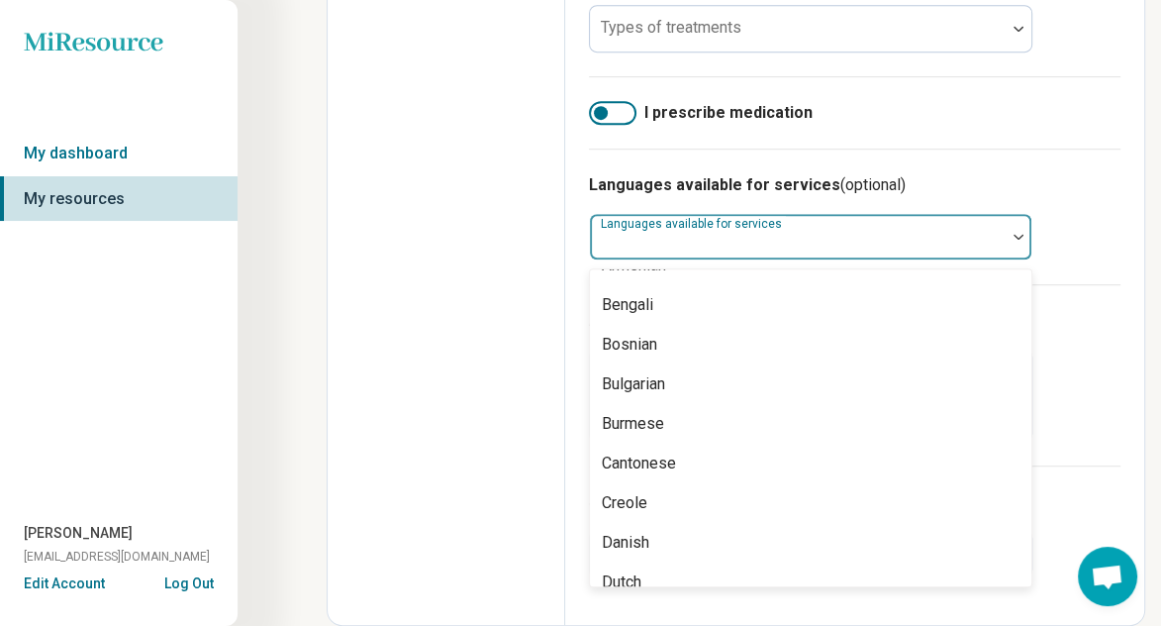
scroll to position [0, 0]
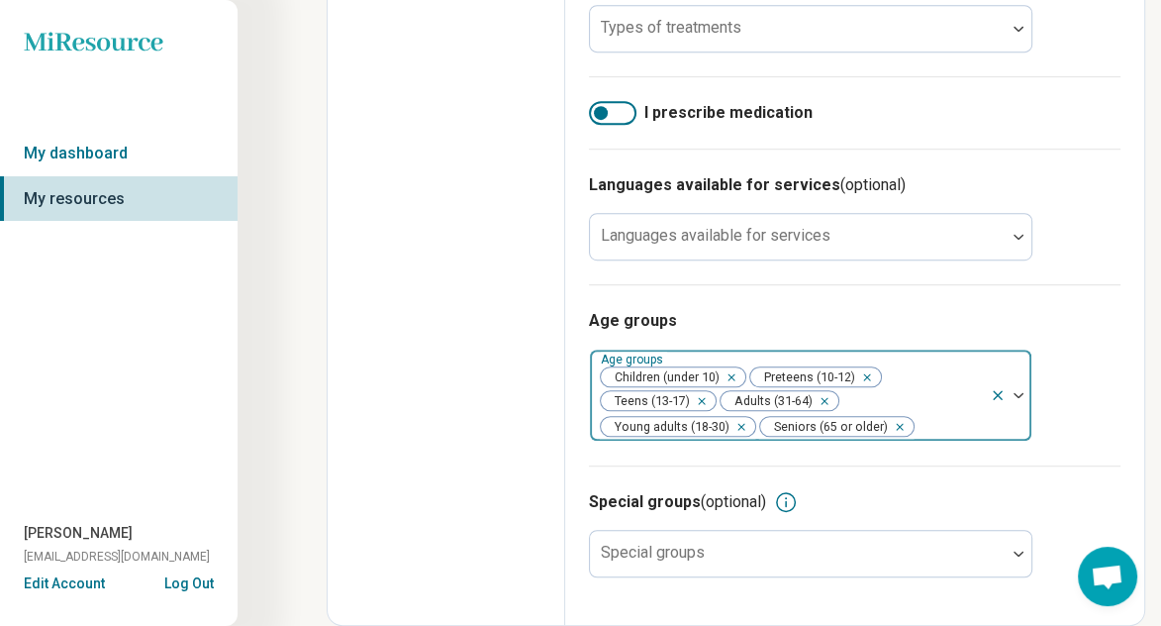
scroll to position [896, 0]
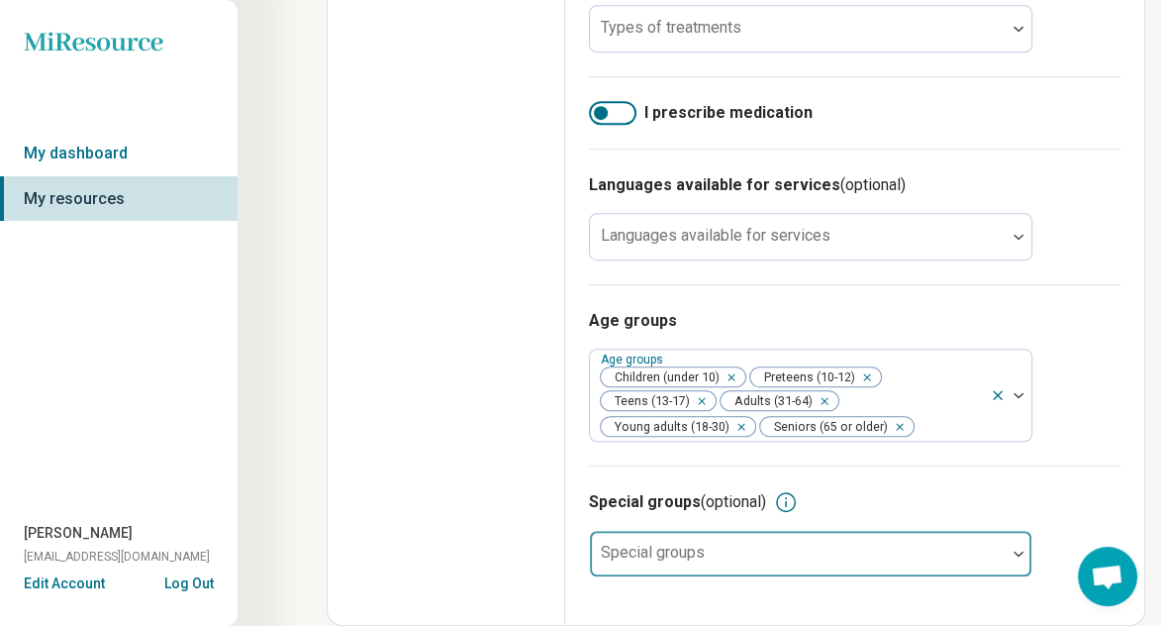
click at [667, 543] on label "Special groups" at bounding box center [653, 551] width 104 height 19
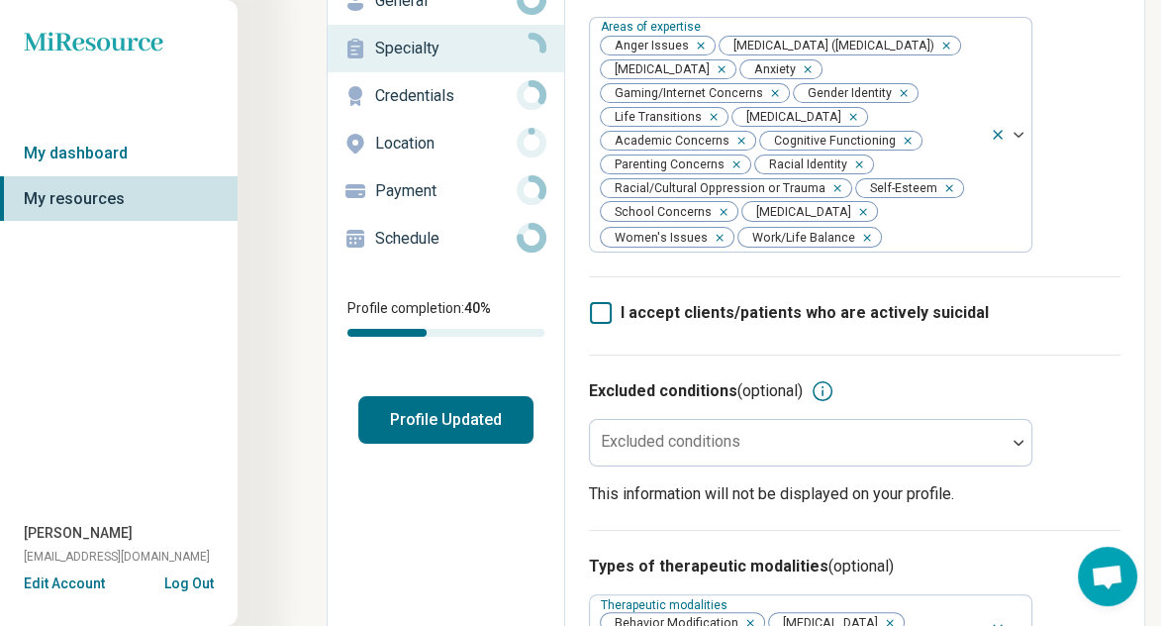
scroll to position [0, 0]
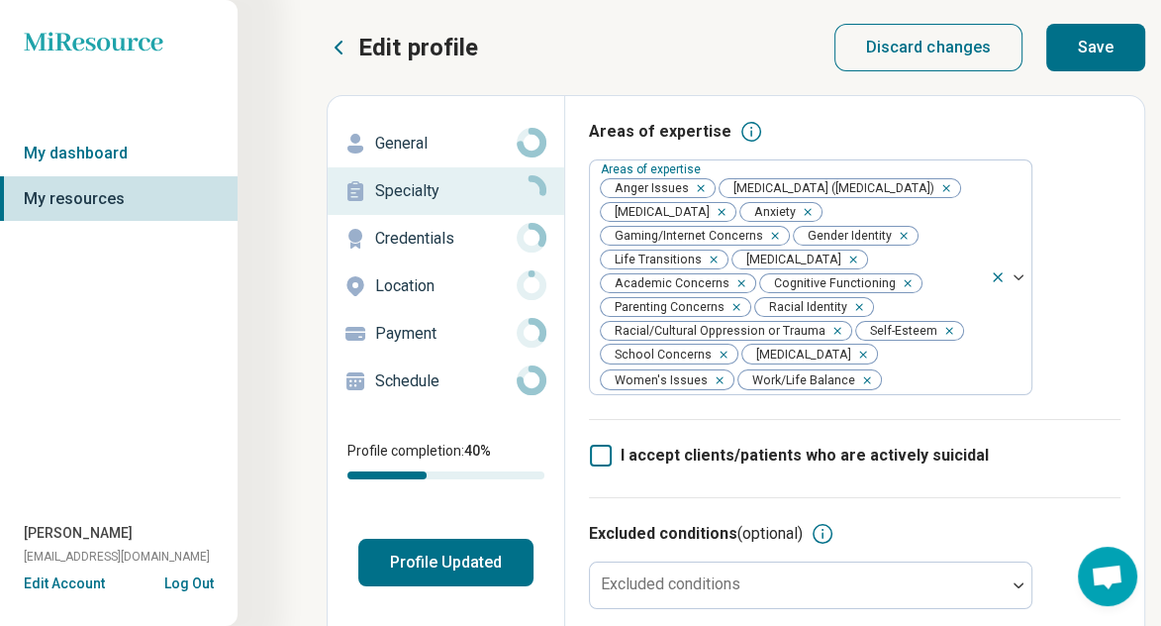
click at [1091, 65] on button "Save" at bounding box center [1095, 48] width 99 height 48
click at [428, 240] on p "Credentials" at bounding box center [446, 239] width 142 height 24
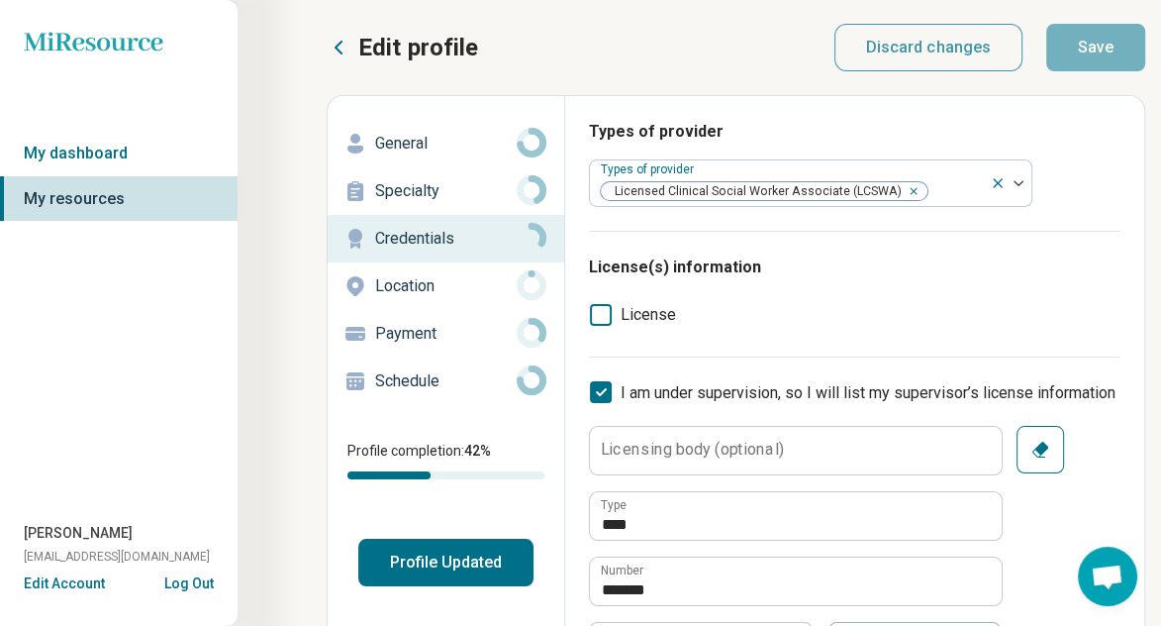
click at [616, 312] on label "License" at bounding box center [632, 315] width 87 height 24
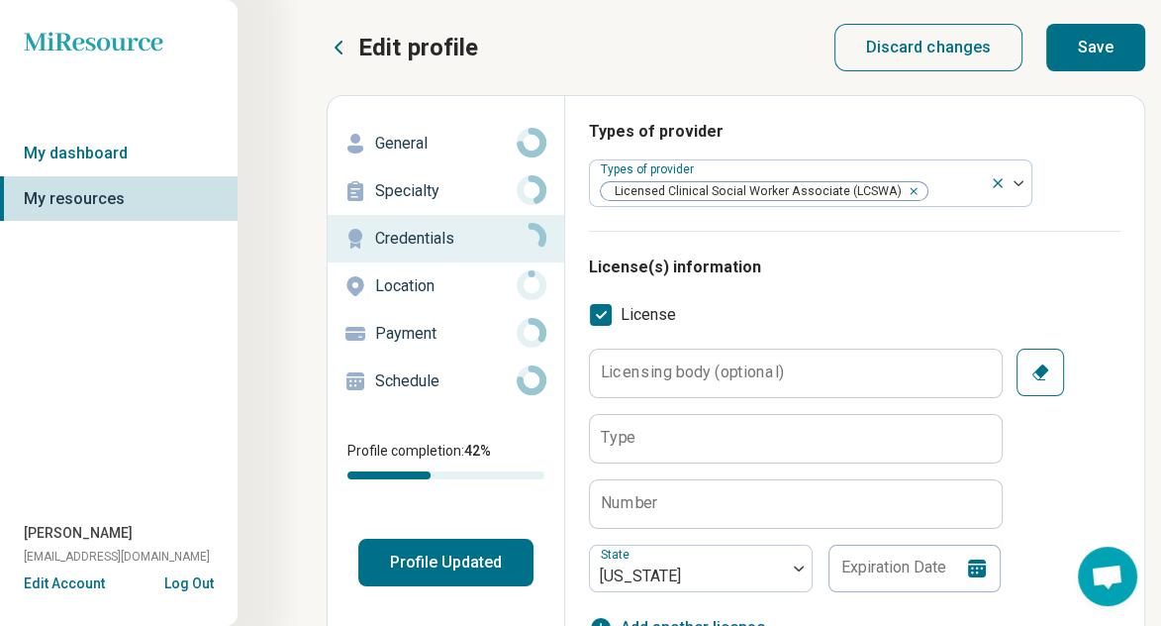
scroll to position [10, 0]
click at [609, 313] on icon at bounding box center [601, 315] width 22 height 22
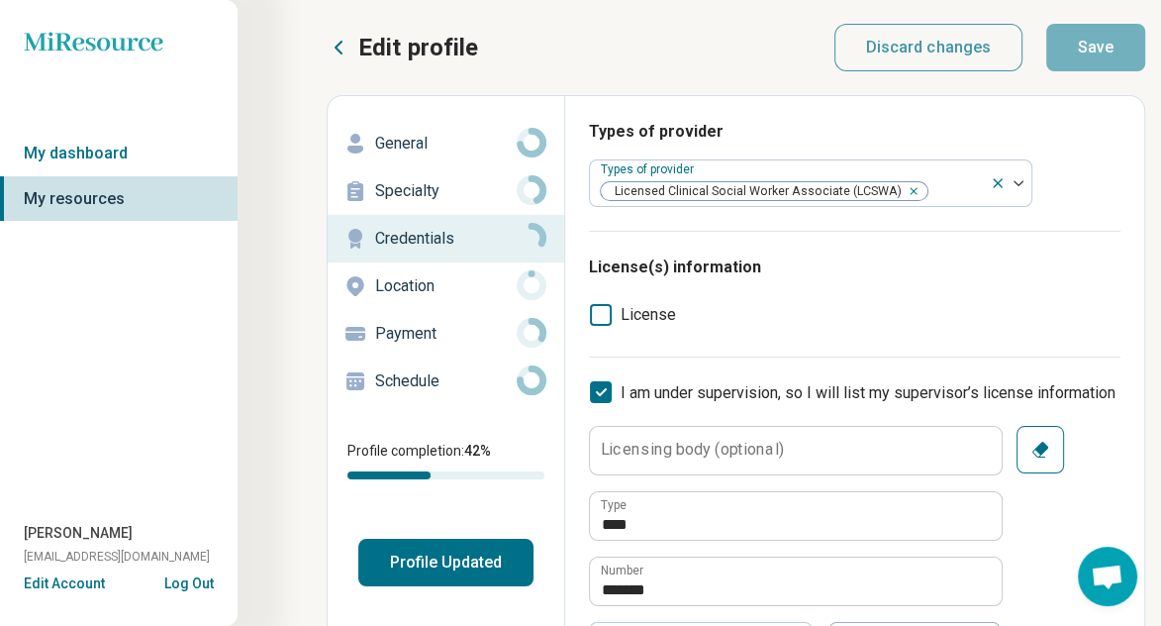
click at [608, 313] on icon at bounding box center [601, 315] width 22 height 22
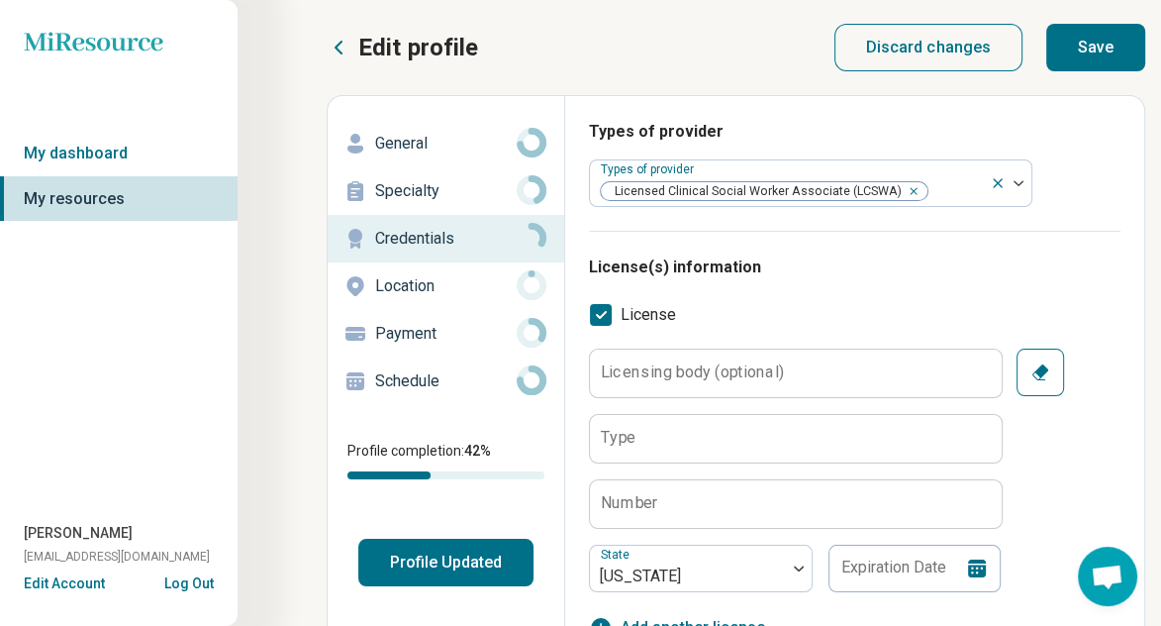
click at [608, 308] on icon at bounding box center [601, 315] width 22 height 22
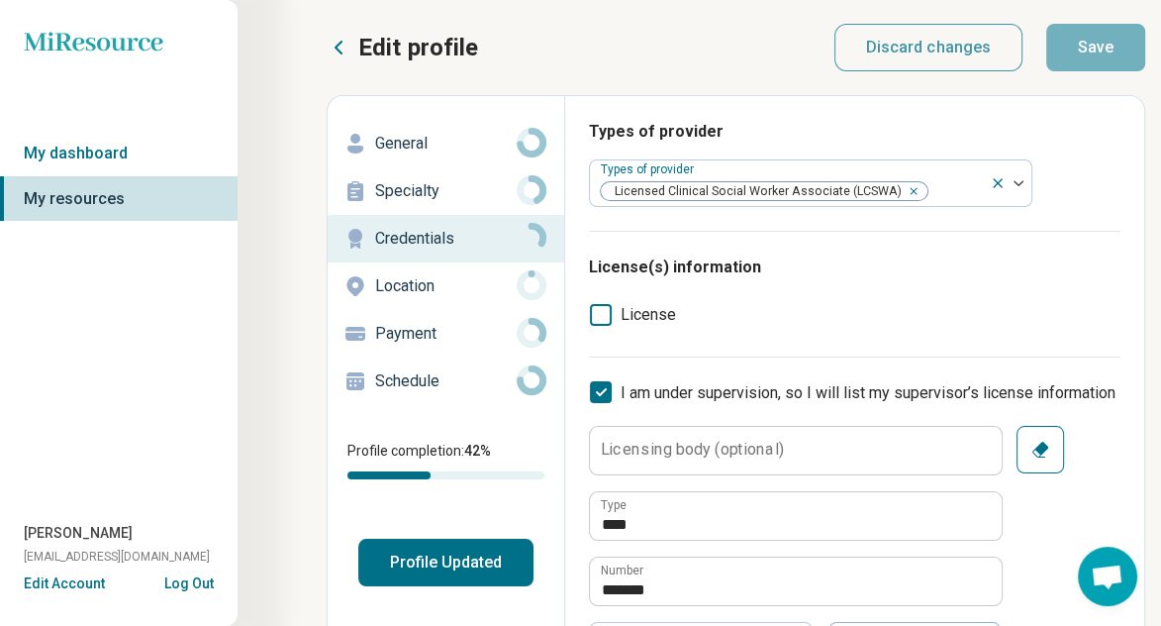
click at [618, 316] on label "License" at bounding box center [632, 315] width 87 height 24
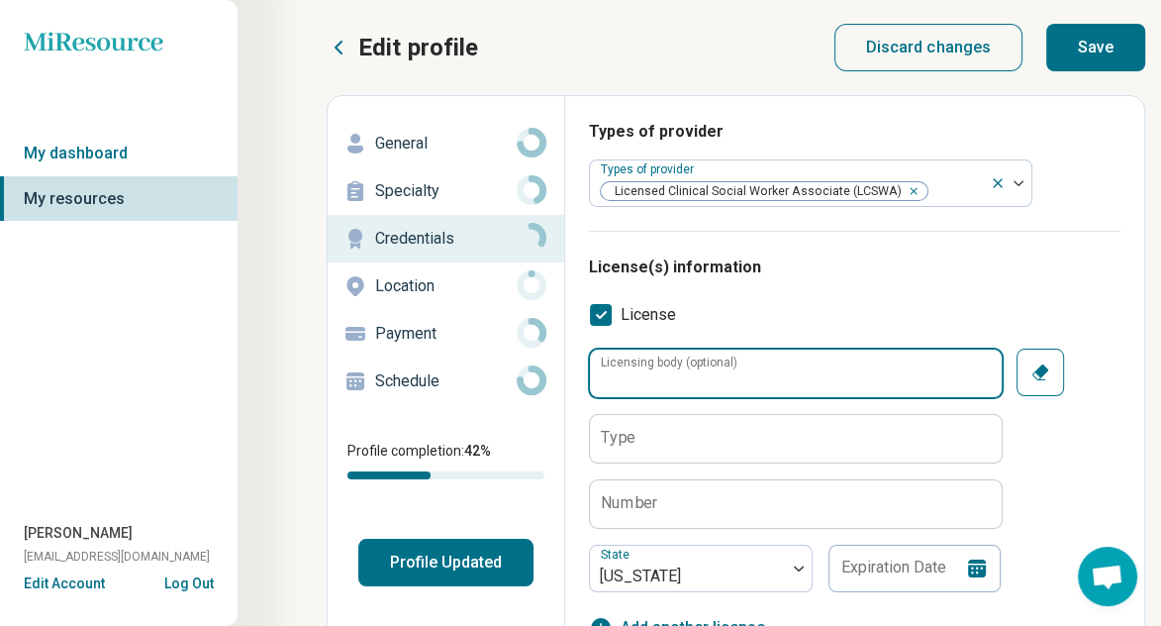
click at [800, 370] on input "Licensing body (optional)" at bounding box center [796, 373] width 412 height 48
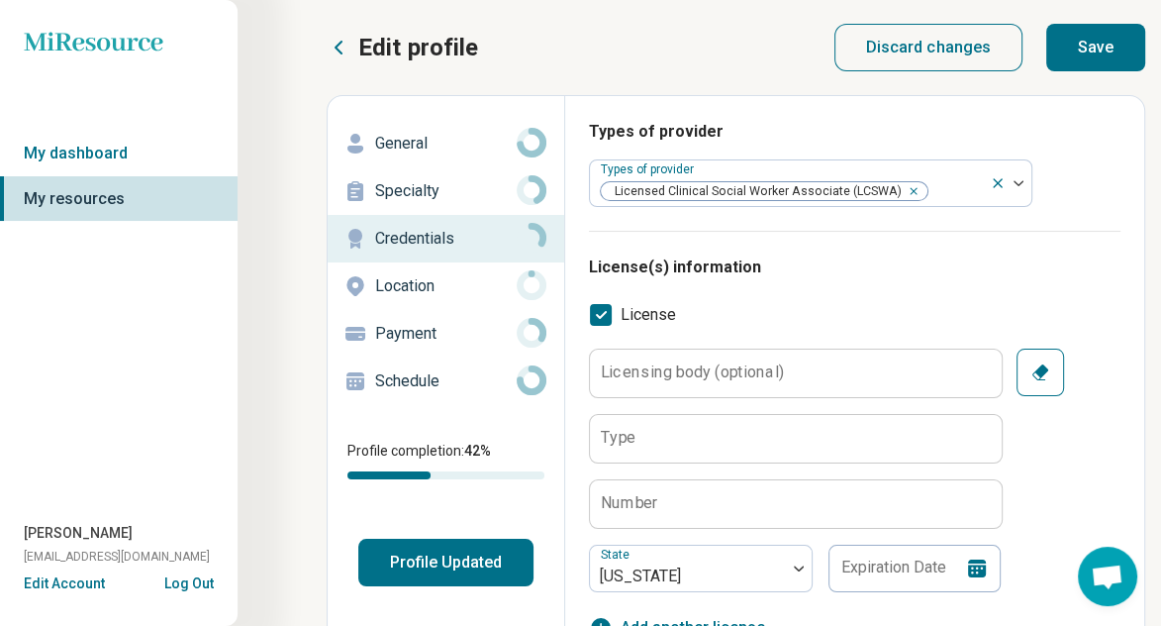
click at [1030, 374] on icon "button" at bounding box center [1040, 372] width 20 height 20
click at [1031, 369] on icon "button" at bounding box center [1040, 372] width 20 height 20
type textarea "*"
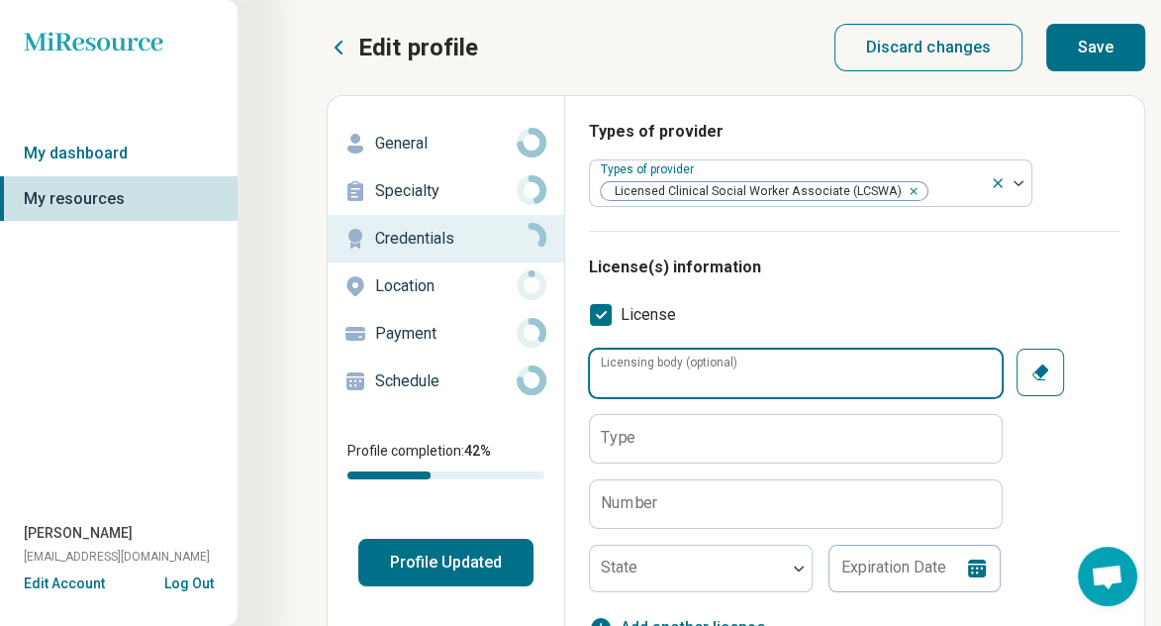
click at [911, 373] on input "Licensing body (optional)" at bounding box center [796, 373] width 412 height 48
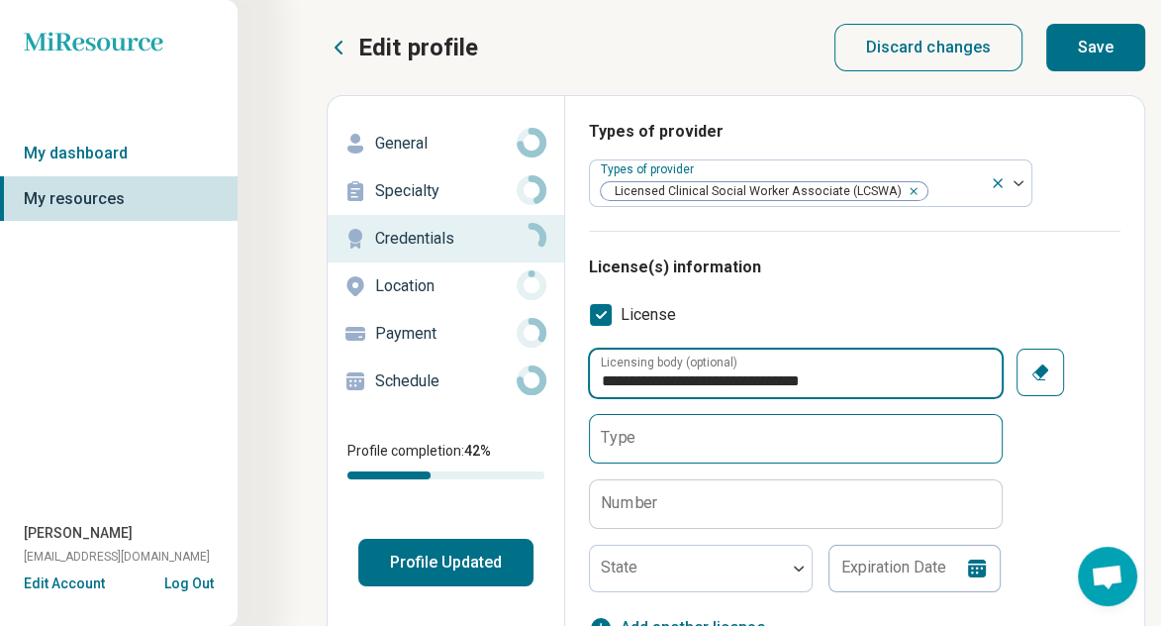
type input "**********"
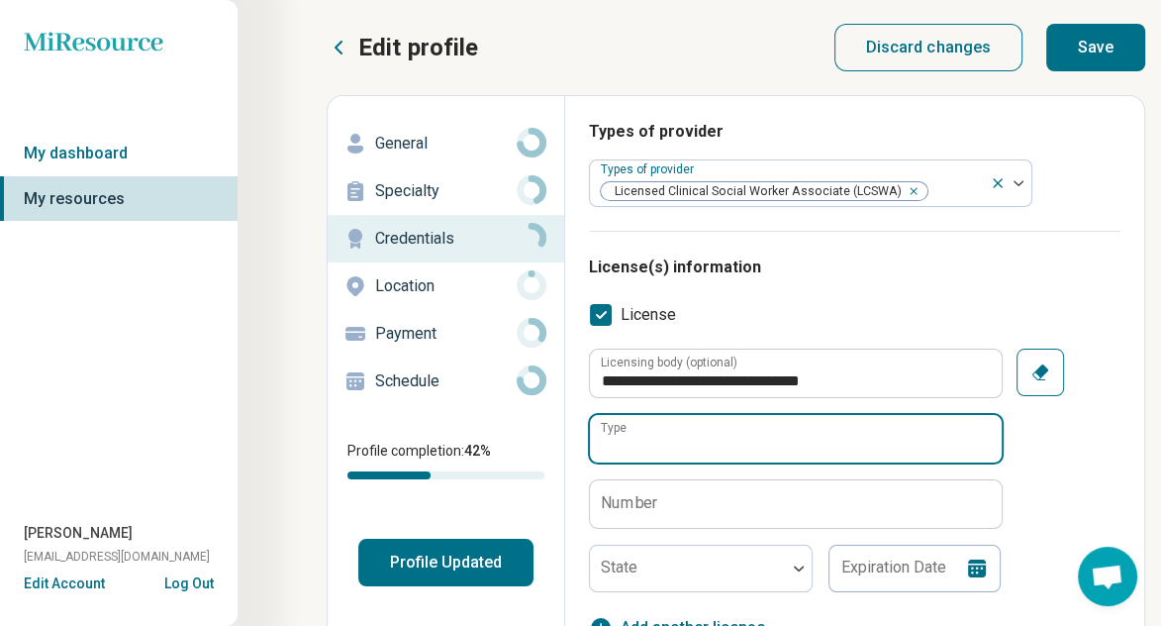
click at [719, 434] on input "Type" at bounding box center [796, 439] width 412 height 48
click at [643, 435] on input "Type" at bounding box center [796, 439] width 412 height 48
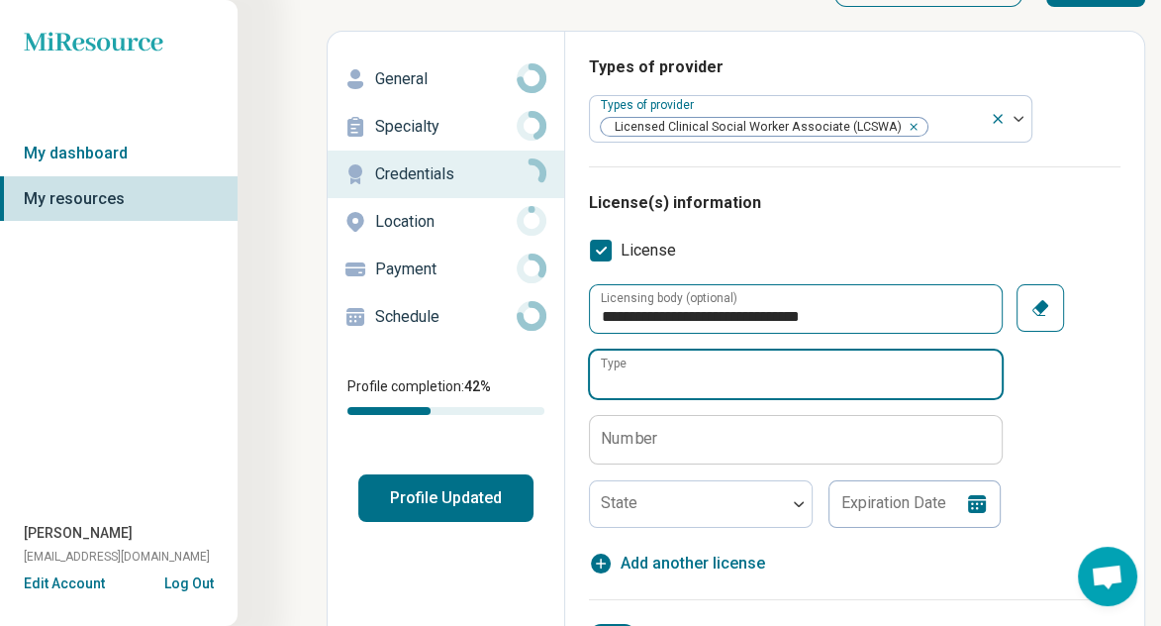
scroll to position [99, 0]
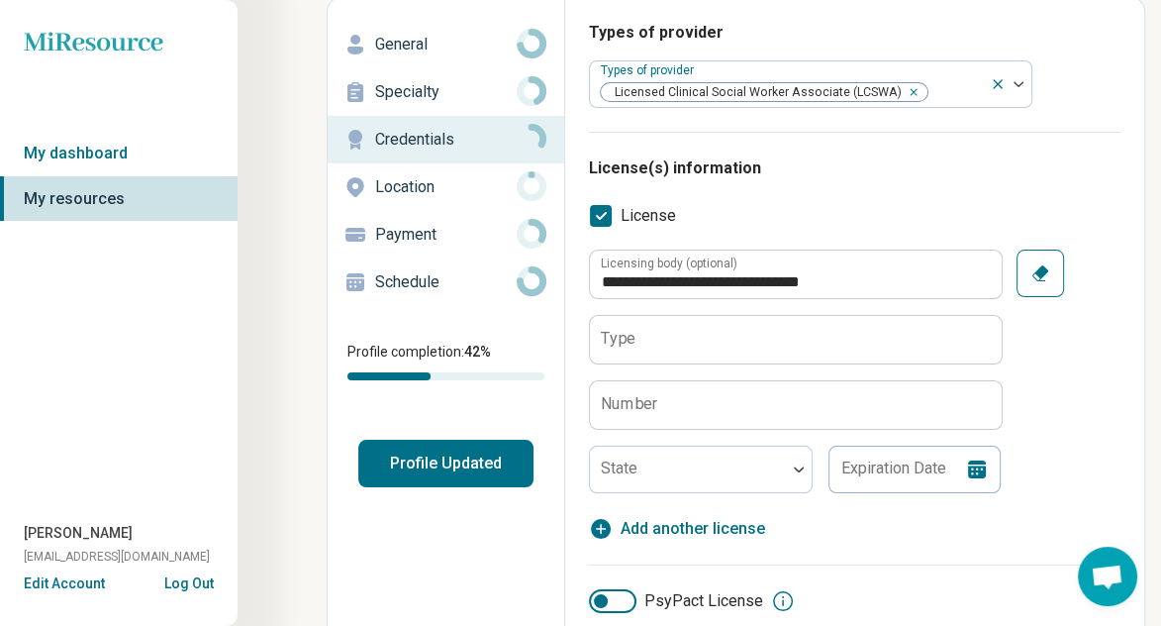
click at [613, 224] on label "License" at bounding box center [632, 216] width 87 height 24
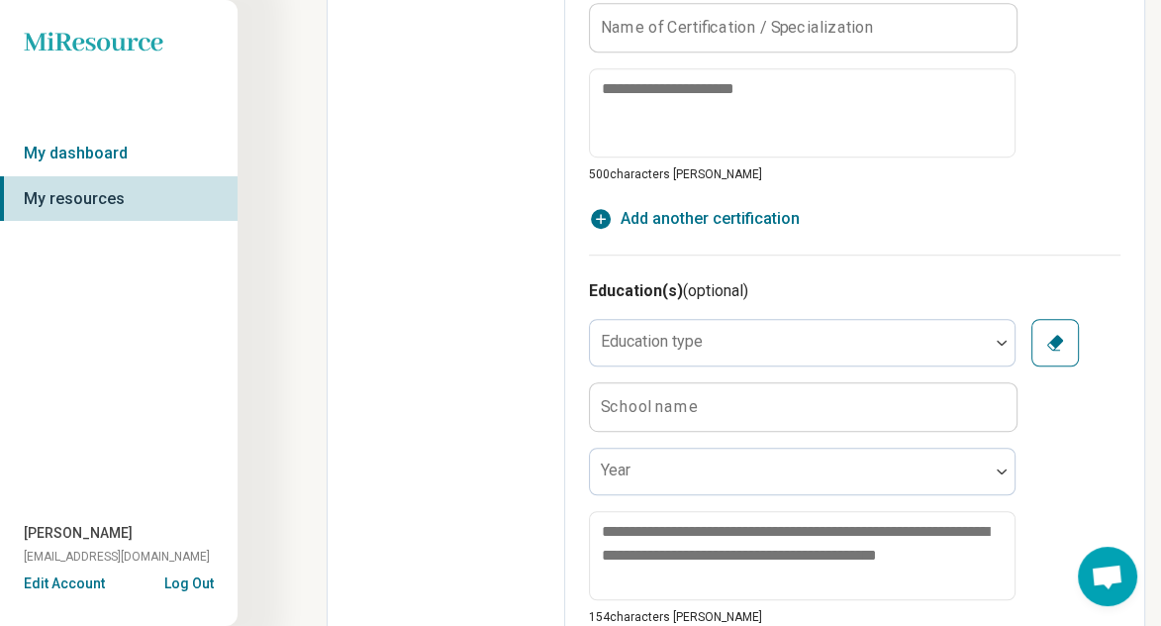
scroll to position [990, 0]
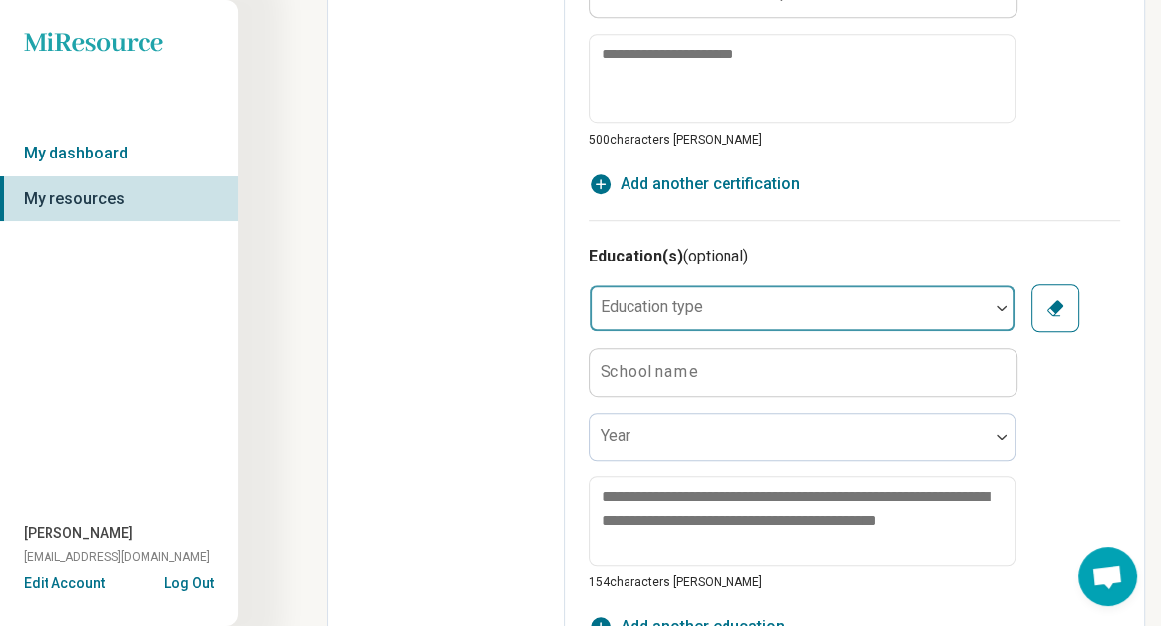
click at [768, 309] on div at bounding box center [789, 316] width 383 height 28
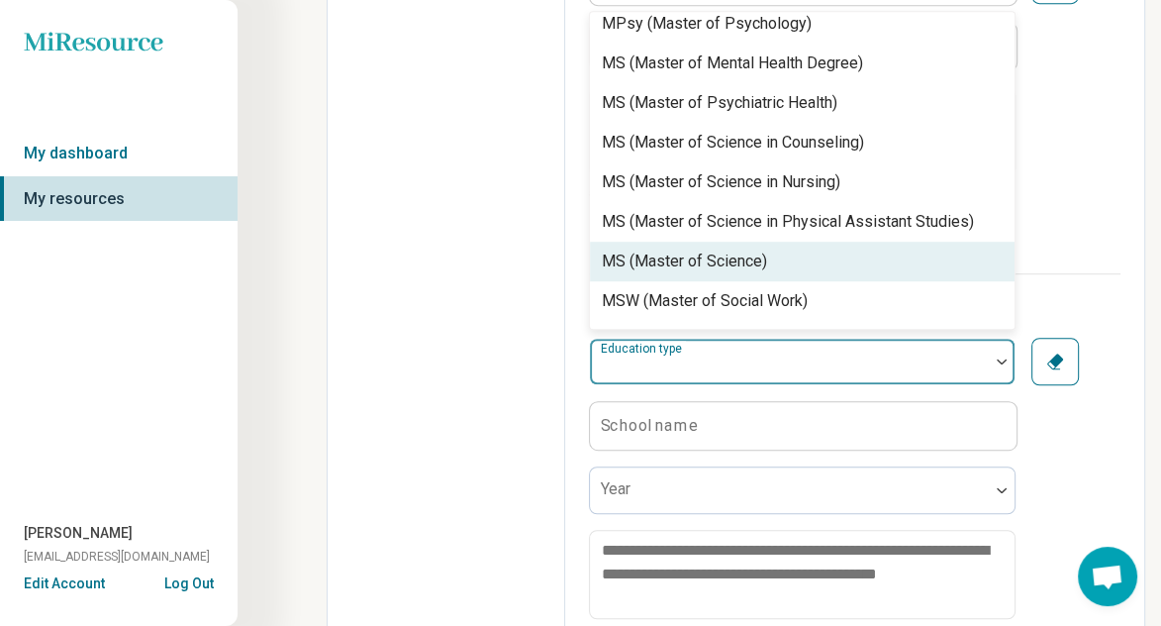
scroll to position [942, 0]
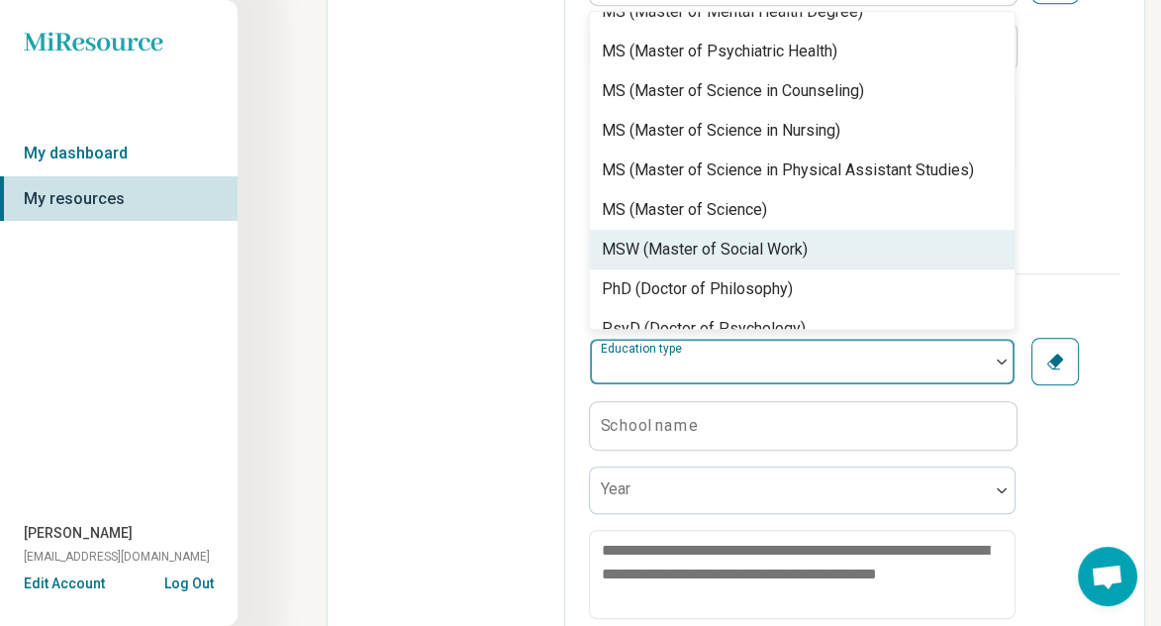
click at [753, 238] on div "MSW (Master of Social Work)" at bounding box center [705, 250] width 206 height 24
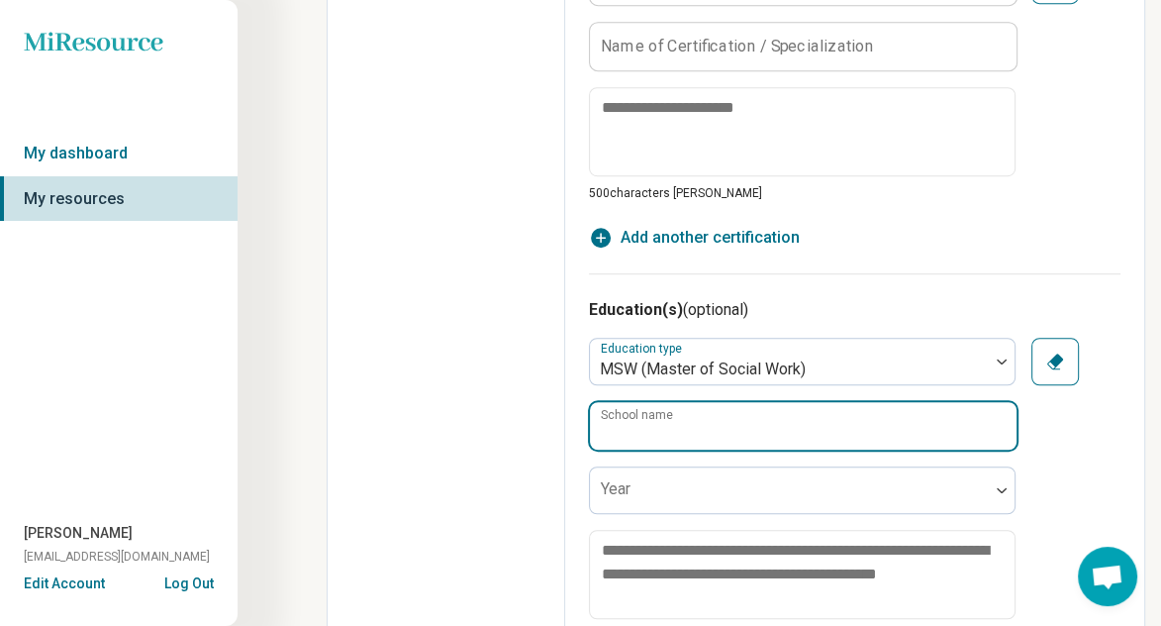
click at [808, 418] on input "School name" at bounding box center [803, 426] width 427 height 48
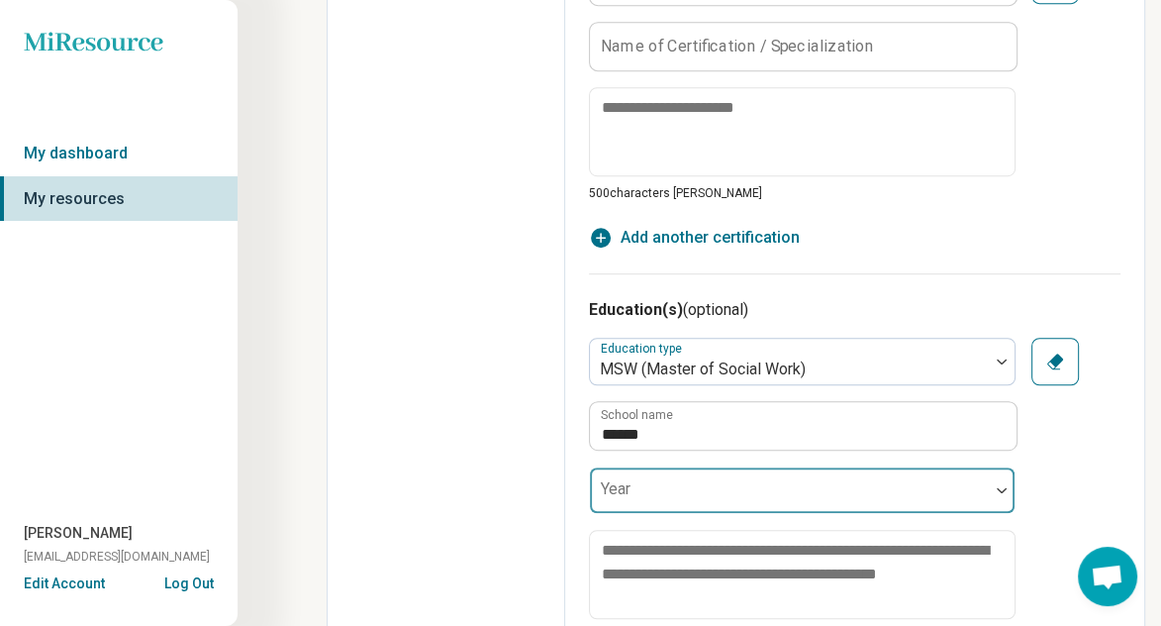
click at [777, 484] on div at bounding box center [789, 498] width 383 height 28
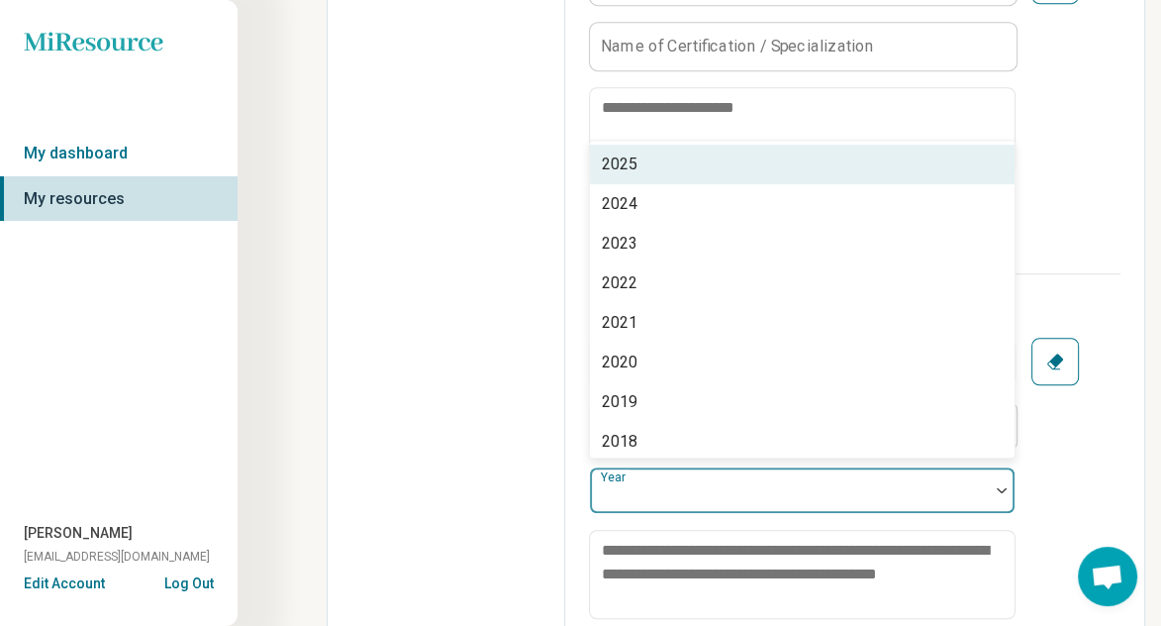
click at [714, 170] on div "2025" at bounding box center [802, 165] width 425 height 40
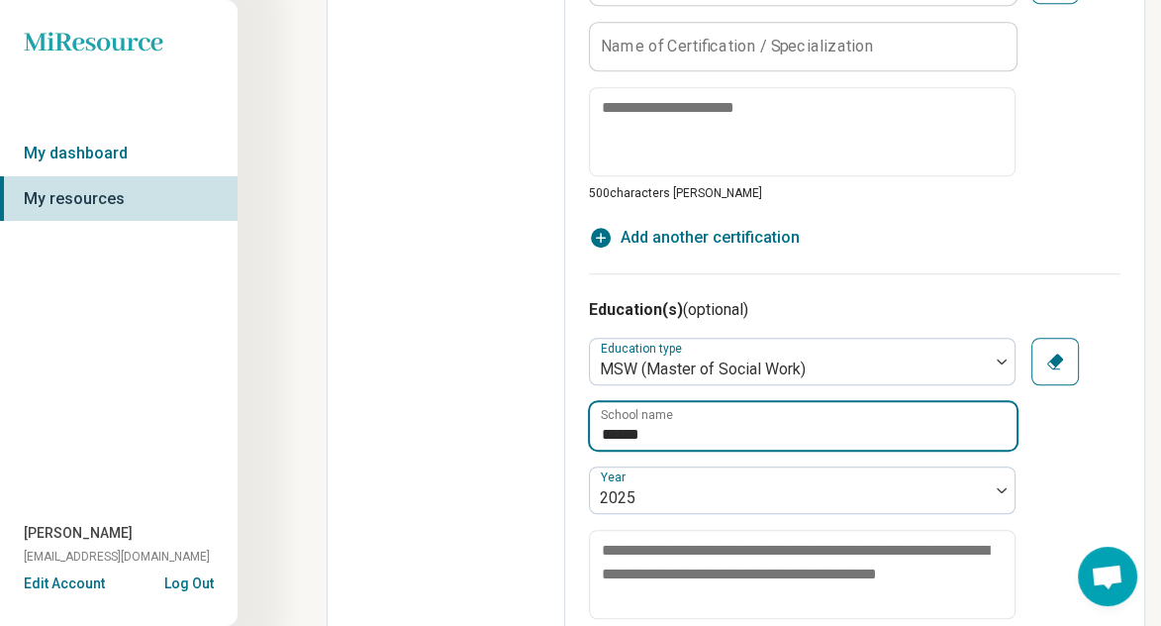
click at [703, 423] on input "******" at bounding box center [803, 426] width 427 height 48
type input "**********"
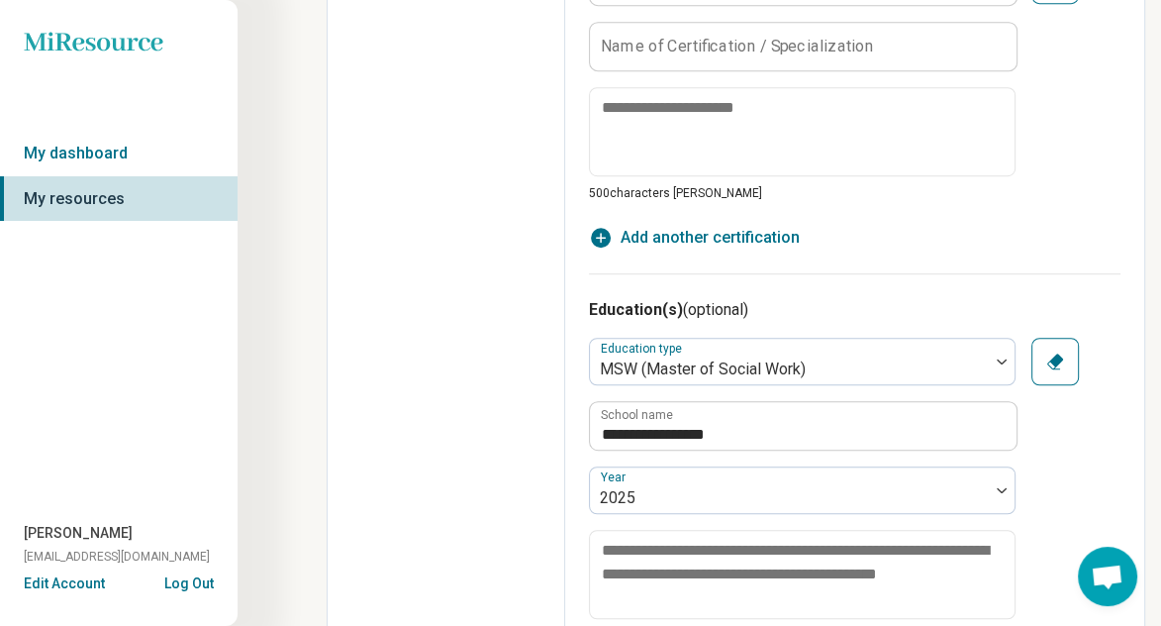
click at [1117, 354] on div "Clear" at bounding box center [1075, 362] width 89 height 48
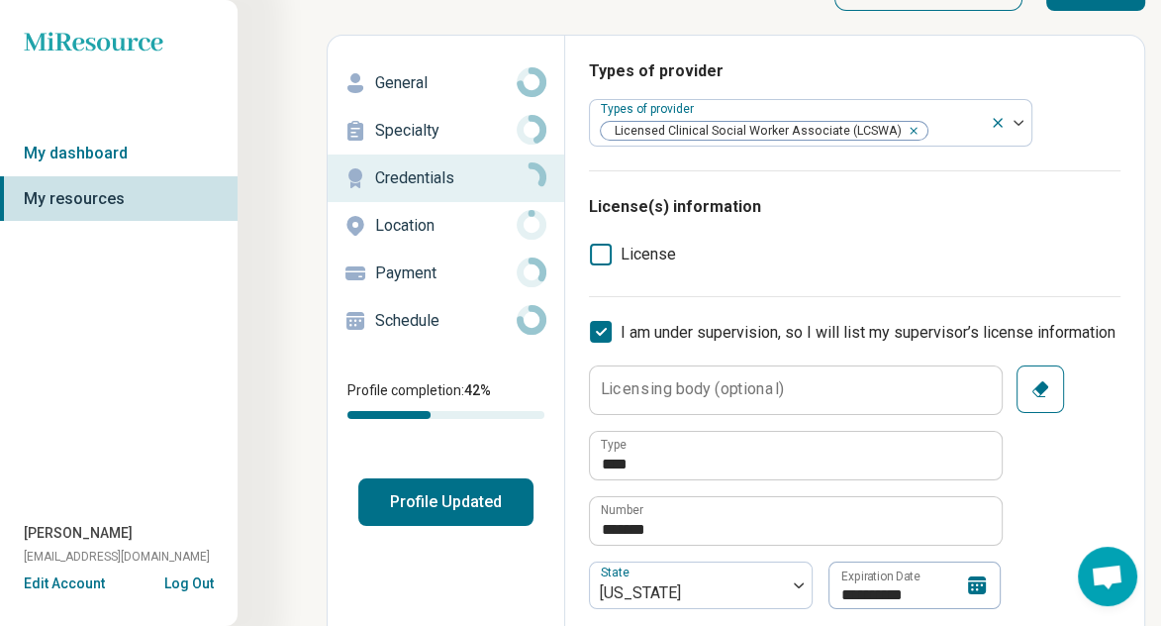
scroll to position [0, 0]
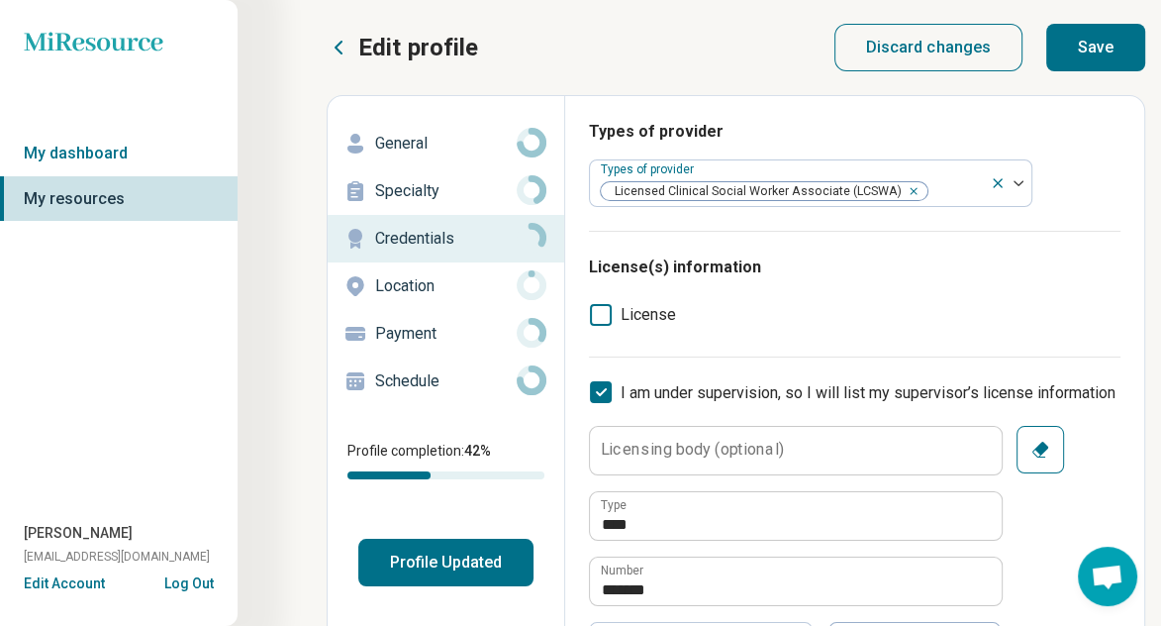
click at [1107, 43] on button "Save" at bounding box center [1095, 48] width 99 height 48
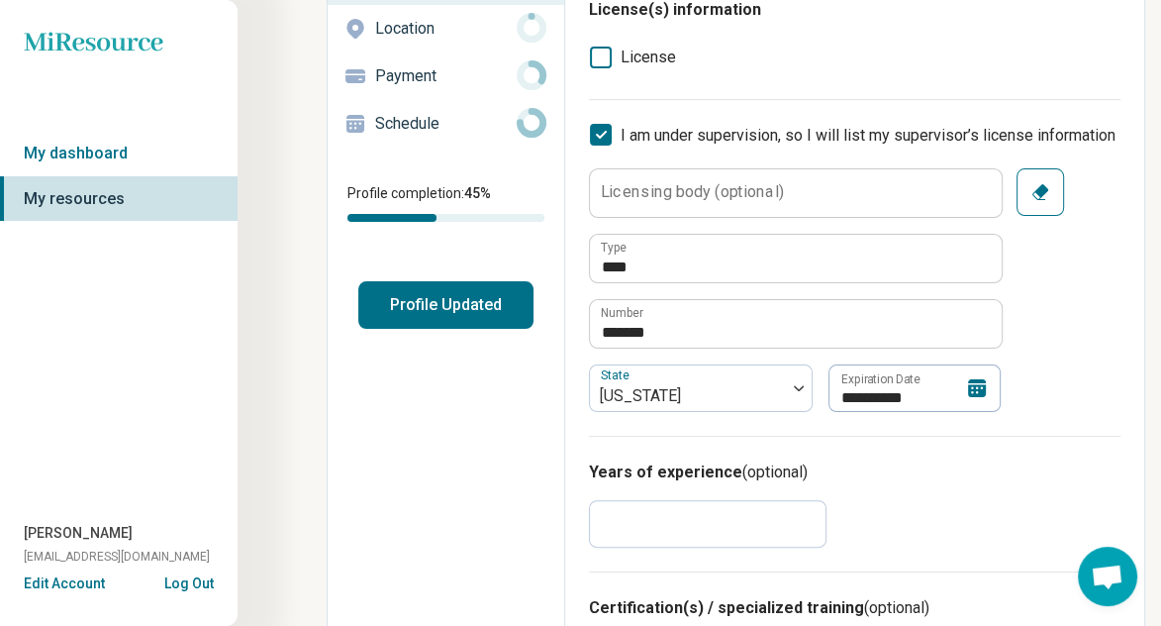
scroll to position [198, 0]
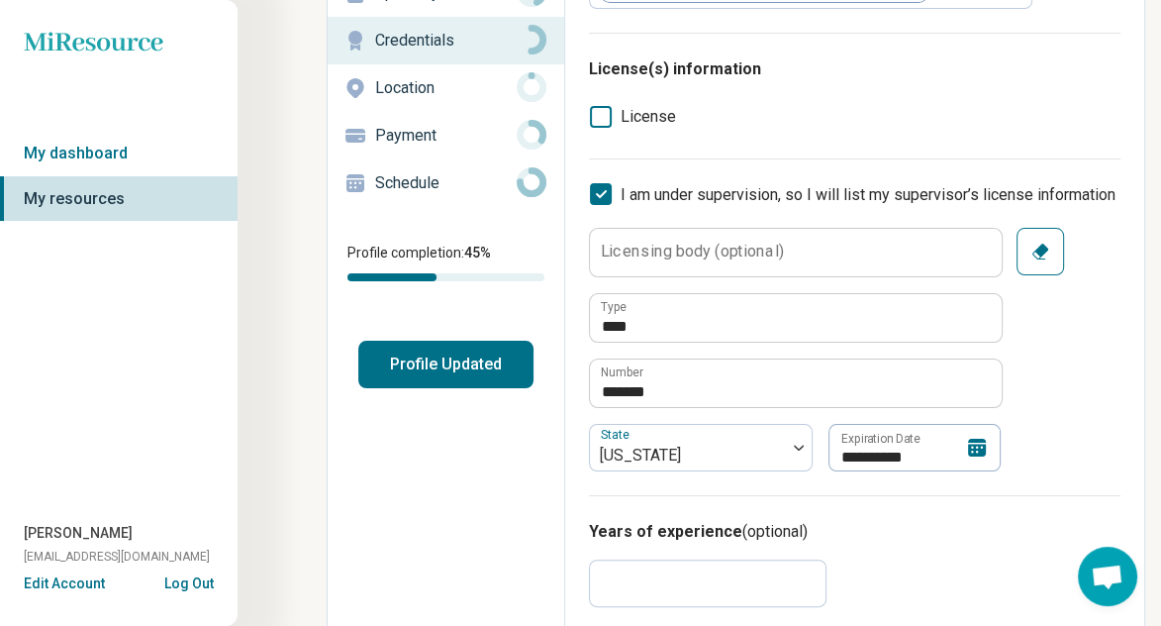
click at [612, 116] on label "License" at bounding box center [632, 117] width 87 height 24
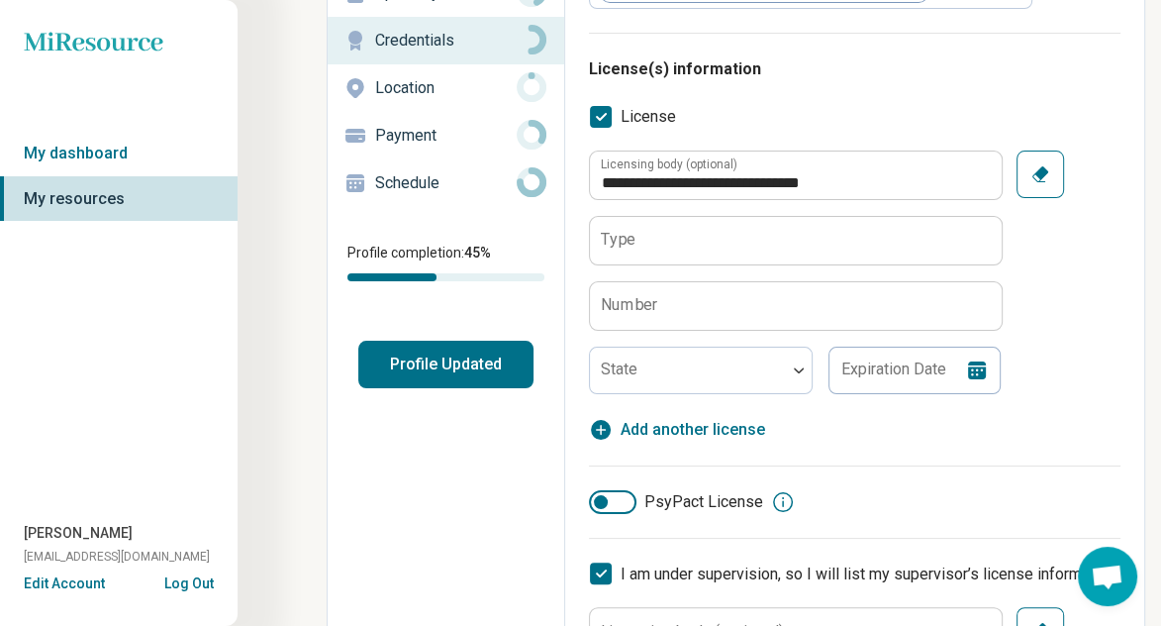
type textarea "*"
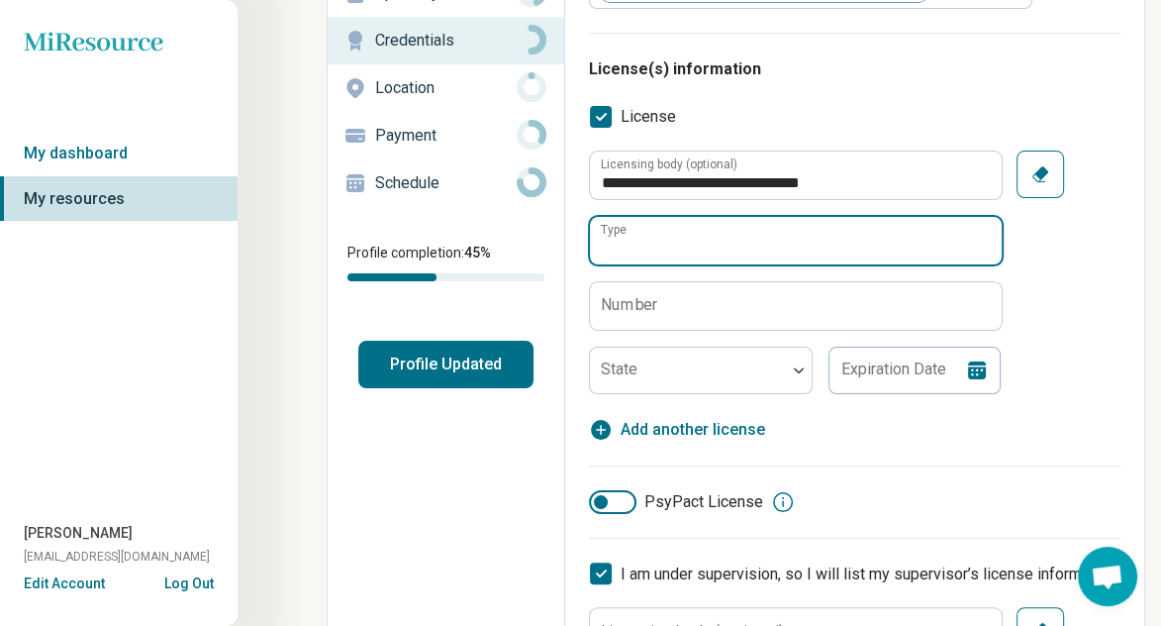
click at [653, 240] on input "Type" at bounding box center [796, 241] width 412 height 48
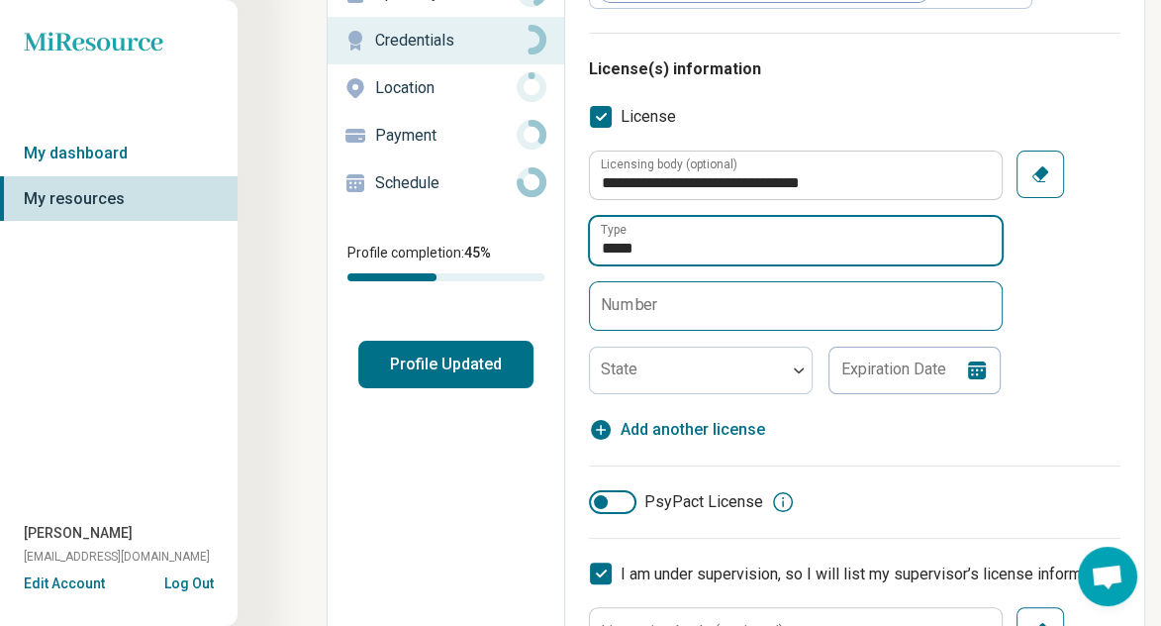
type input "*****"
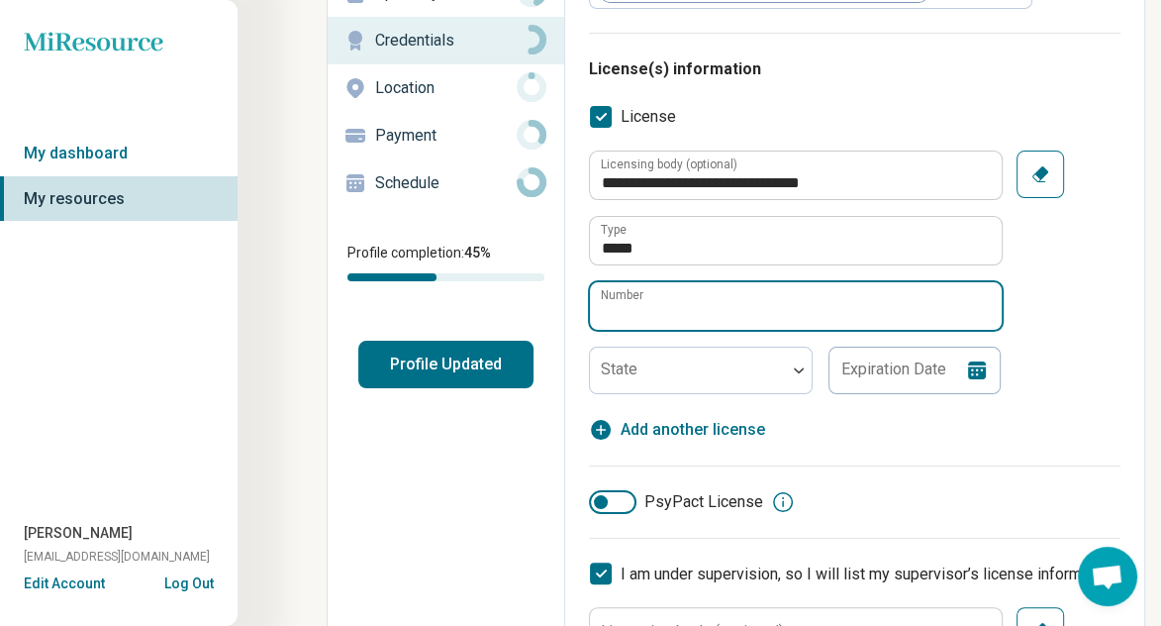
click at [667, 300] on input "Number" at bounding box center [796, 306] width 412 height 48
type input "*******"
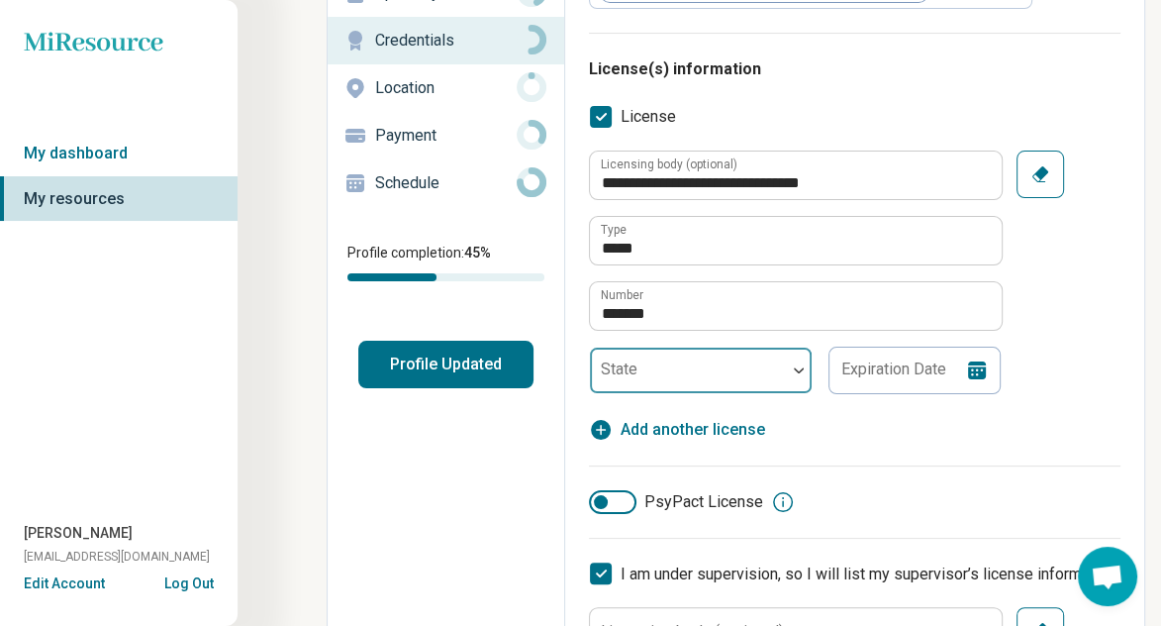
click at [698, 374] on div at bounding box center [688, 378] width 180 height 28
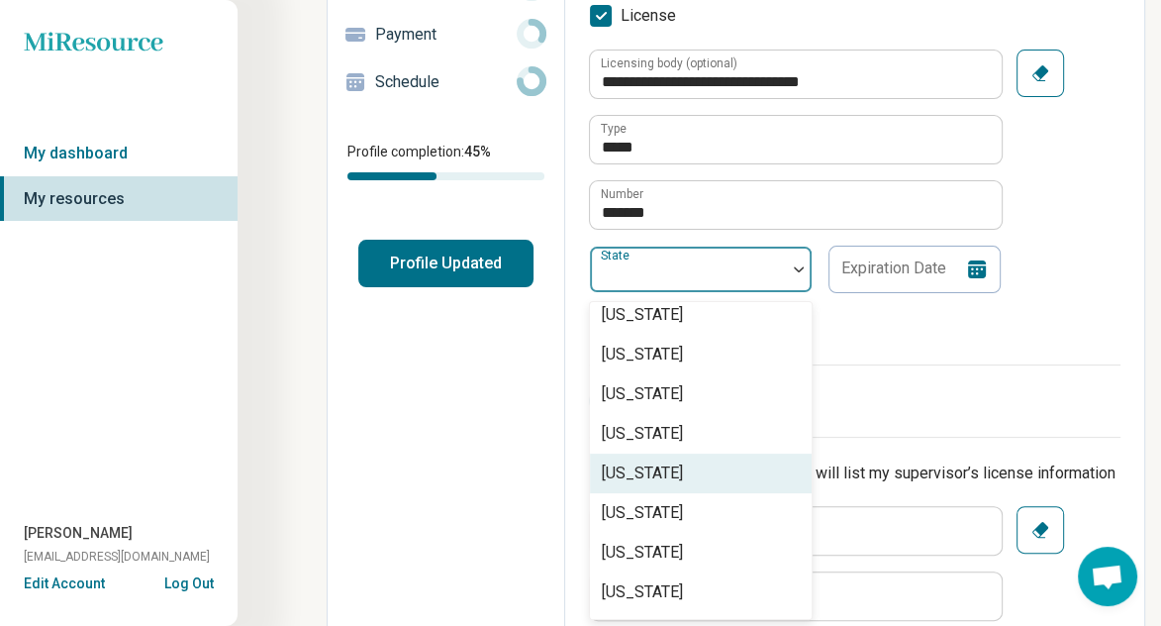
scroll to position [1287, 0]
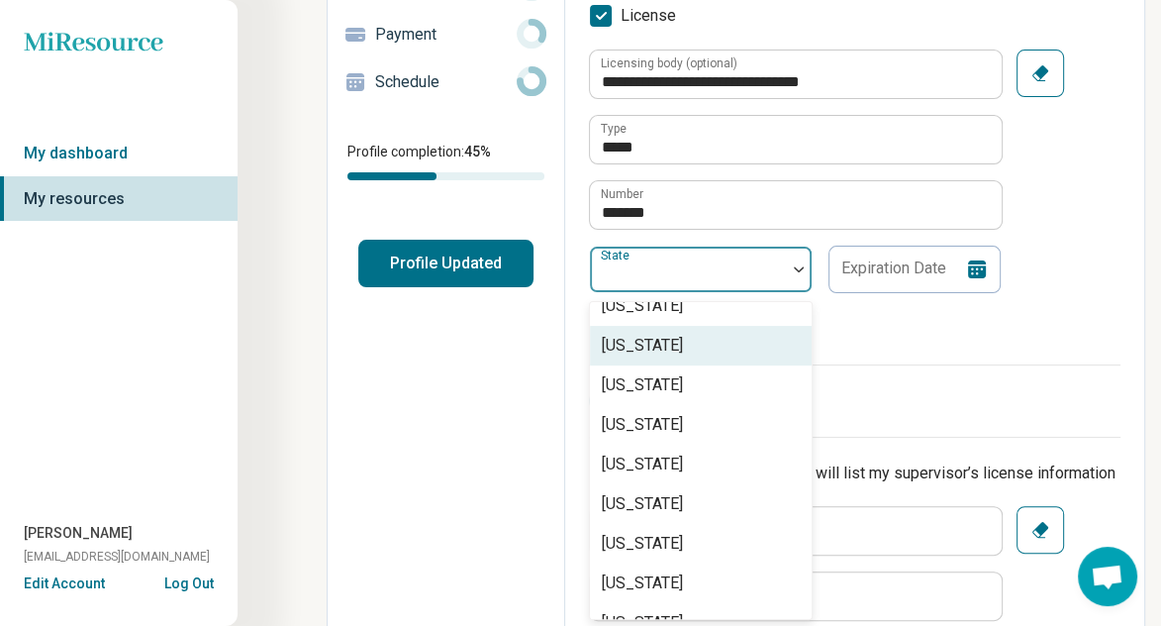
click at [673, 347] on div "[US_STATE]" at bounding box center [642, 346] width 81 height 24
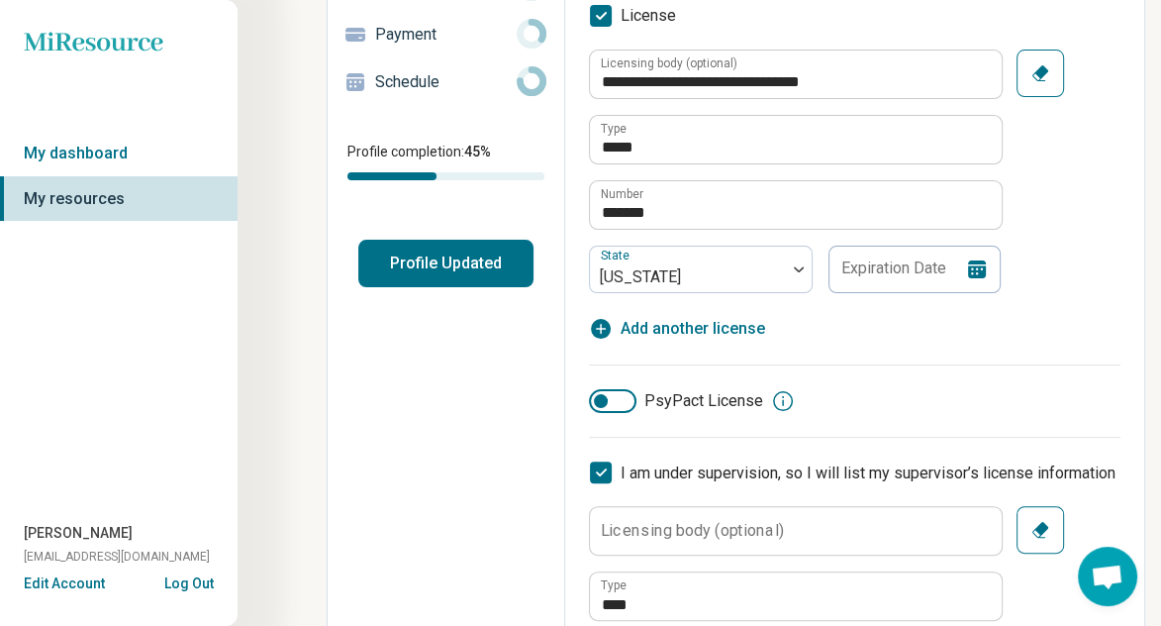
scroll to position [200, 0]
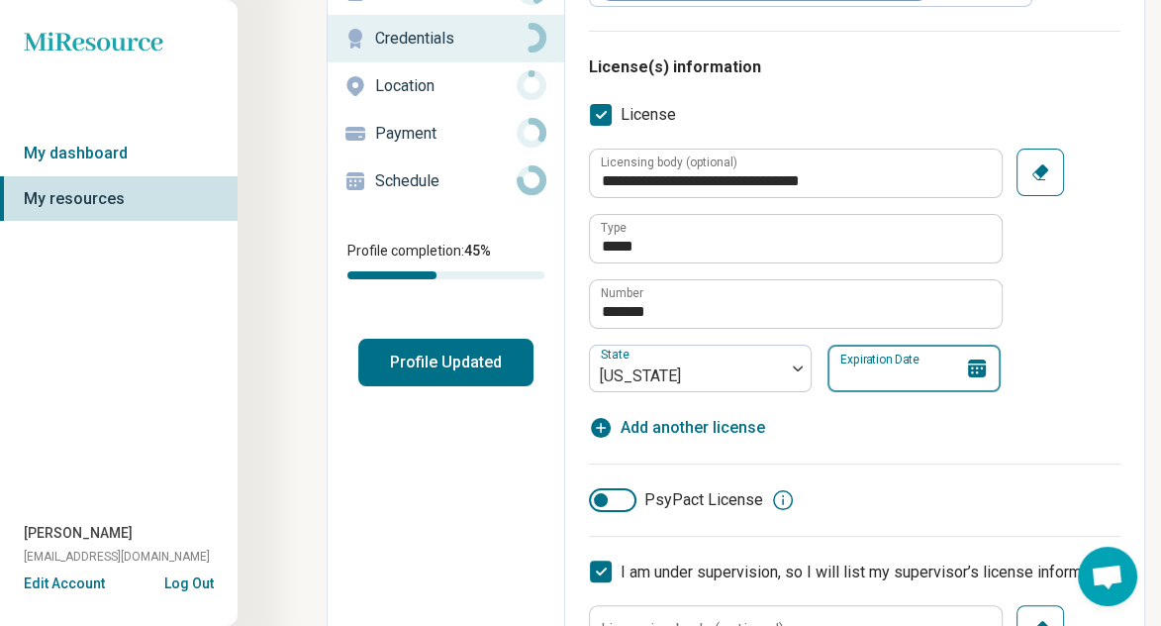
click at [903, 372] on input "Expiration Date" at bounding box center [914, 368] width 173 height 48
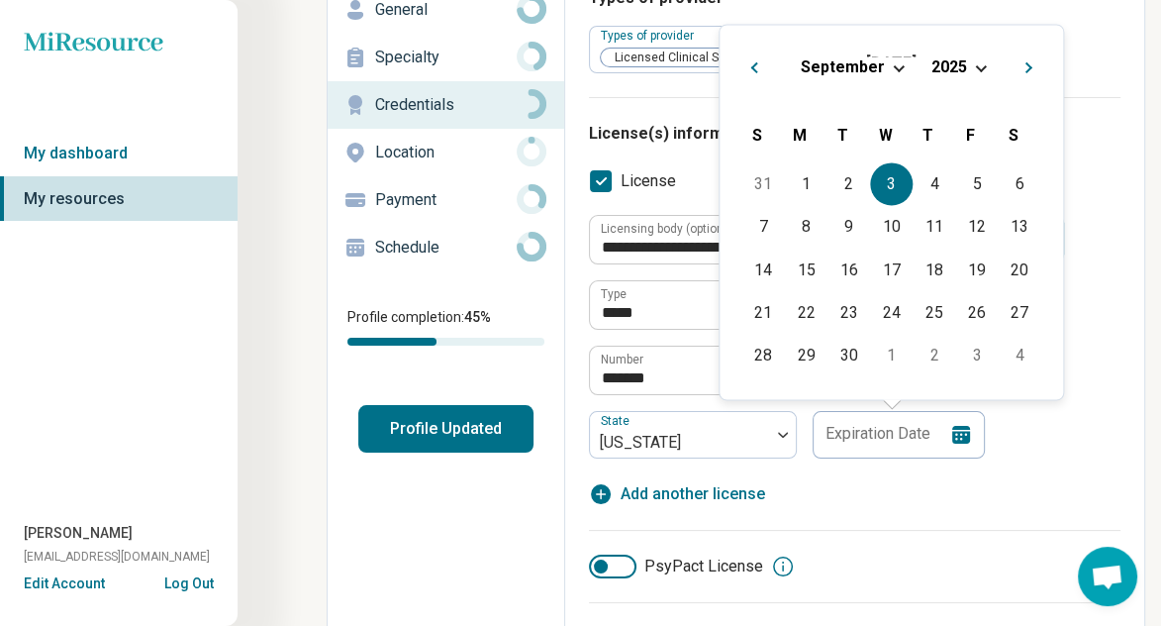
scroll to position [101, 0]
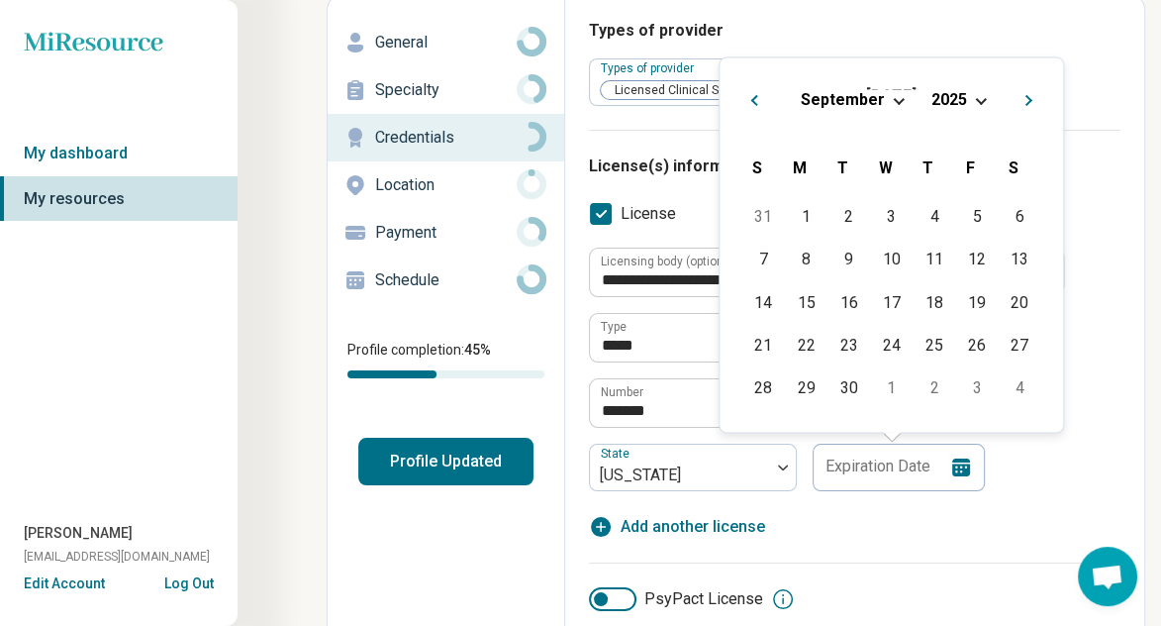
click at [952, 98] on span "2025" at bounding box center [949, 99] width 36 height 19
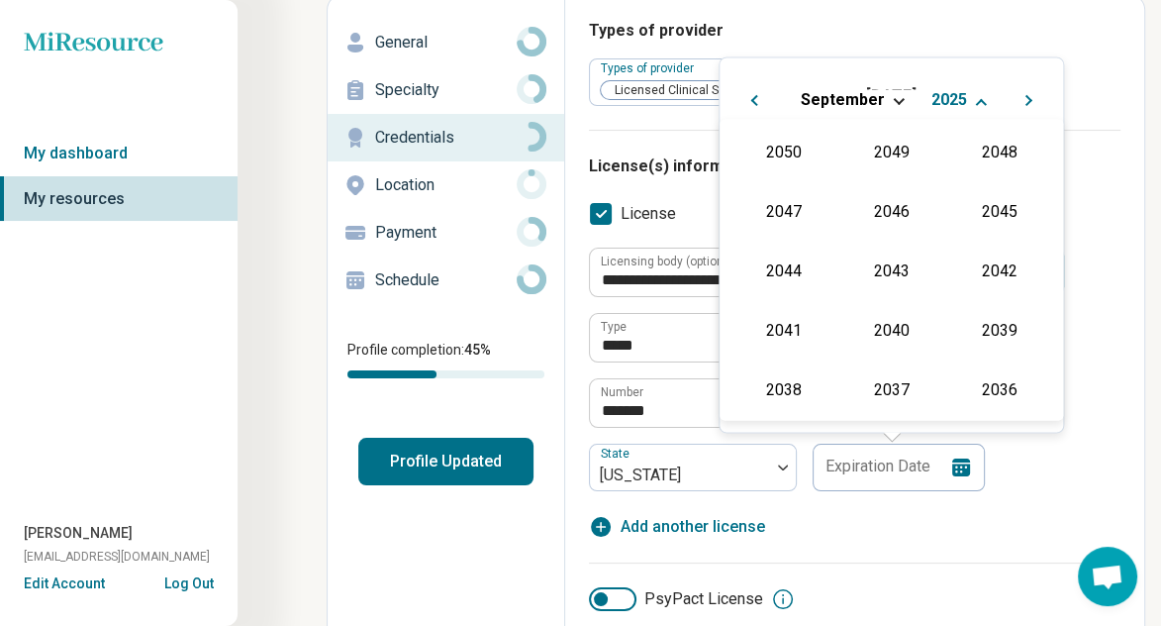
scroll to position [358, 0]
click at [997, 208] on div "2027" at bounding box center [999, 210] width 96 height 36
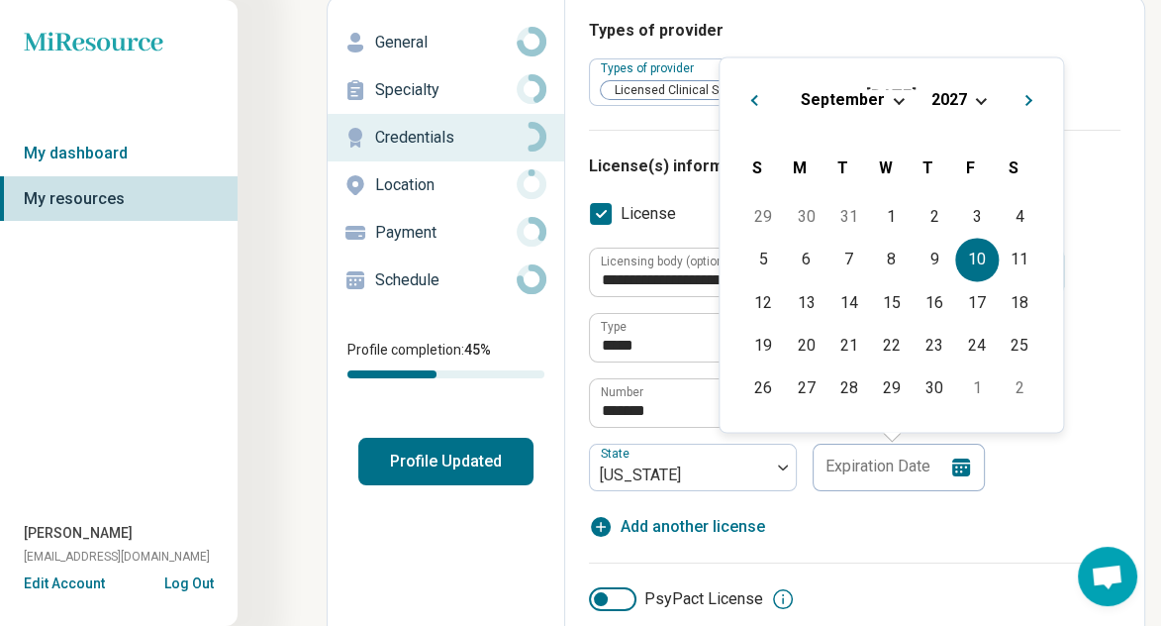
click at [978, 256] on div "10" at bounding box center [977, 260] width 43 height 43
type input "**********"
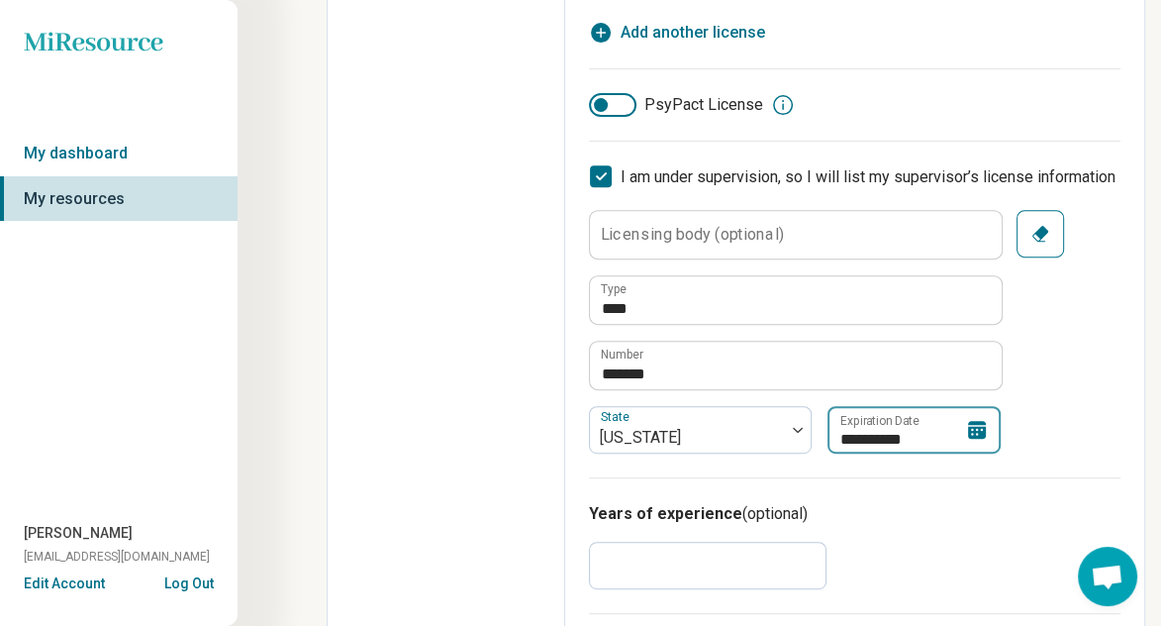
scroll to position [596, 0]
click at [718, 232] on label "Licensing body (optional)" at bounding box center [692, 233] width 183 height 16
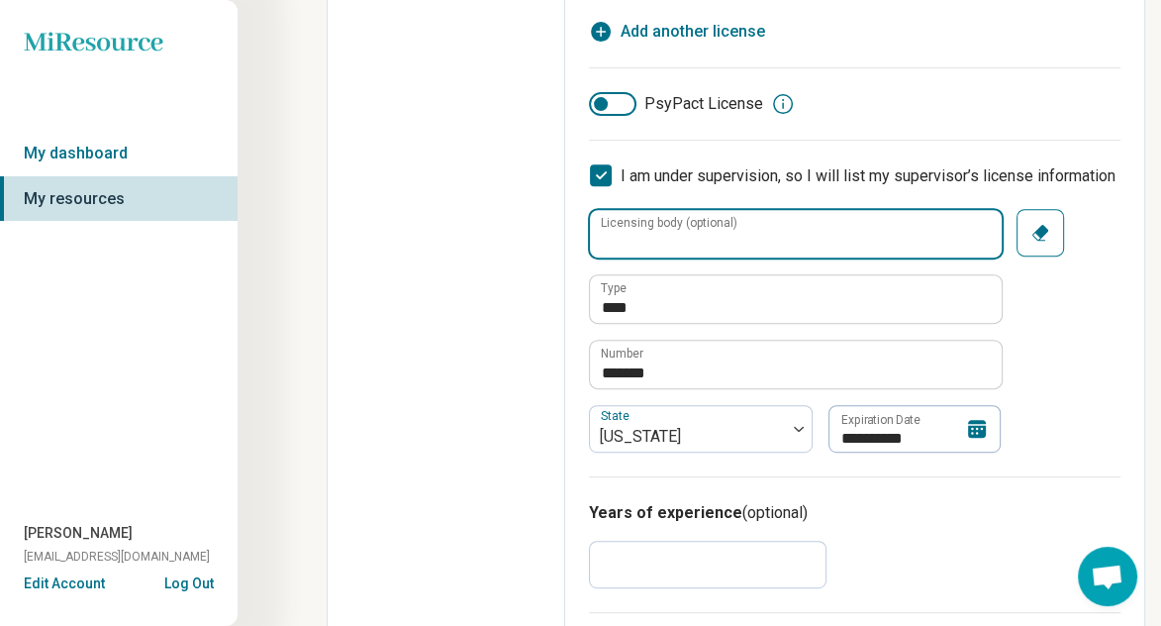
click at [718, 232] on input "Licensing body (optional)" at bounding box center [796, 234] width 412 height 48
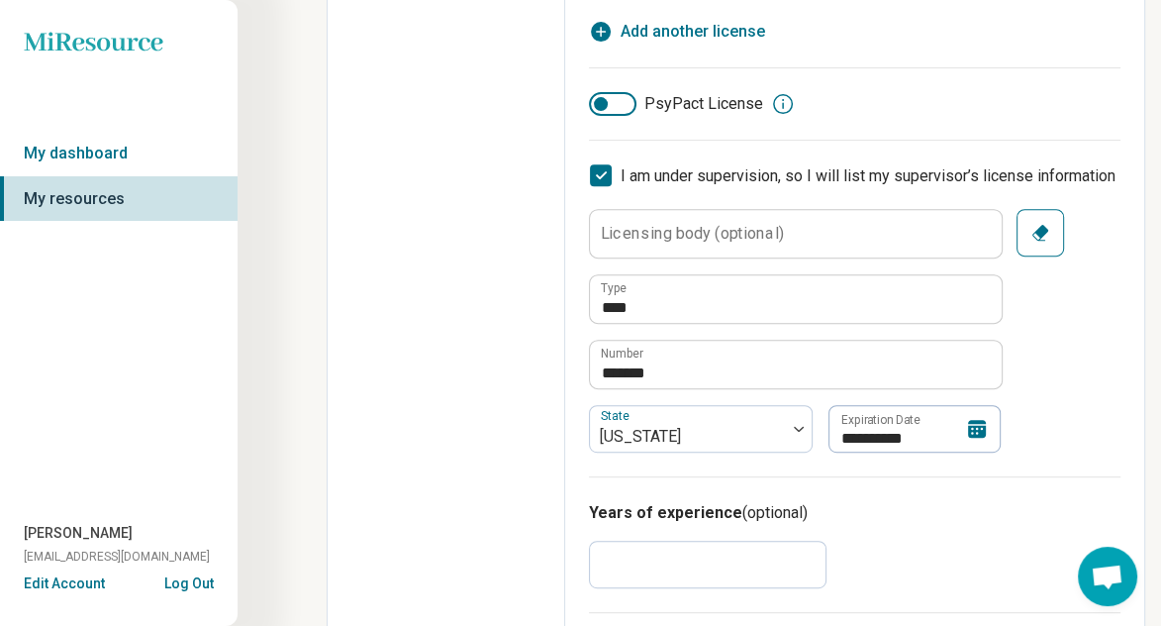
click at [1109, 346] on div "**********" at bounding box center [855, 331] width 532 height 244
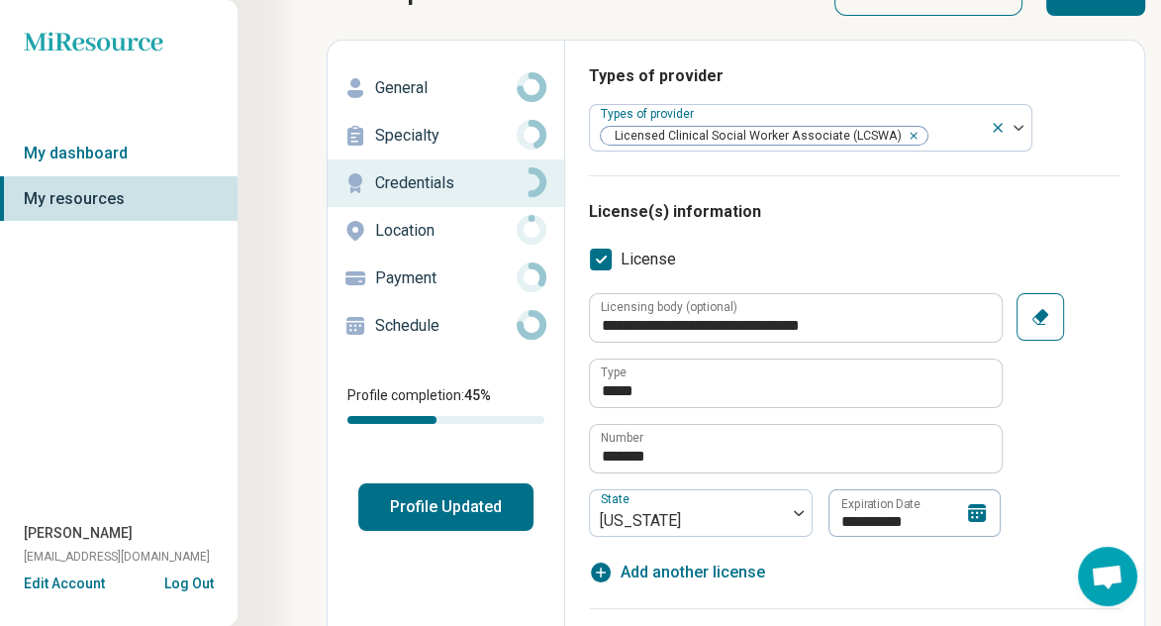
scroll to position [0, 0]
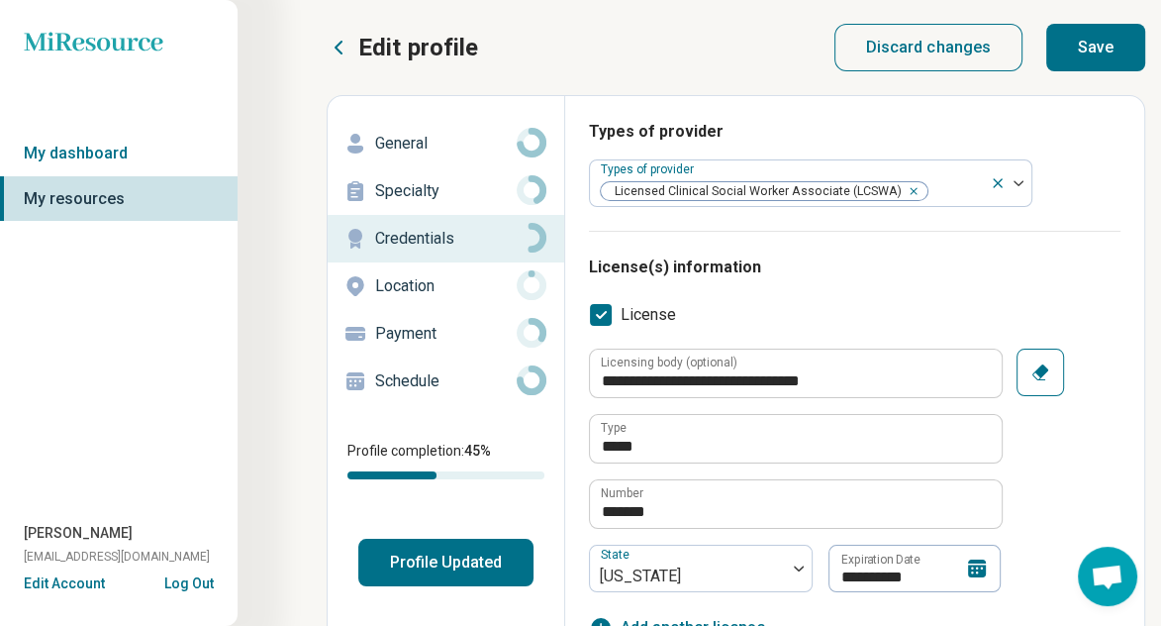
click at [1083, 42] on button "Save" at bounding box center [1095, 48] width 99 height 48
click at [425, 284] on p "Location" at bounding box center [446, 286] width 142 height 24
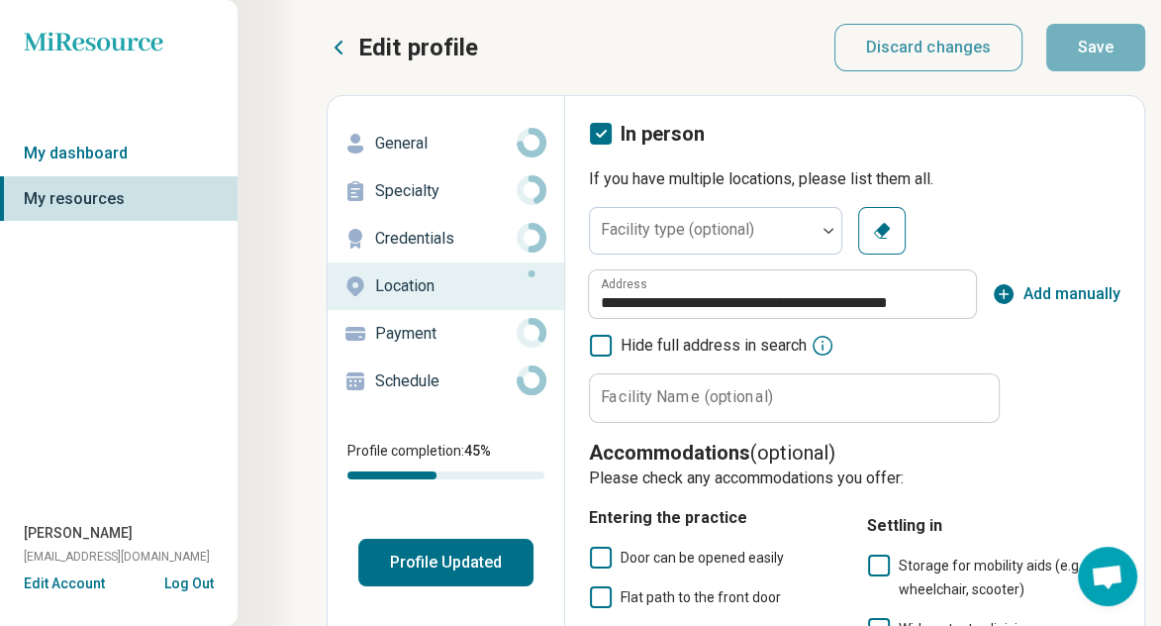
click at [439, 343] on p "Payment" at bounding box center [446, 334] width 142 height 24
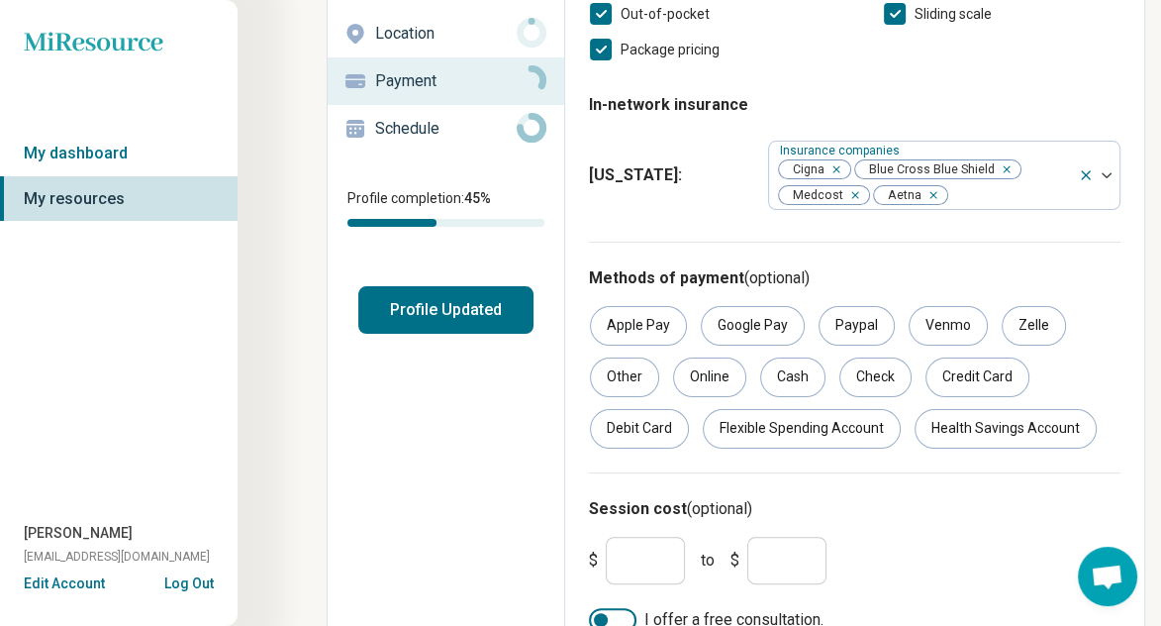
scroll to position [282, 0]
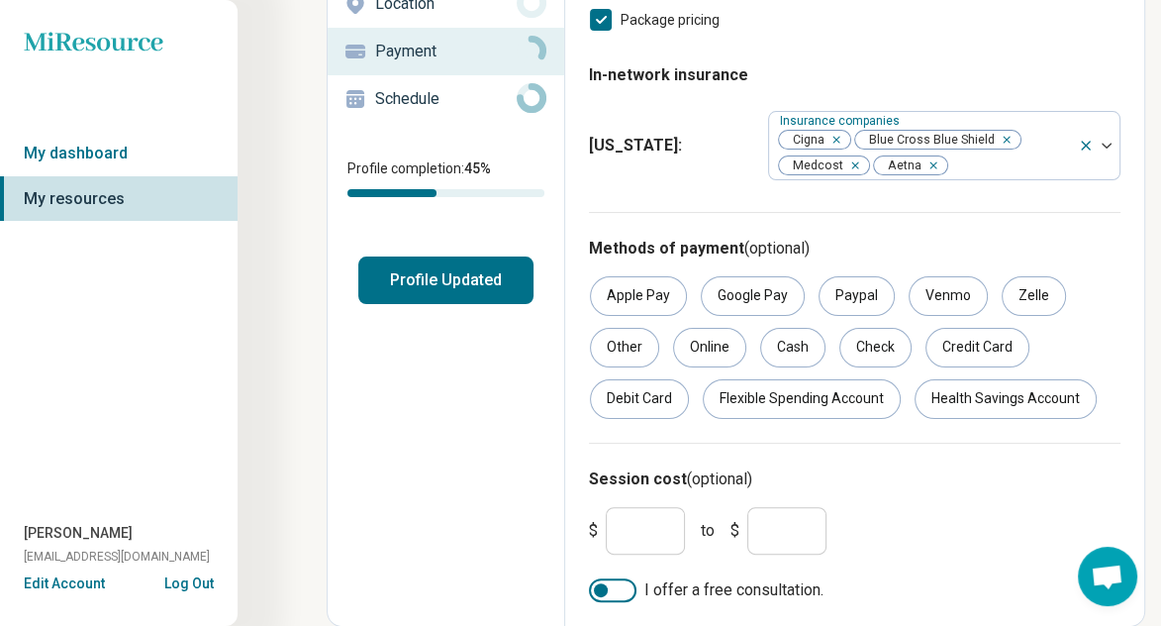
click at [617, 587] on div at bounding box center [613, 590] width 48 height 24
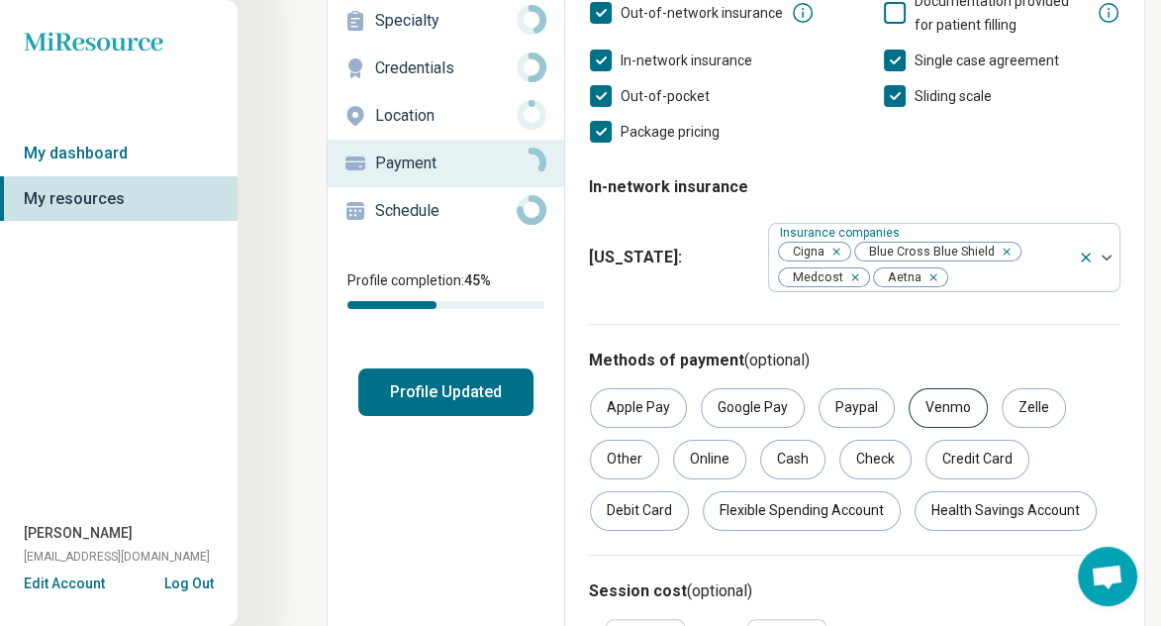
scroll to position [0, 0]
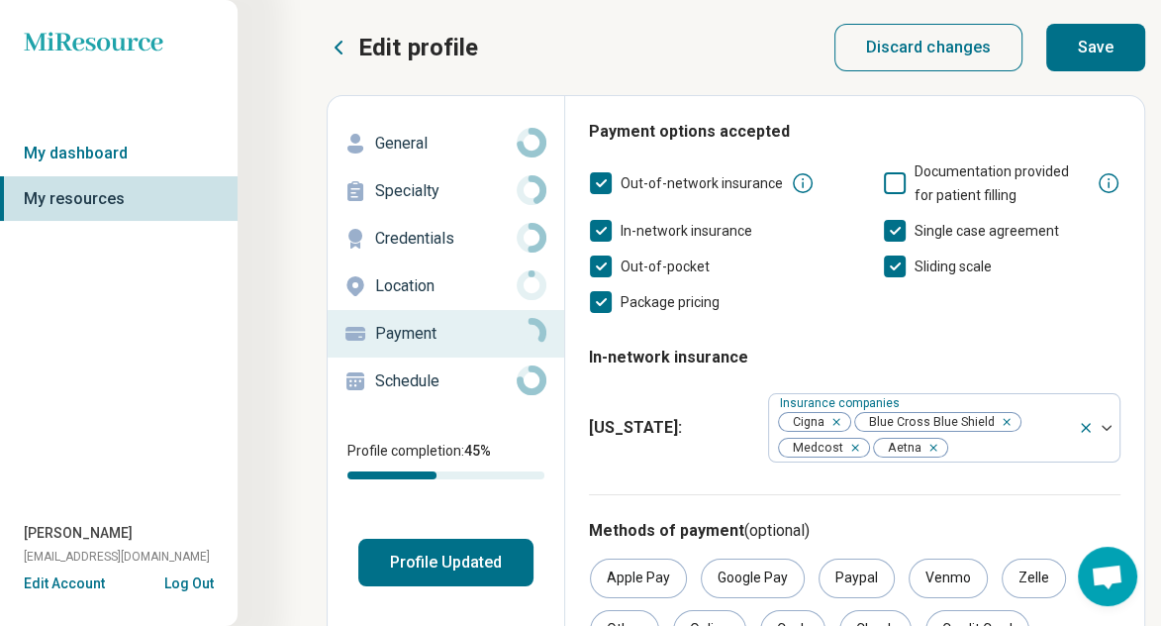
click at [1075, 52] on button "Save" at bounding box center [1095, 48] width 99 height 48
click at [447, 391] on p "Schedule" at bounding box center [446, 381] width 142 height 24
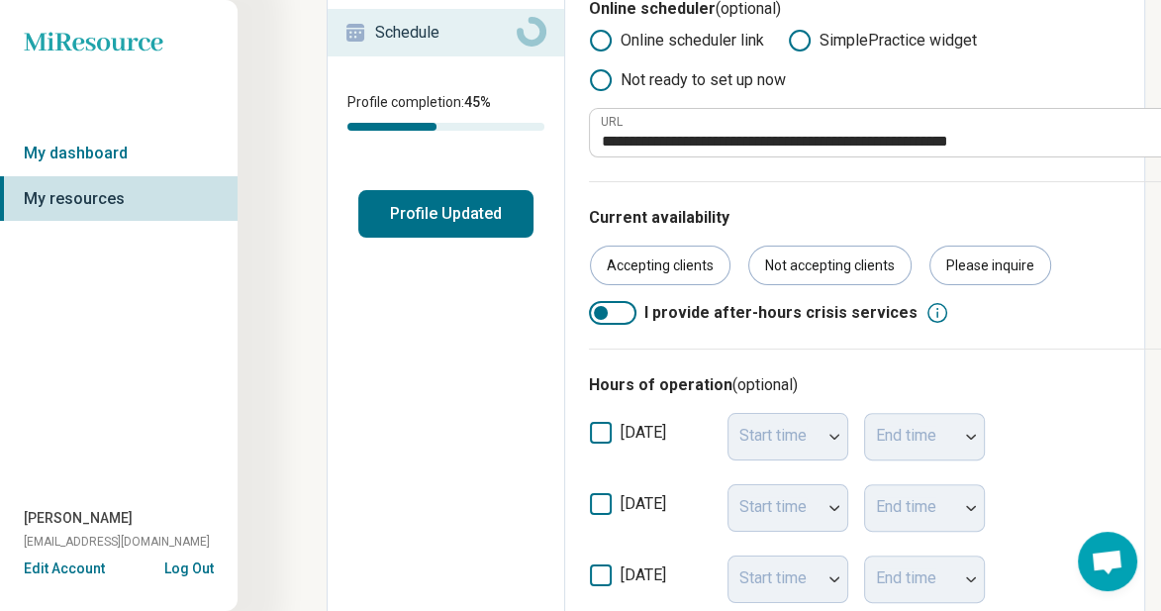
scroll to position [396, 0]
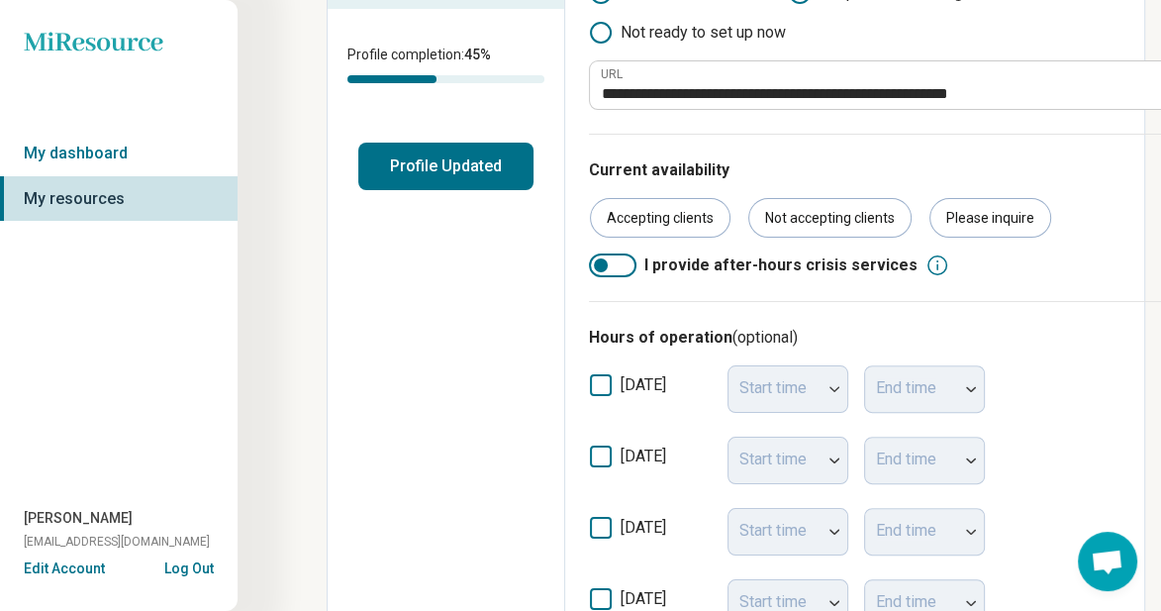
click at [447, 163] on button "Profile Updated" at bounding box center [445, 167] width 175 height 48
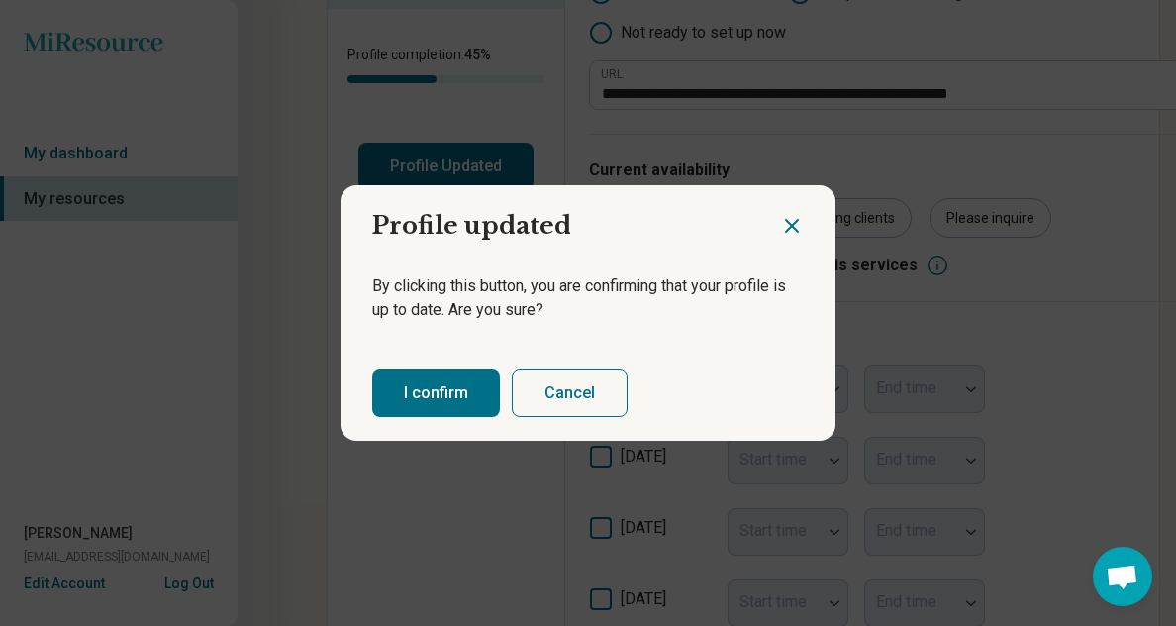
click at [396, 387] on button "I confirm" at bounding box center [436, 393] width 128 height 48
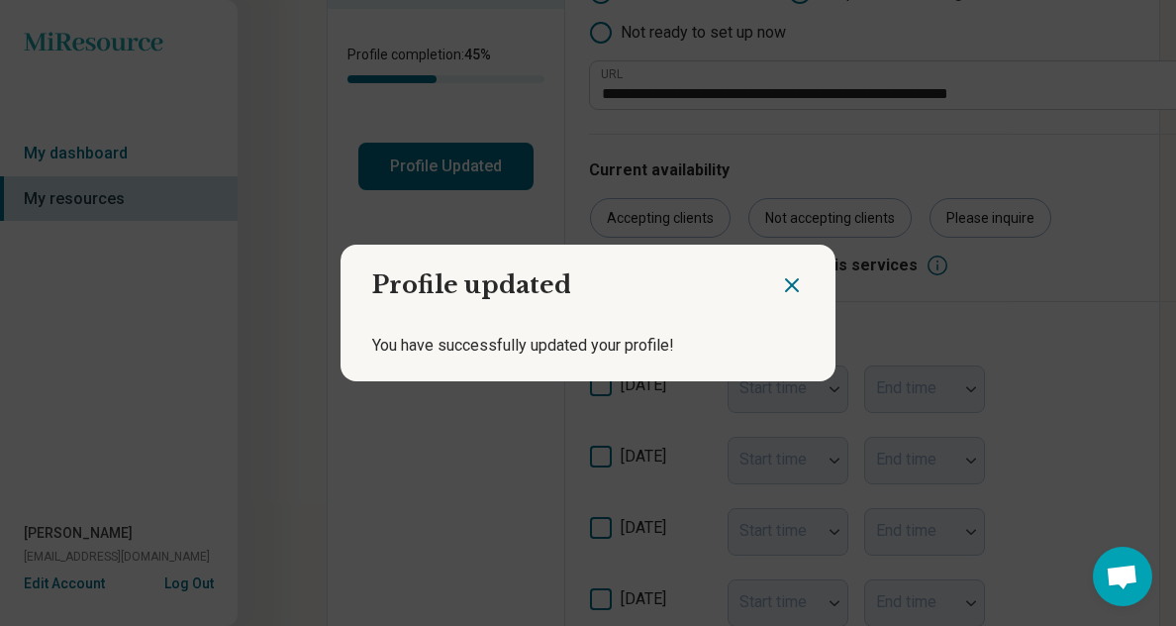
click at [780, 291] on icon "Close dialog" at bounding box center [792, 285] width 24 height 24
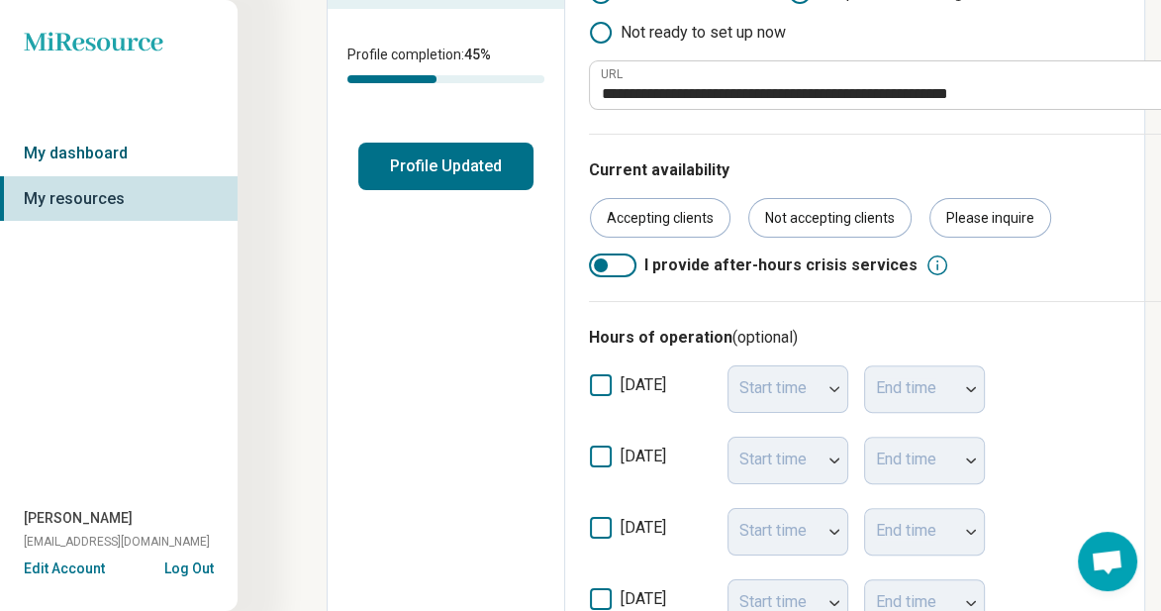
click at [98, 152] on link "My dashboard" at bounding box center [119, 154] width 238 height 46
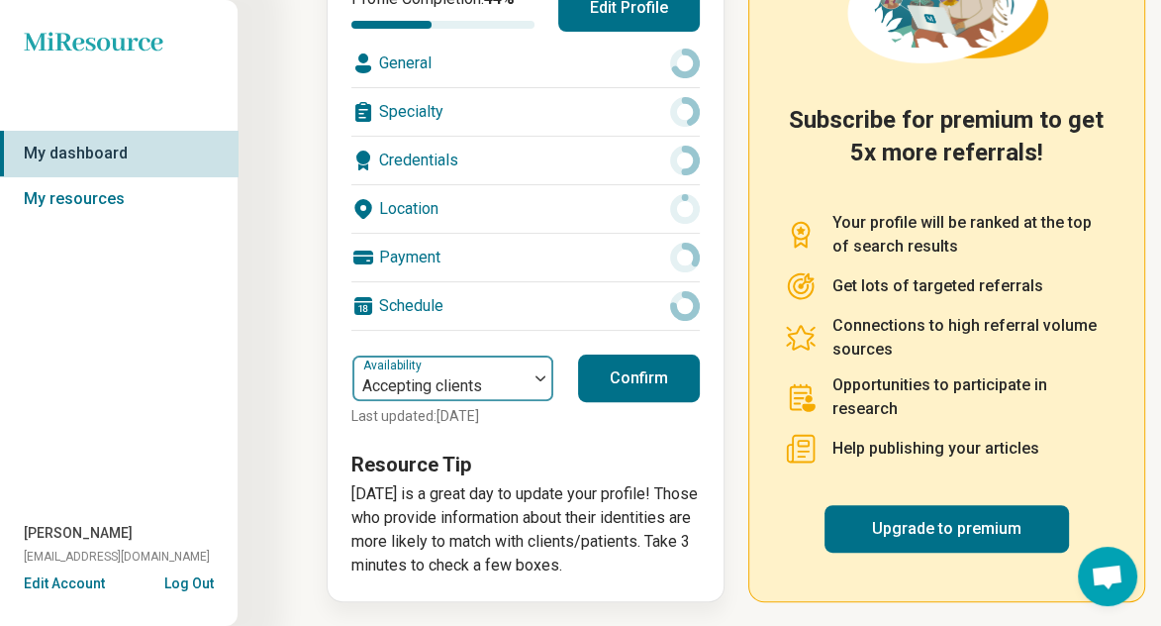
scroll to position [330, 0]
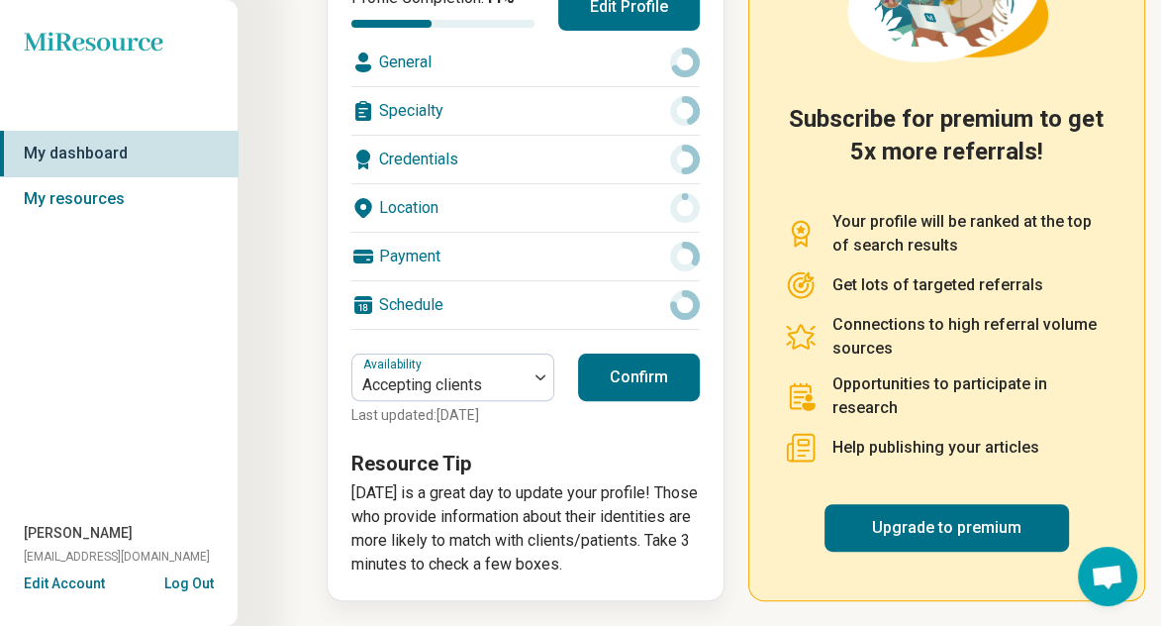
click at [635, 380] on button "Confirm" at bounding box center [639, 377] width 122 height 48
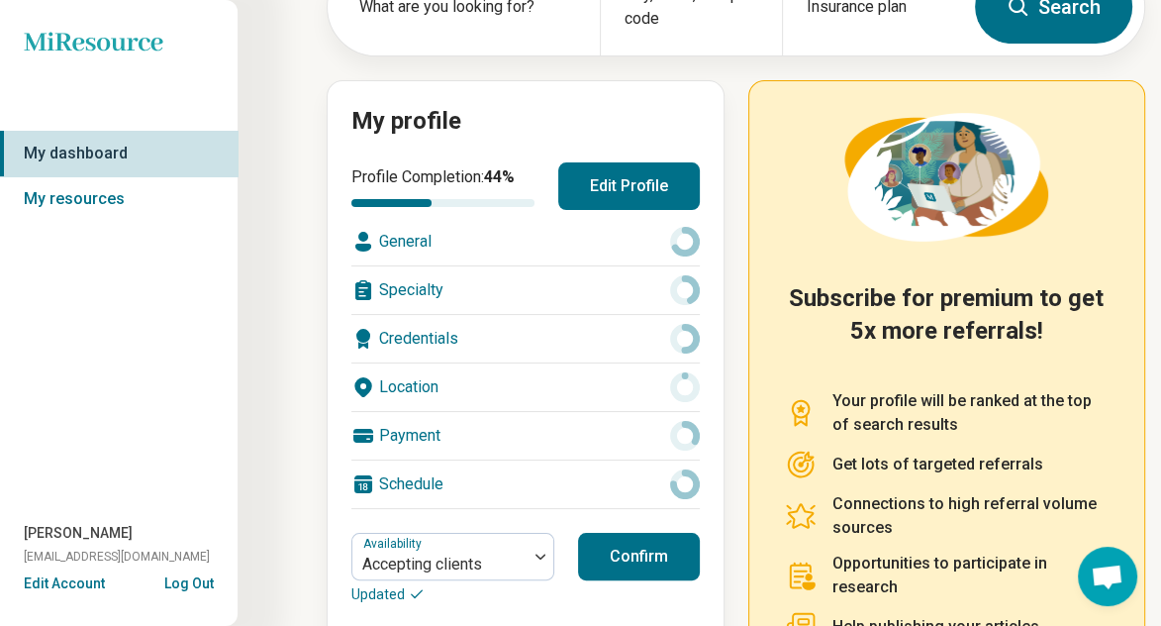
scroll to position [198, 0]
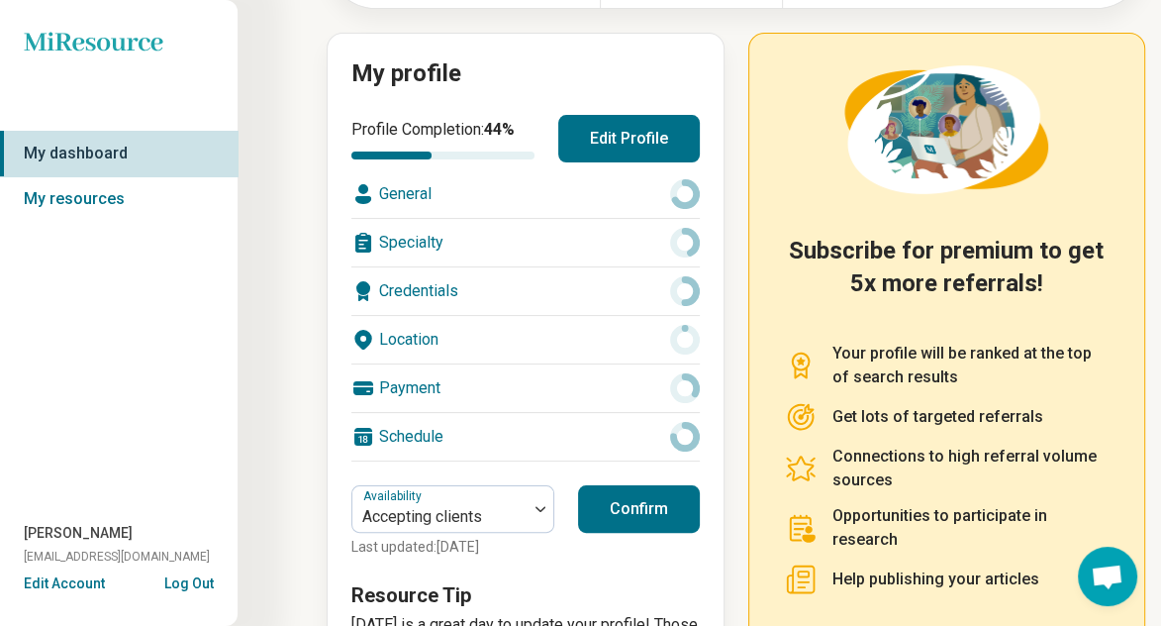
click at [675, 189] on circle at bounding box center [684, 193] width 23 height 23
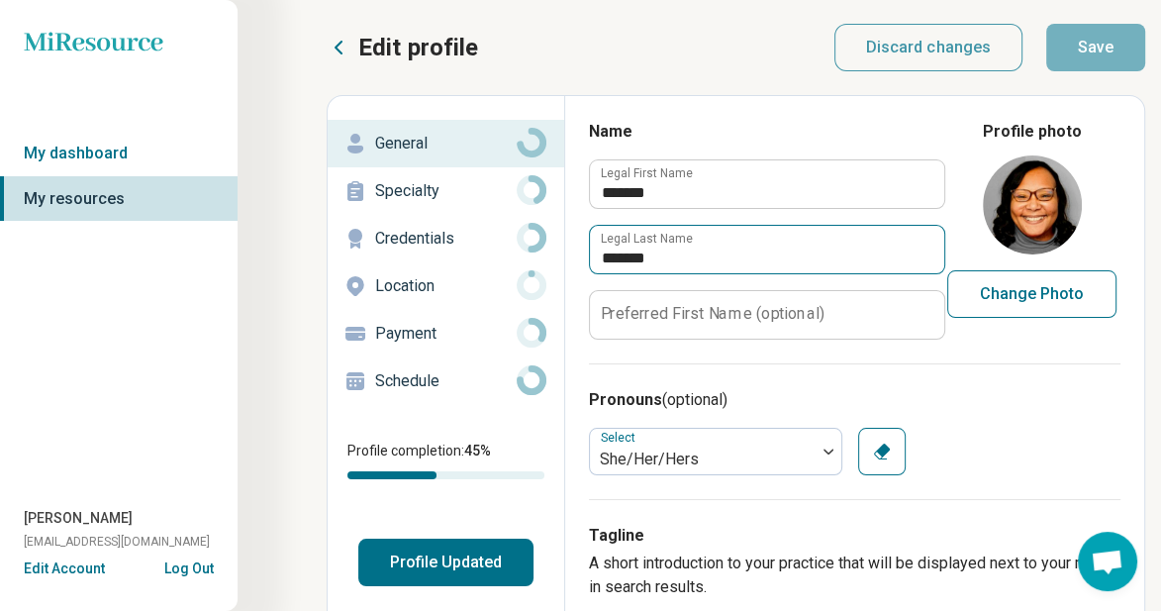
type textarea "*"
click at [400, 33] on p "Edit profile" at bounding box center [418, 48] width 120 height 32
